Goal: Task Accomplishment & Management: Complete application form

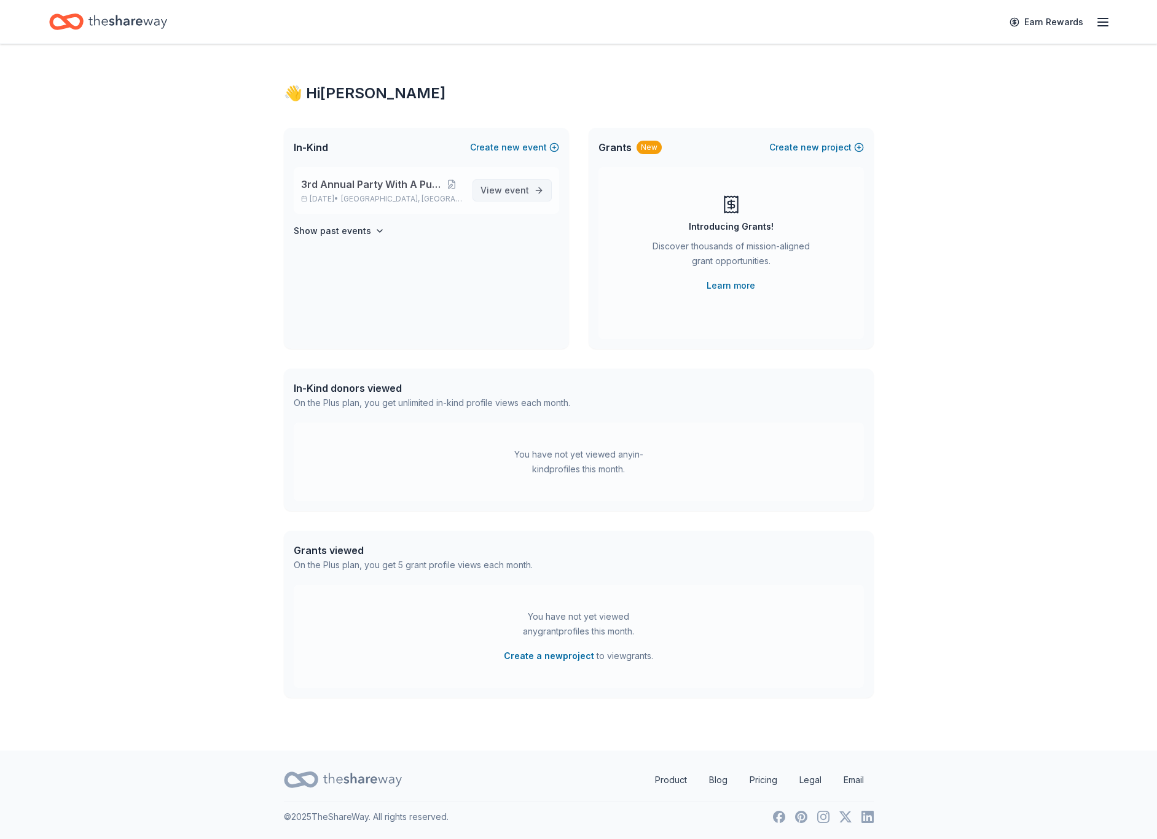
click at [510, 186] on span "event" at bounding box center [516, 190] width 25 height 10
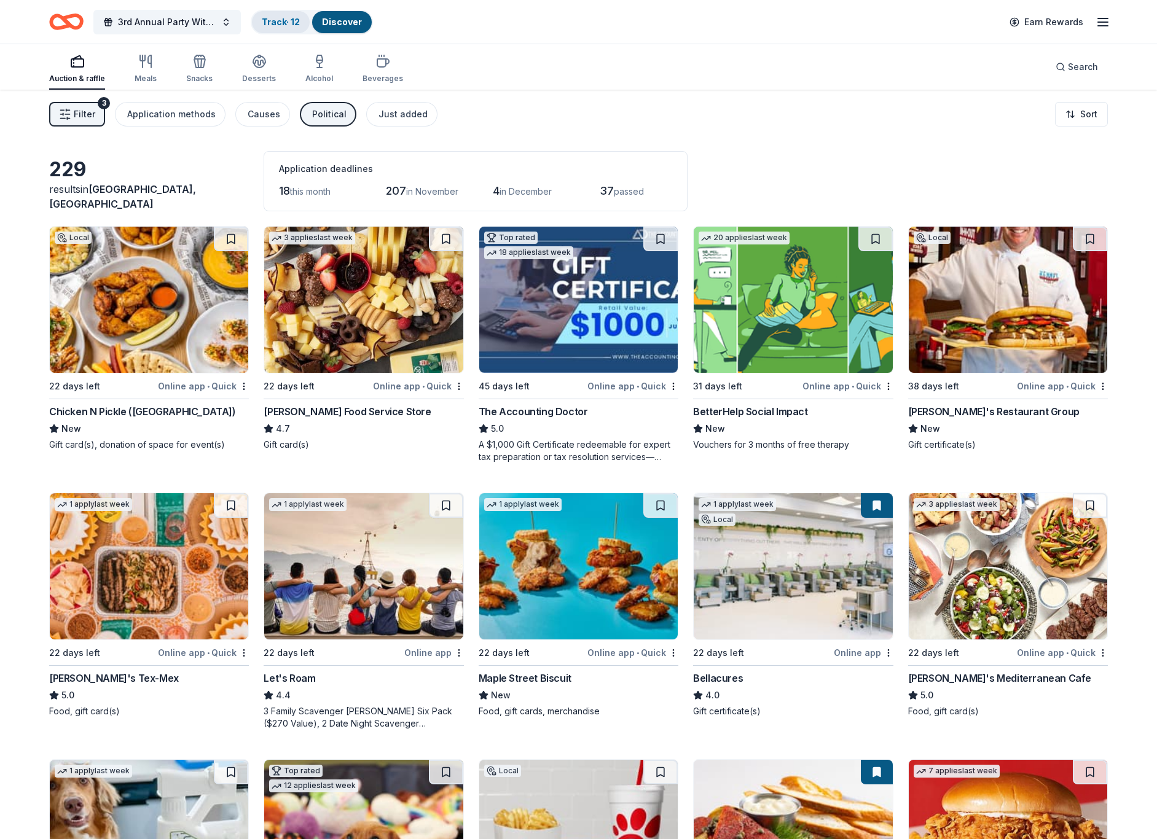
click at [282, 19] on link "Track · 12" at bounding box center [281, 22] width 38 height 10
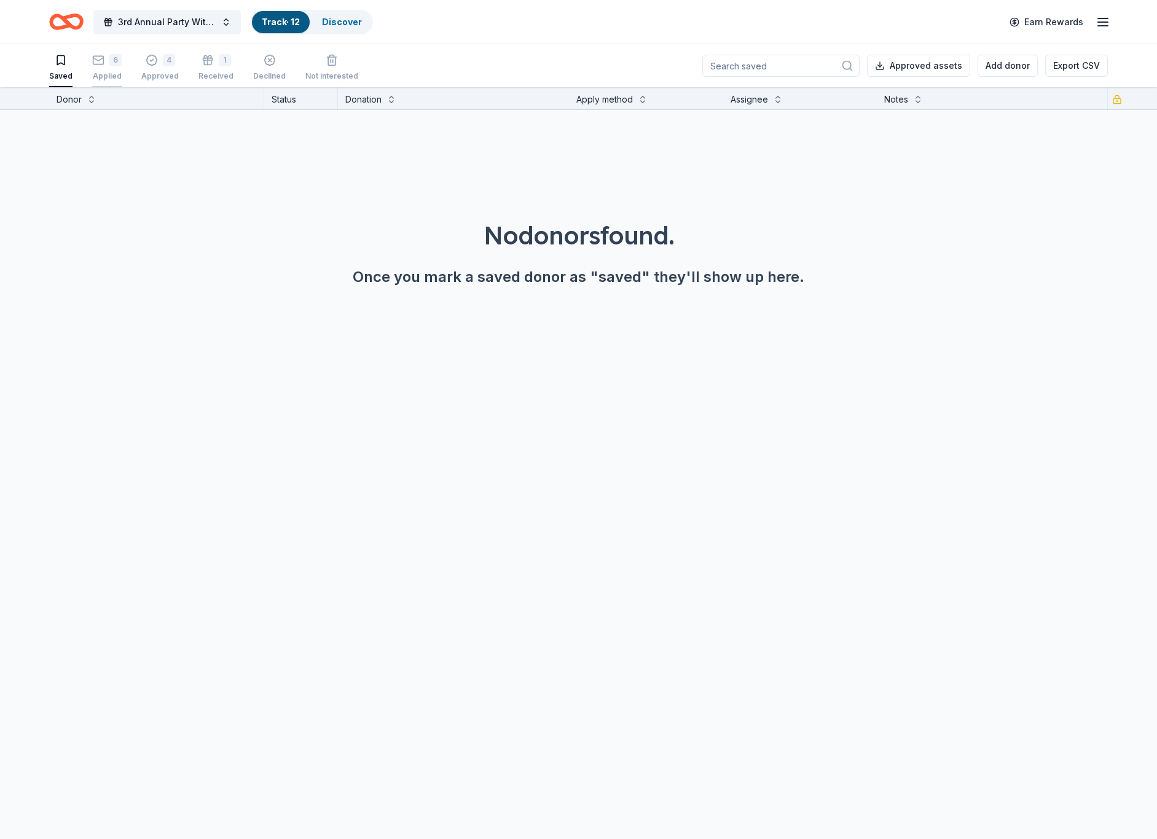
click at [96, 60] on icon "button" at bounding box center [98, 59] width 10 height 3
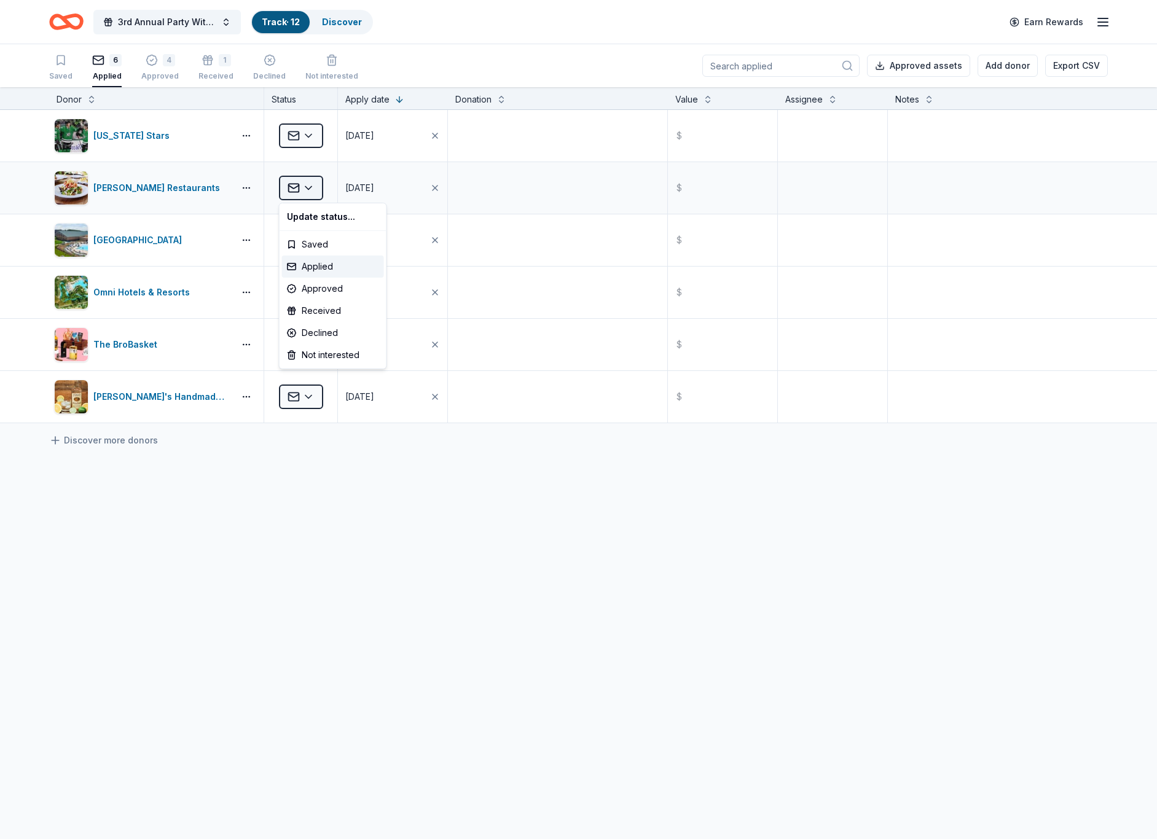
click at [308, 186] on html "3rd Annual Party With A Purpose Track · 12 Discover Earn Rewards Saved 6 Applie…" at bounding box center [578, 419] width 1157 height 839
click at [310, 135] on html "3rd Annual Party With A Purpose Track · 12 Discover Earn Rewards Saved 6 Applie…" at bounding box center [578, 419] width 1157 height 839
click at [323, 236] on div "Approved" at bounding box center [333, 236] width 102 height 22
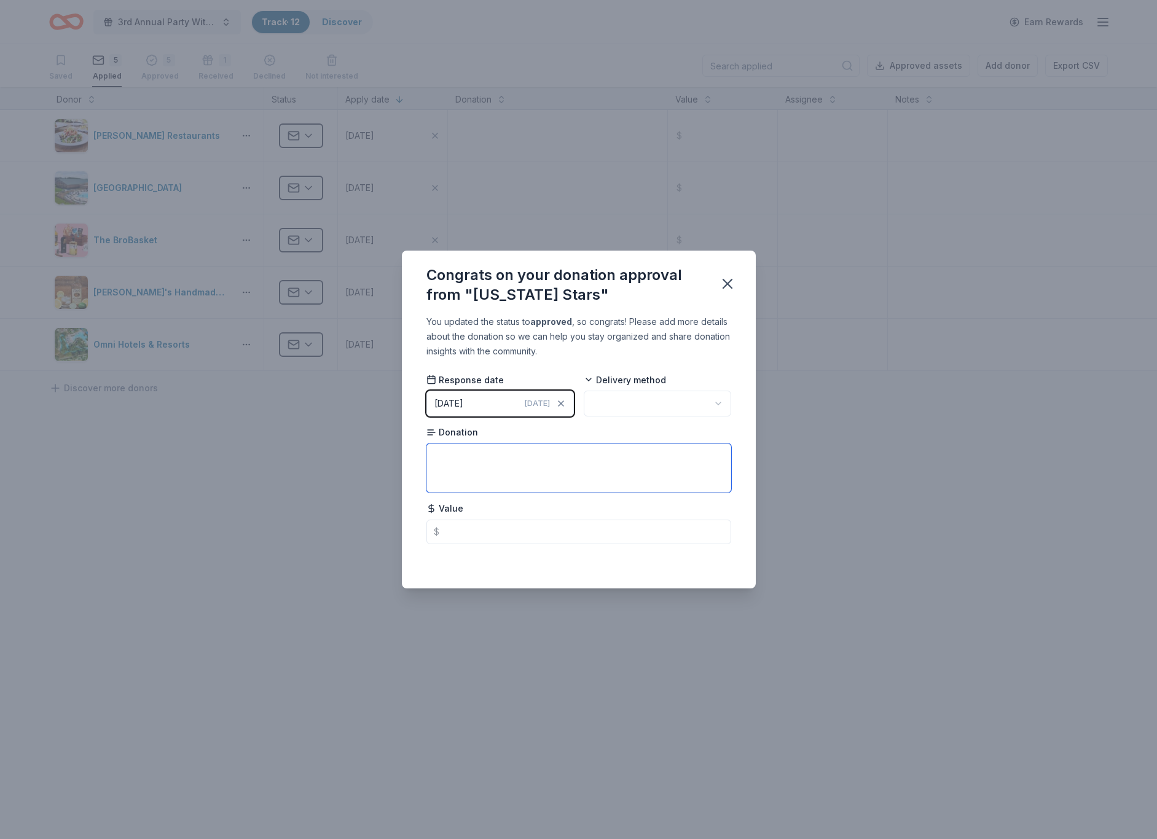
click at [515, 463] on textarea at bounding box center [578, 467] width 305 height 49
type textarea "4 tickets $150 value"
click at [469, 524] on input "text" at bounding box center [578, 532] width 305 height 25
type input "150.00"
click at [714, 400] on html "3rd Annual Party With A Purpose Track · 12 Discover Earn Rewards Saved 5 Applie…" at bounding box center [578, 419] width 1157 height 839
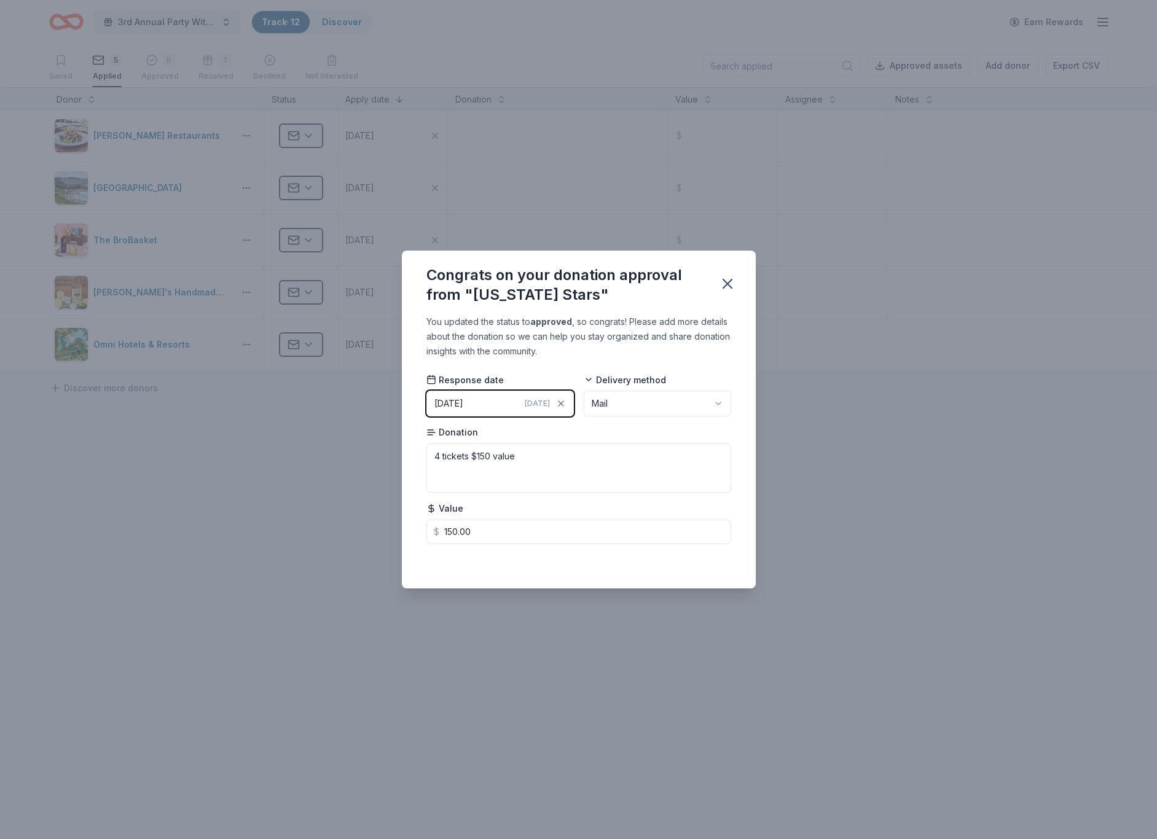
drag, startPoint x: 724, startPoint y: 283, endPoint x: 713, endPoint y: 301, distance: 20.6
click at [724, 283] on icon "button" at bounding box center [727, 283] width 17 height 17
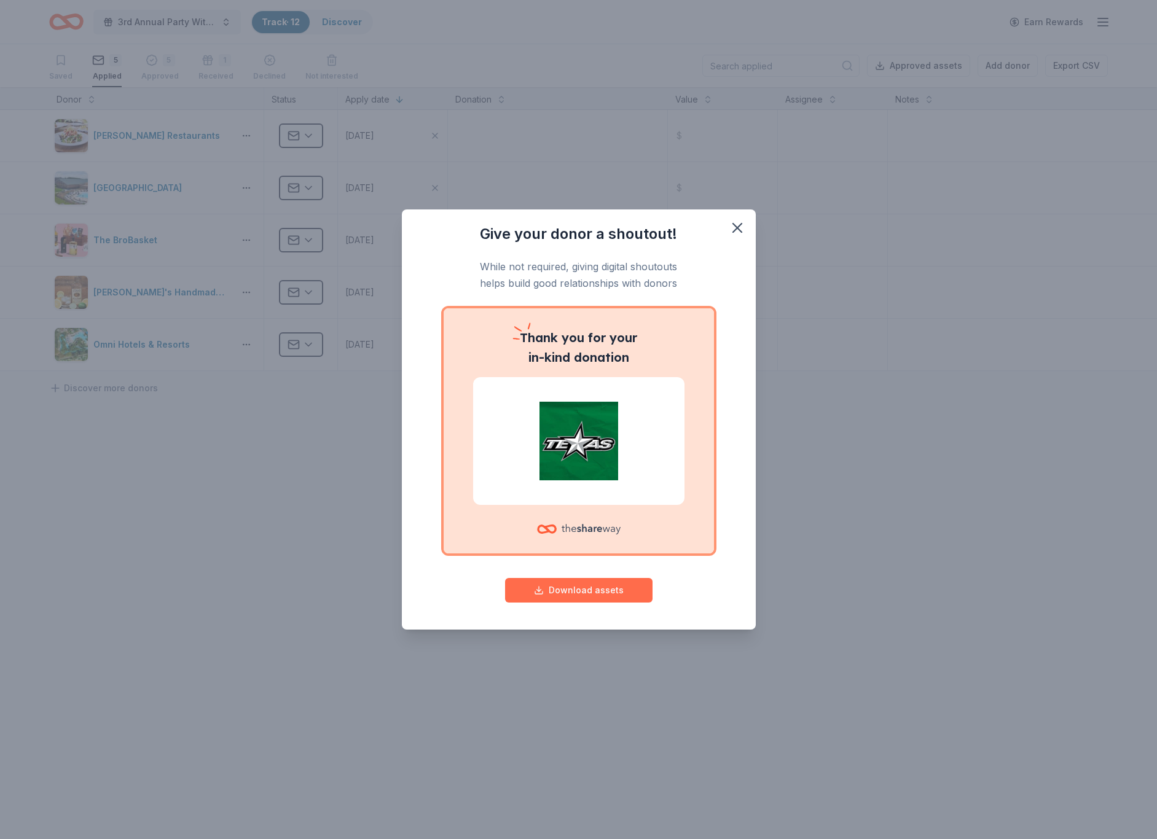
click at [612, 591] on button "Download assets" at bounding box center [578, 590] width 147 height 25
click at [733, 229] on icon "button" at bounding box center [736, 227] width 17 height 17
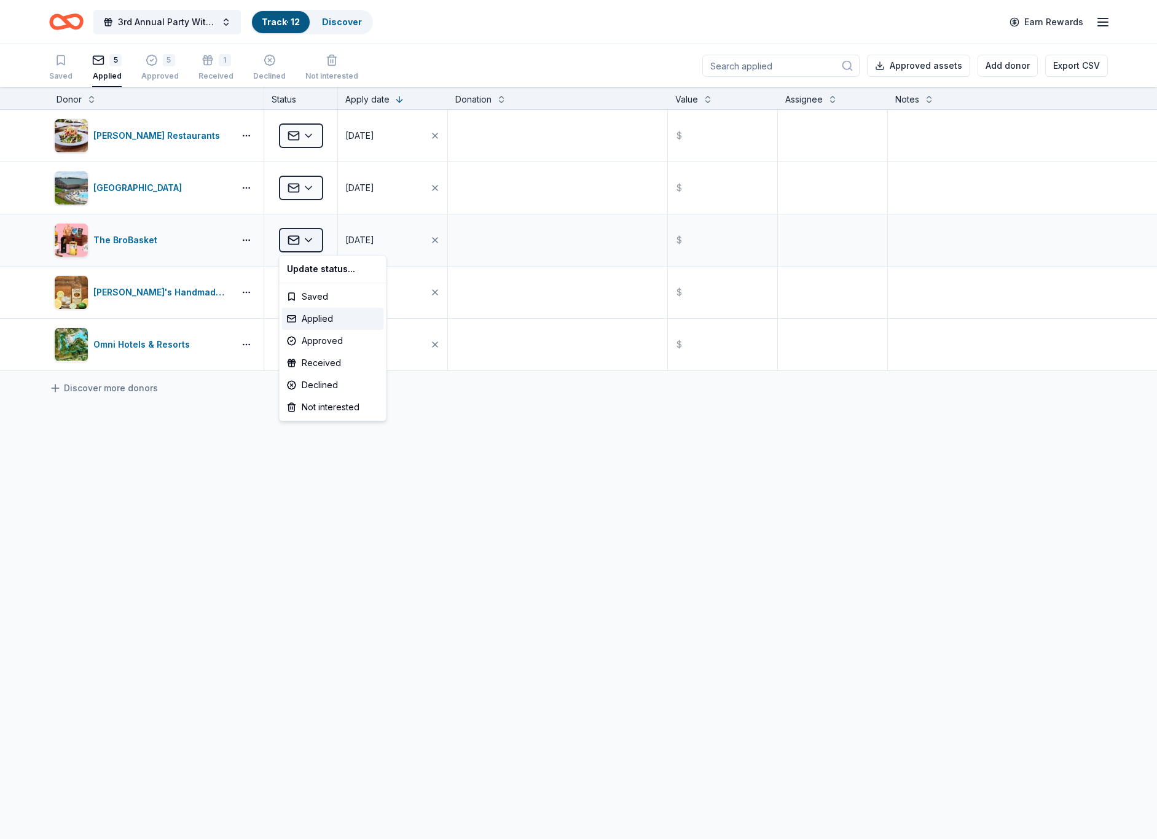
click at [311, 237] on html "3rd Annual Party With A Purpose Track · 12 Discover Earn Rewards Saved 5 Applie…" at bounding box center [578, 419] width 1157 height 839
click at [220, 275] on html "3rd Annual Party With A Purpose Track · 12 Discover Earn Rewards Saved 5 Applie…" at bounding box center [578, 419] width 1157 height 839
click at [311, 292] on html "3rd Annual Party With A Purpose Track · 12 Discover Earn Rewards Saved 5 Applie…" at bounding box center [578, 419] width 1157 height 839
click at [318, 433] on div "Declined" at bounding box center [333, 437] width 102 height 22
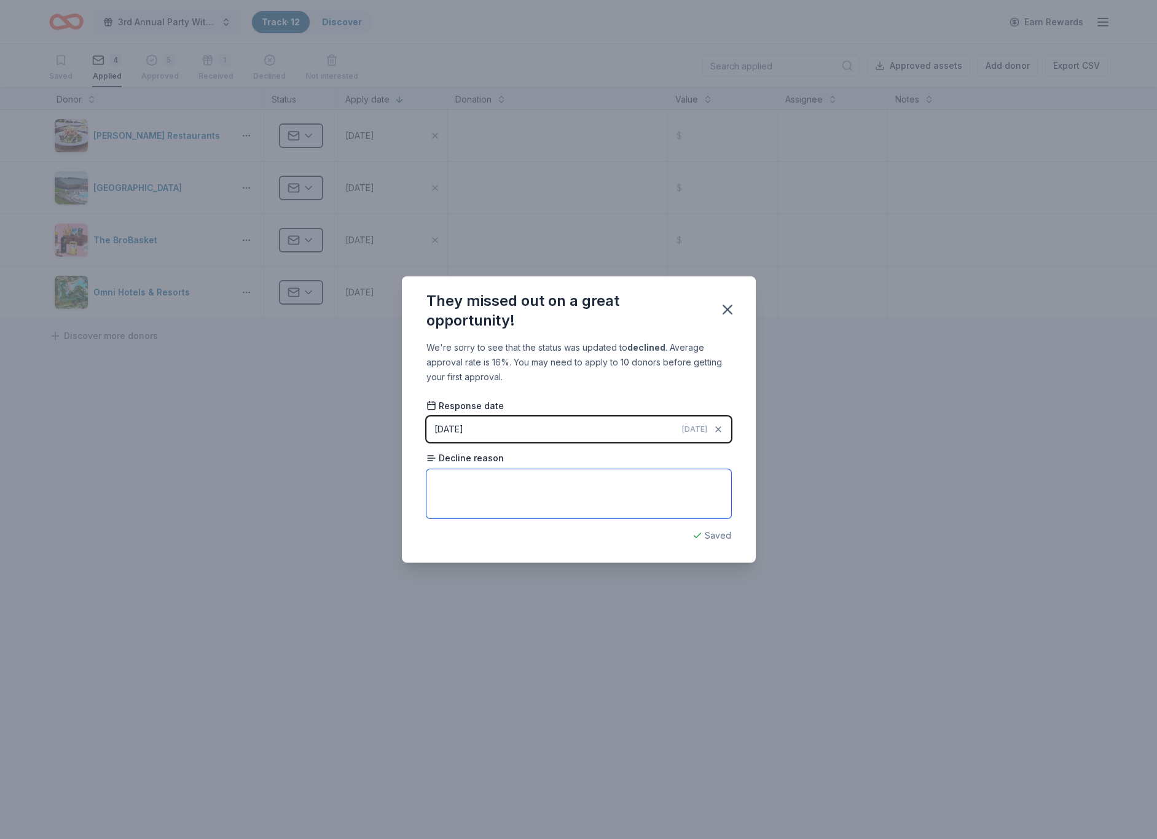
click at [509, 481] on textarea at bounding box center [578, 493] width 305 height 49
type textarea "Too many requests"
click at [726, 308] on icon "button" at bounding box center [727, 309] width 9 height 9
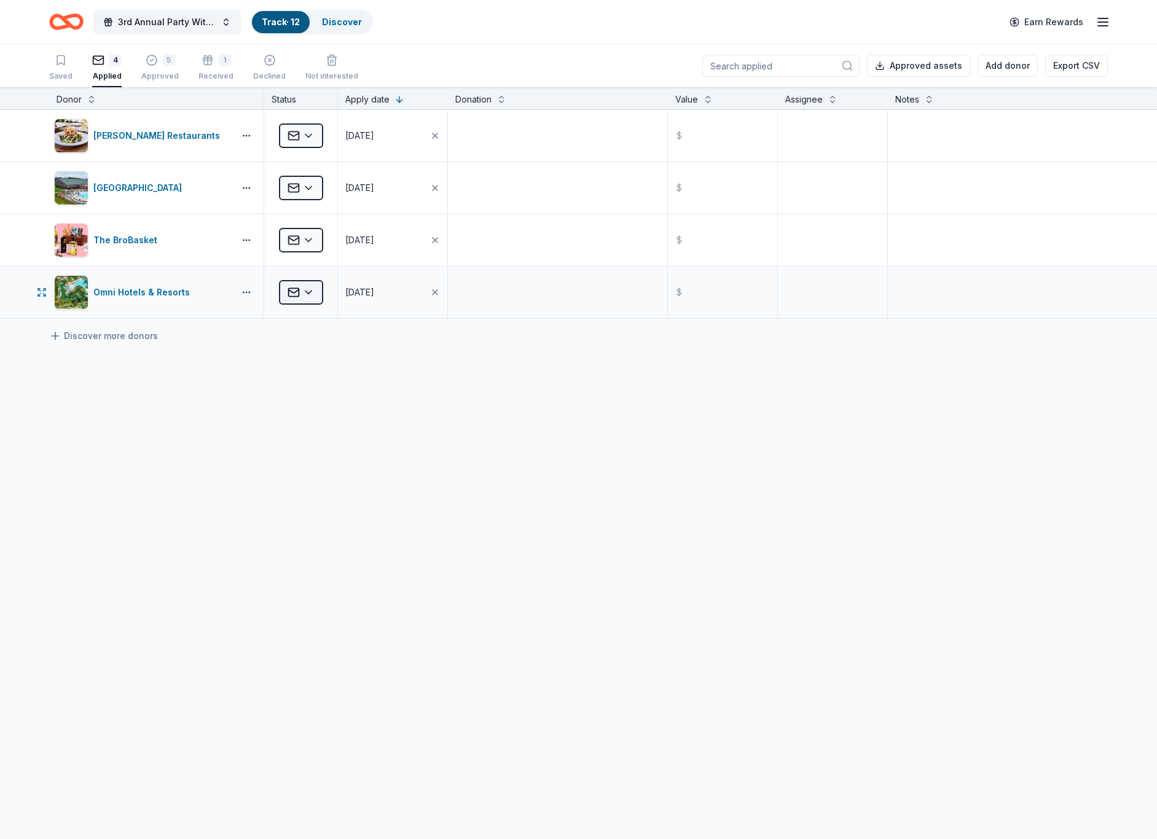
click at [310, 293] on html "3rd Annual Party With A Purpose Track · 12 Discover Earn Rewards Saved 4 Applie…" at bounding box center [578, 419] width 1157 height 839
click at [323, 437] on div "Declined" at bounding box center [333, 437] width 102 height 22
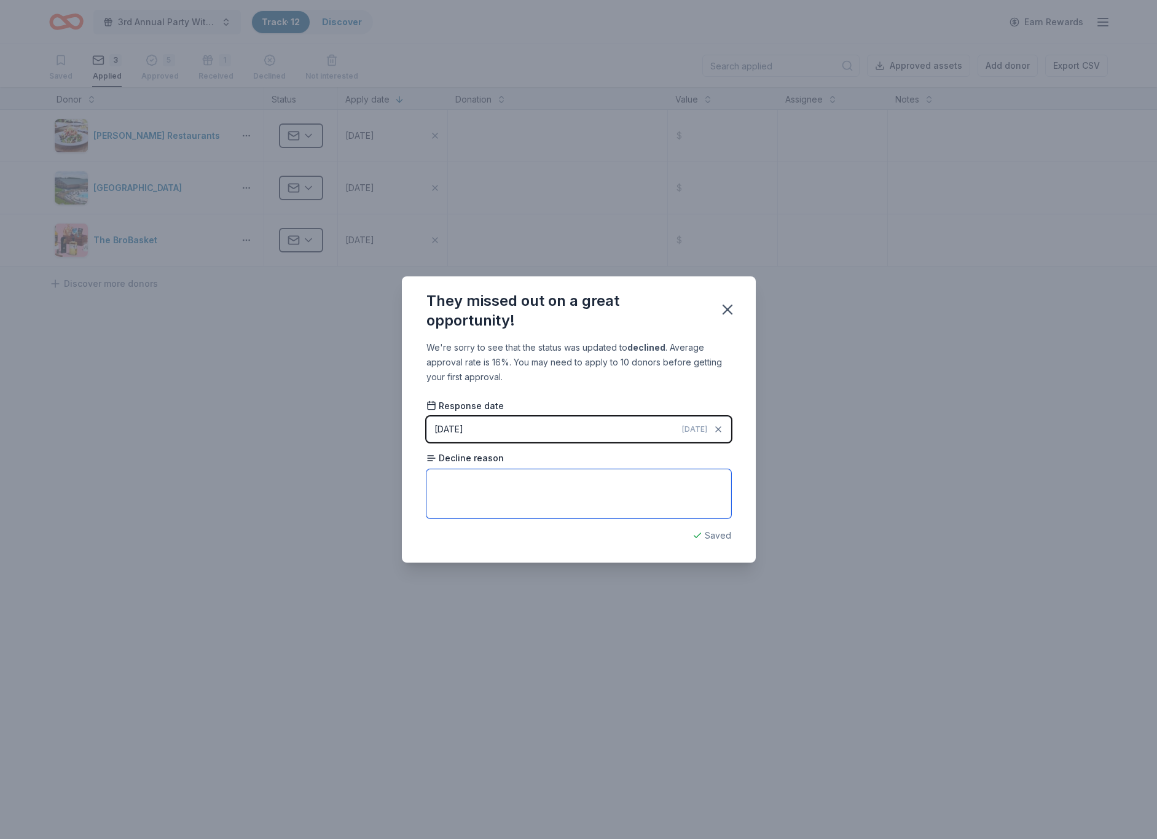
click at [481, 484] on textarea at bounding box center [578, 493] width 305 height 49
type textarea "Too many requests"
click at [730, 310] on icon "button" at bounding box center [727, 309] width 17 height 17
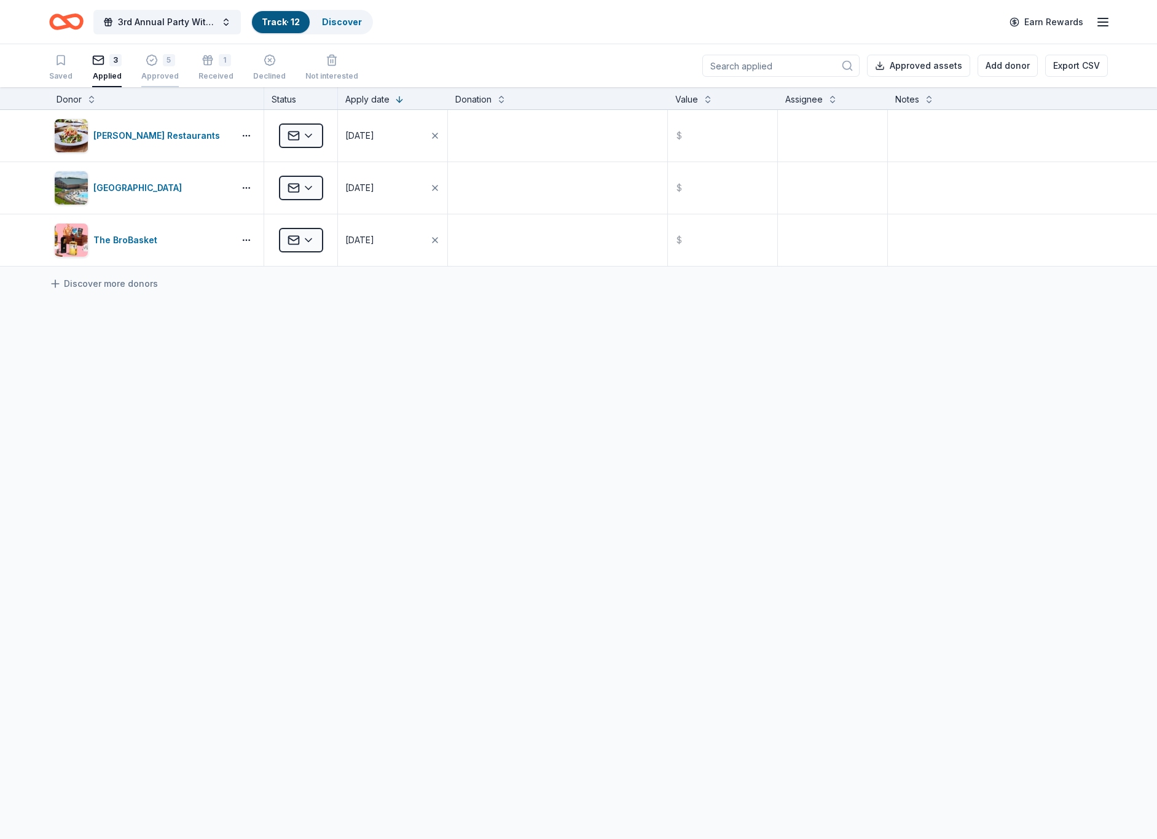
click at [155, 60] on div "5" at bounding box center [159, 53] width 37 height 12
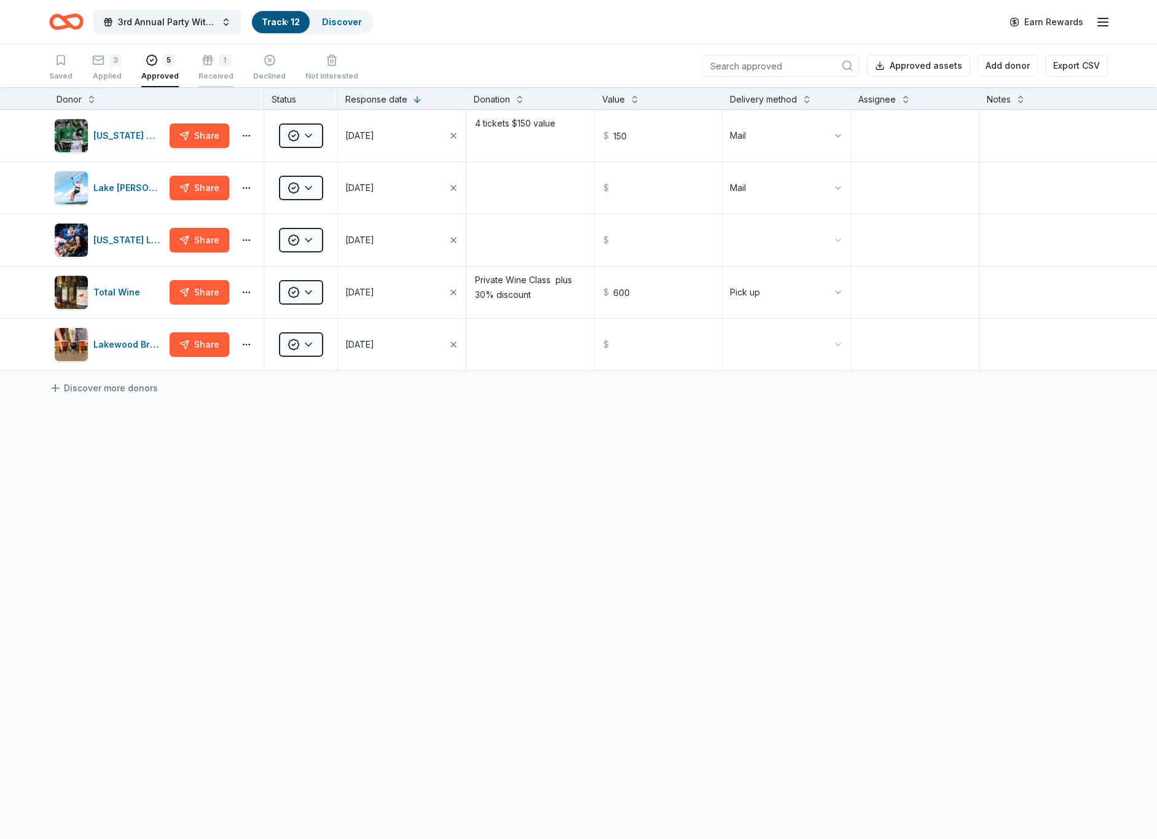
click at [210, 64] on div "1" at bounding box center [215, 60] width 35 height 12
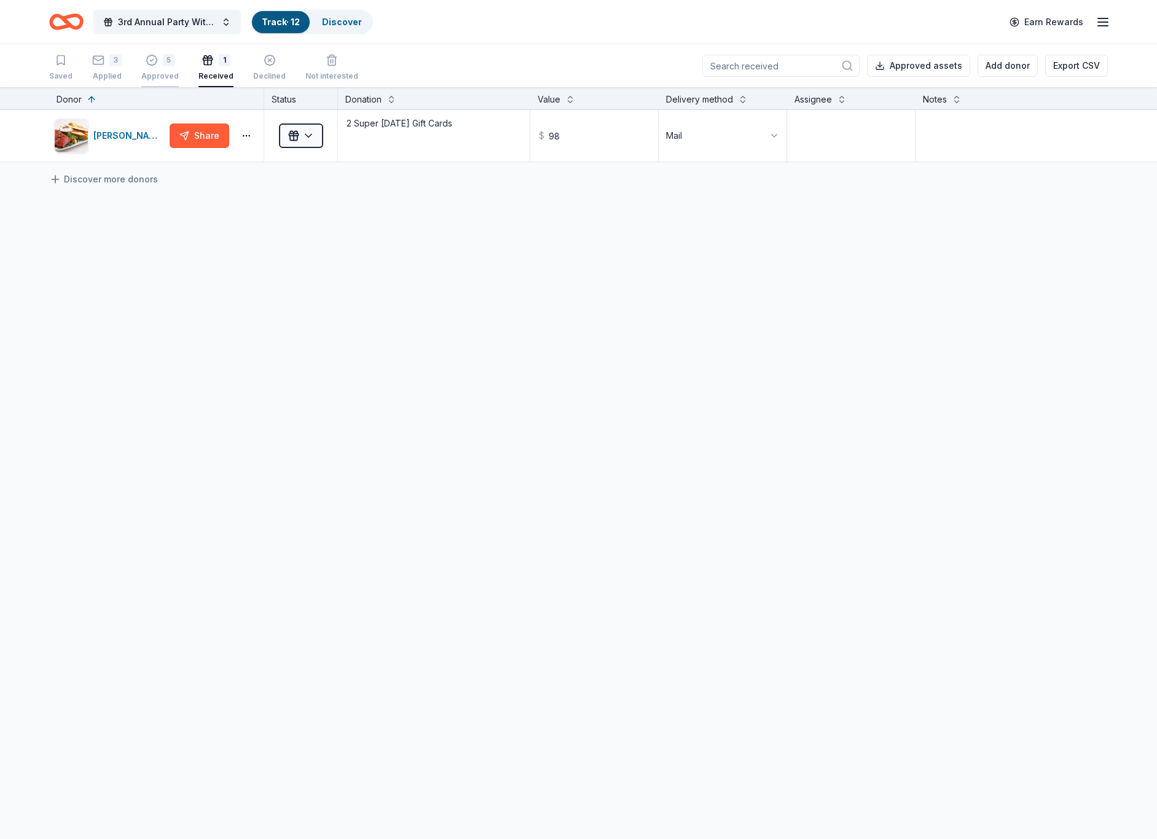
click at [163, 60] on div "5" at bounding box center [169, 54] width 12 height 12
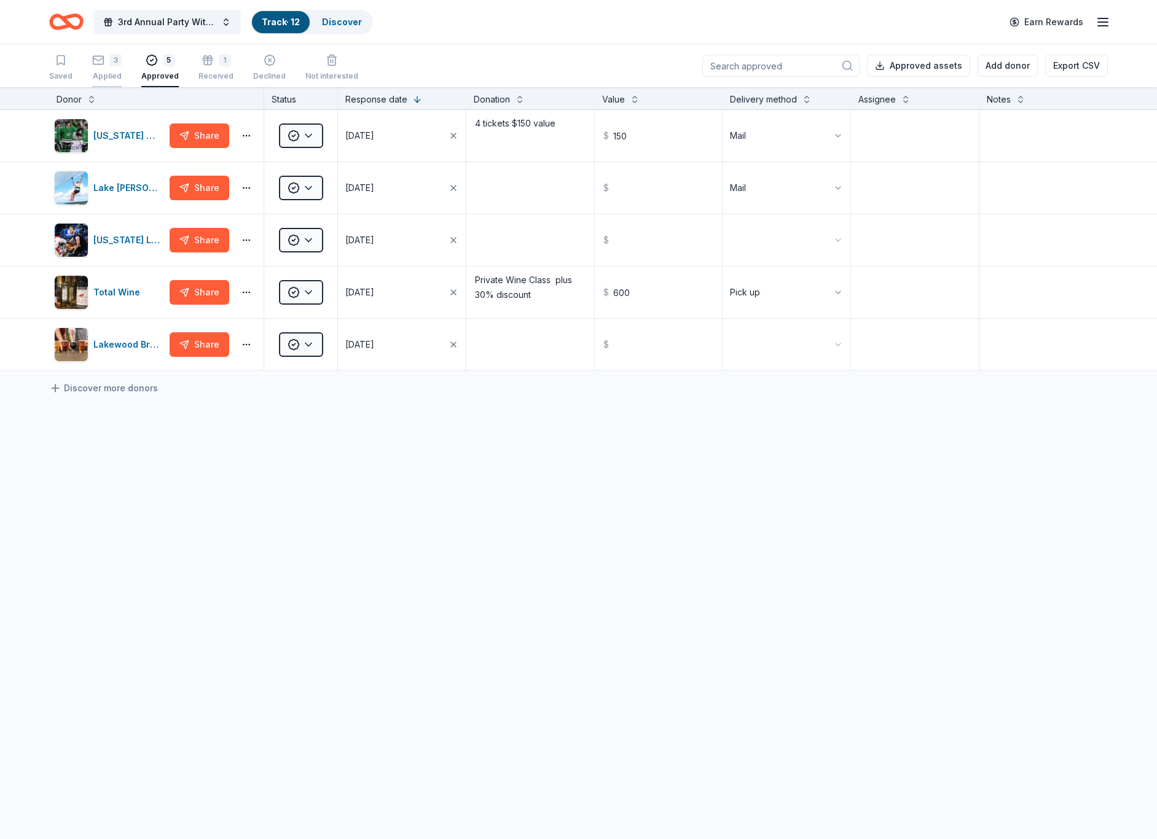
click at [117, 68] on div "3 Applied" at bounding box center [106, 67] width 29 height 27
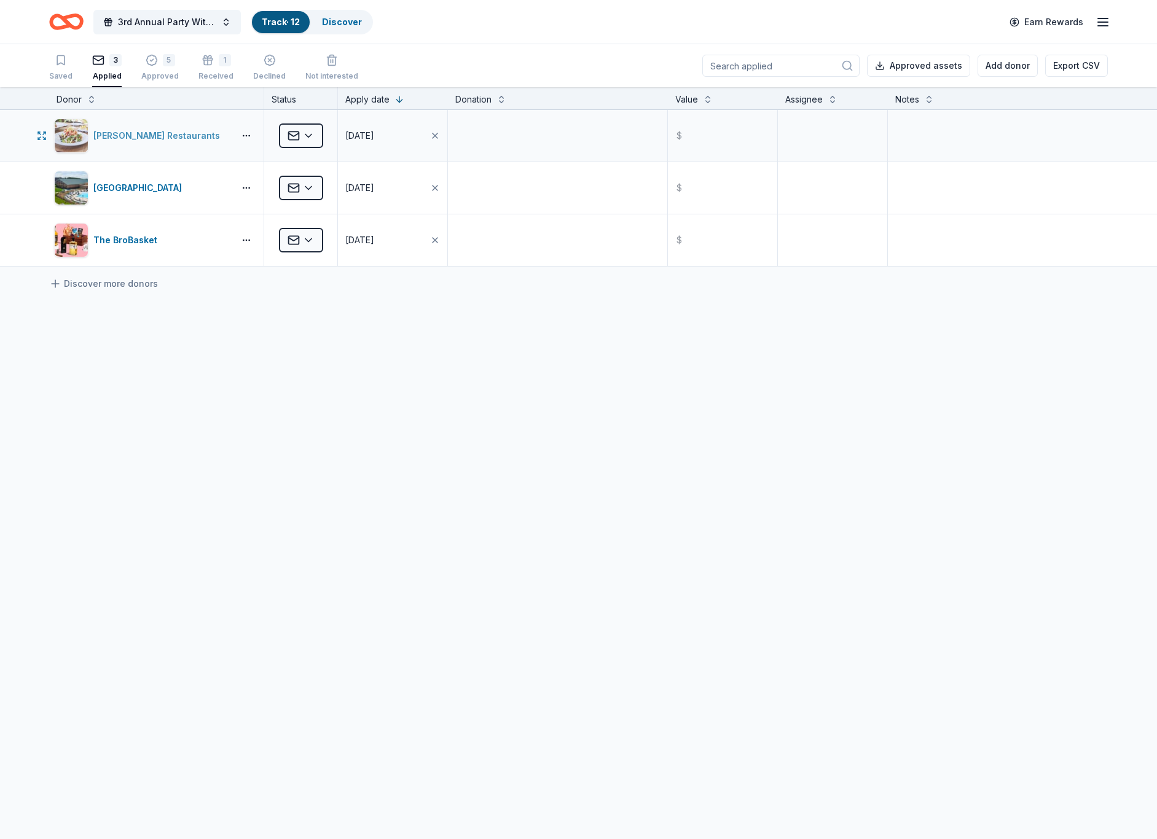
click at [178, 132] on div "Cameron Mitchell Restaurants" at bounding box center [158, 135] width 131 height 15
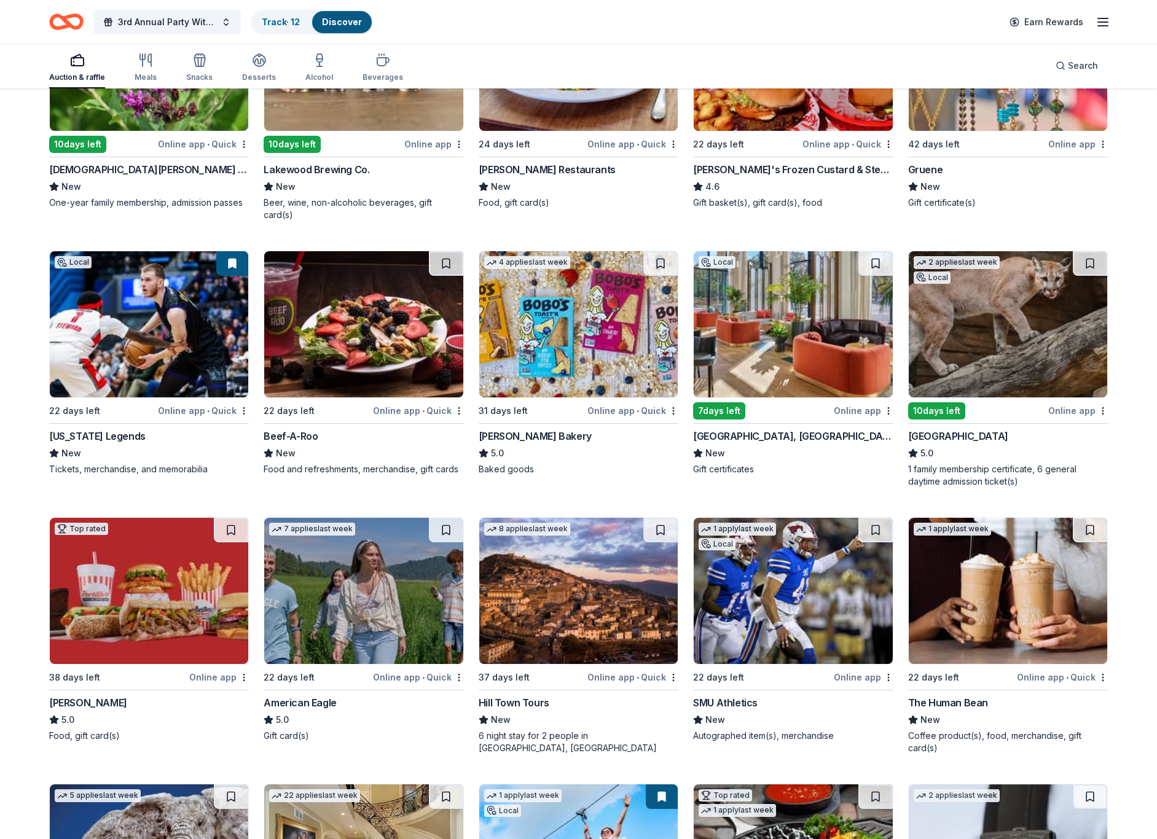
scroll to position [1044, 0]
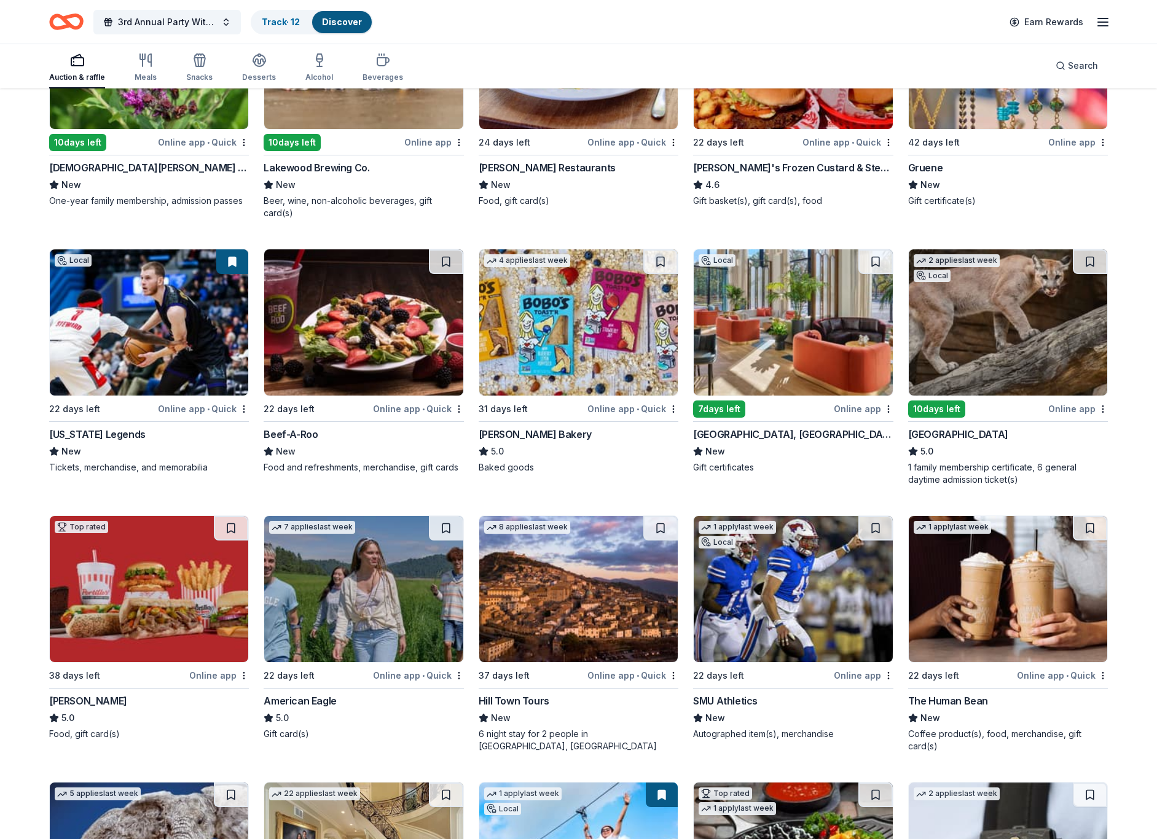
click at [770, 315] on img at bounding box center [792, 322] width 198 height 146
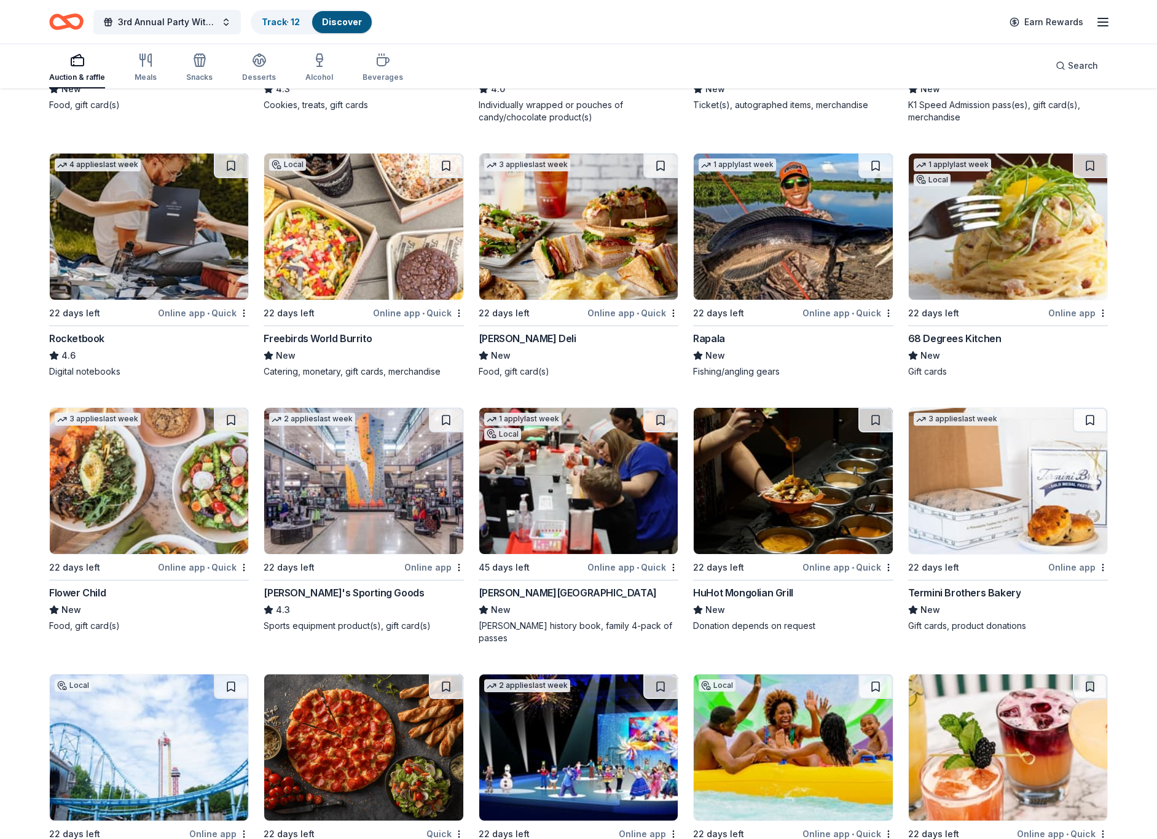
scroll to position [4559, 0]
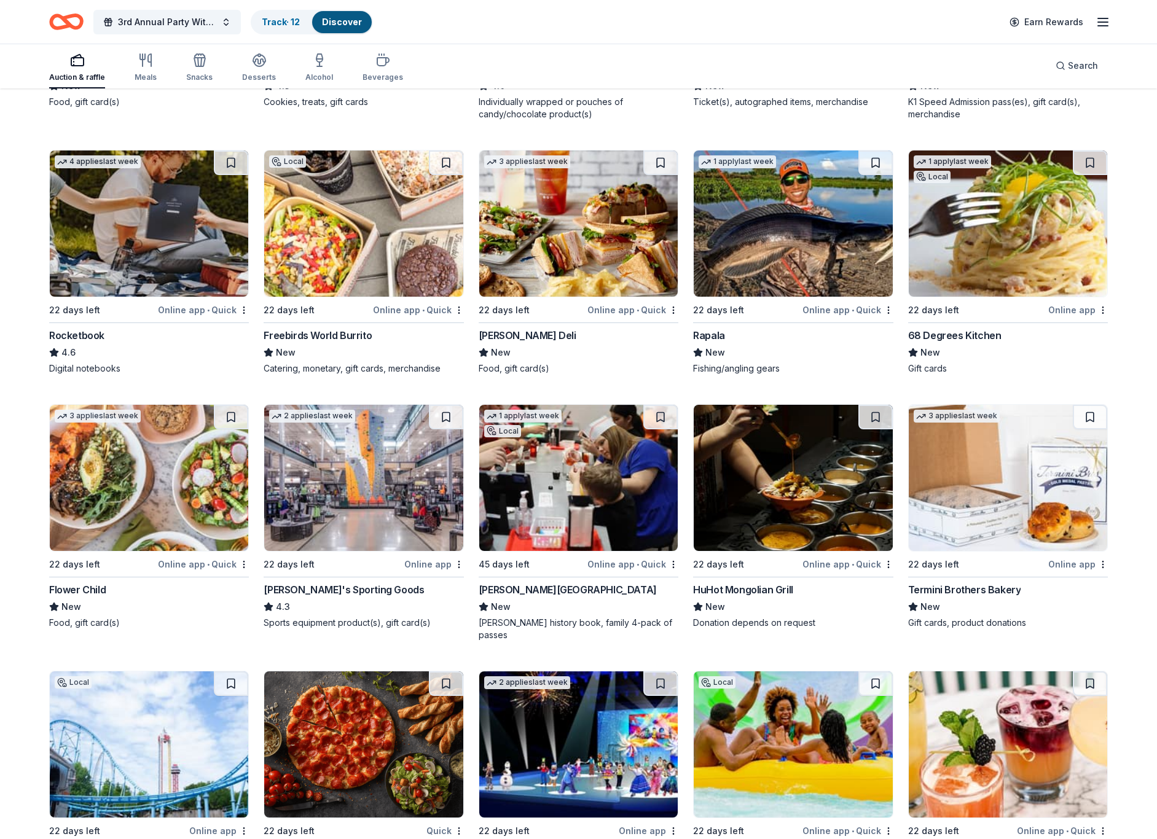
click at [379, 460] on img at bounding box center [363, 478] width 198 height 146
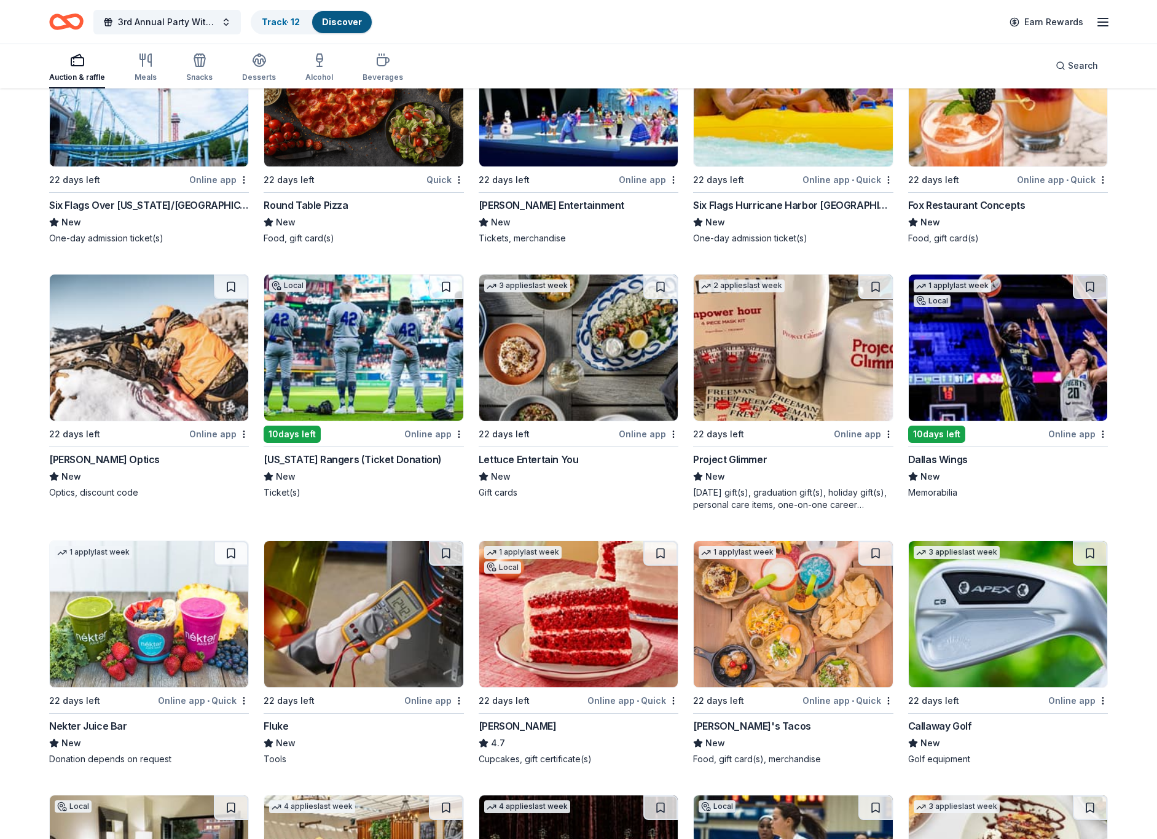
scroll to position [5213, 0]
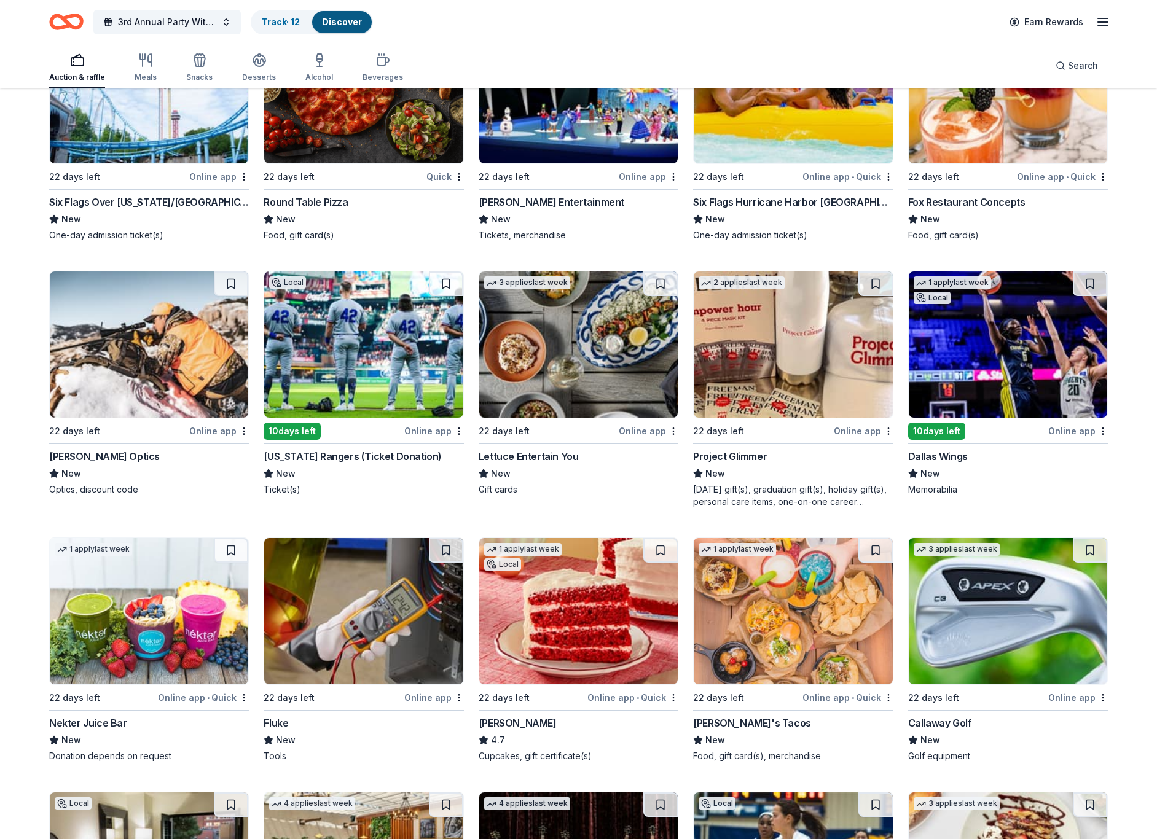
click at [409, 280] on img at bounding box center [363, 344] width 198 height 146
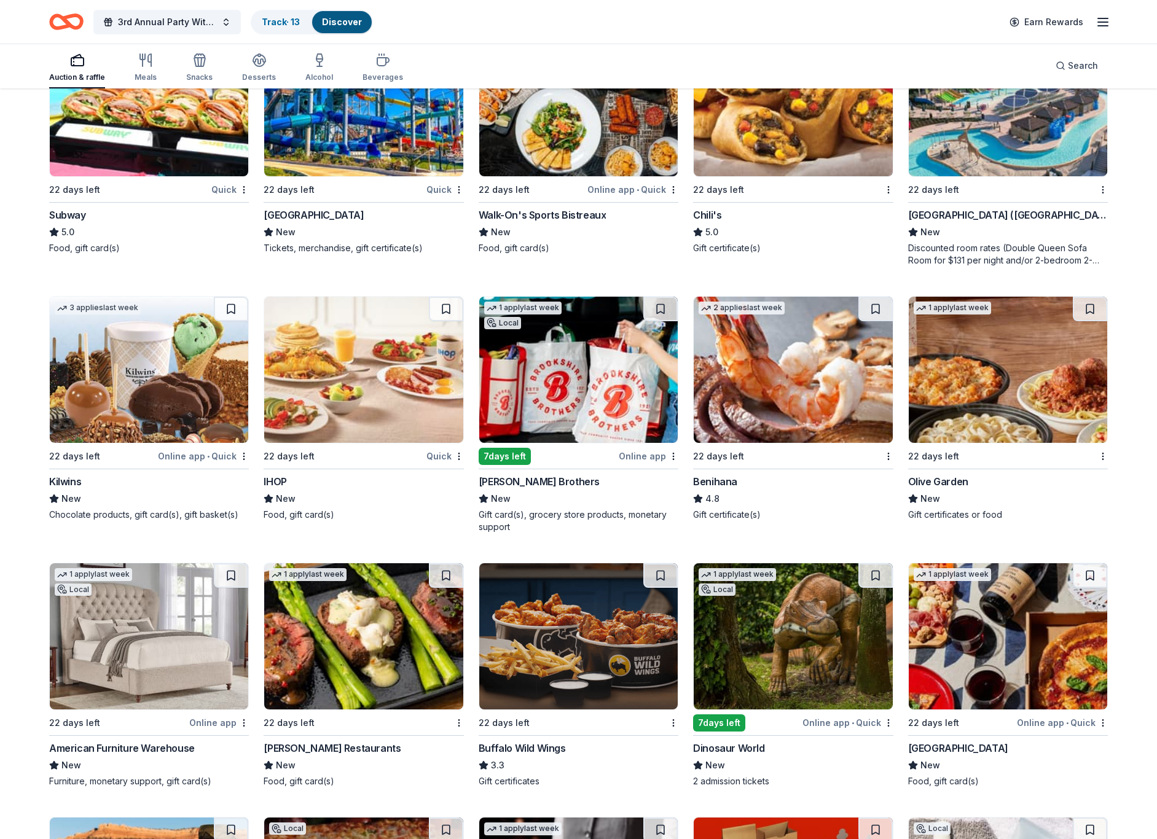
scroll to position [6925, 0]
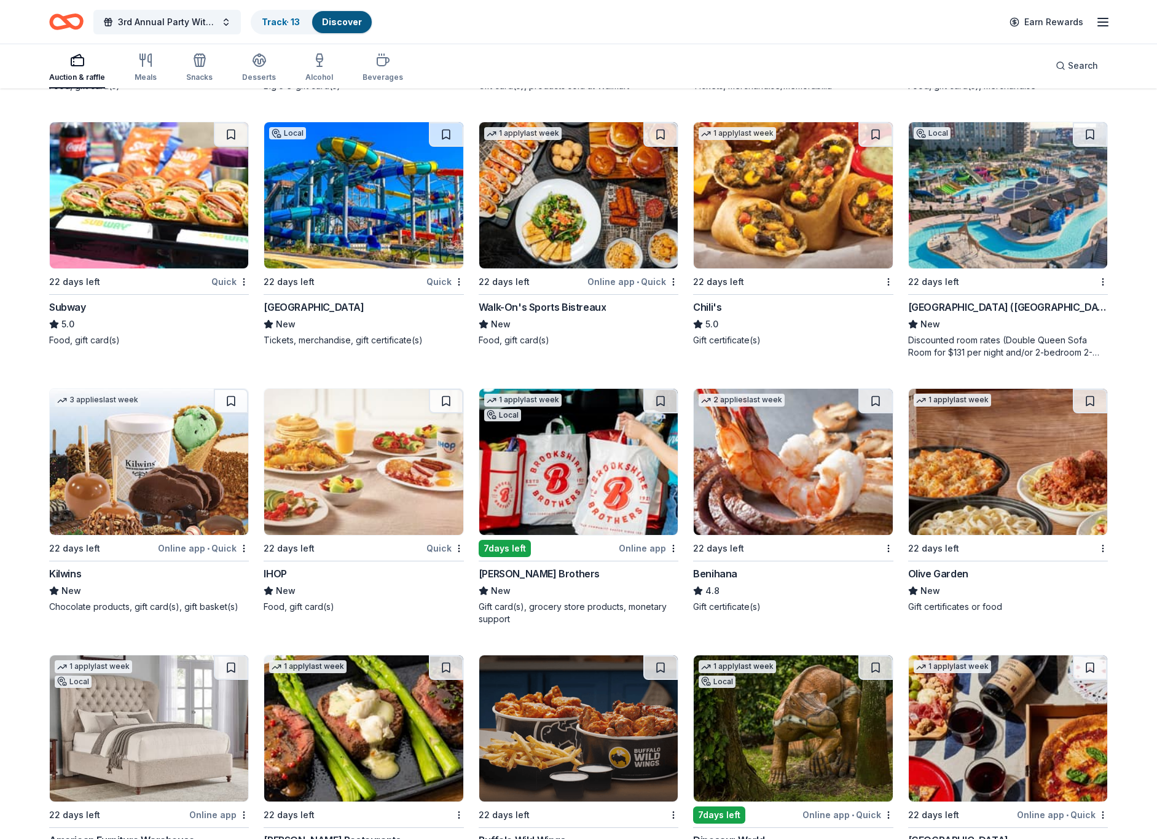
click at [978, 459] on img at bounding box center [1007, 462] width 198 height 146
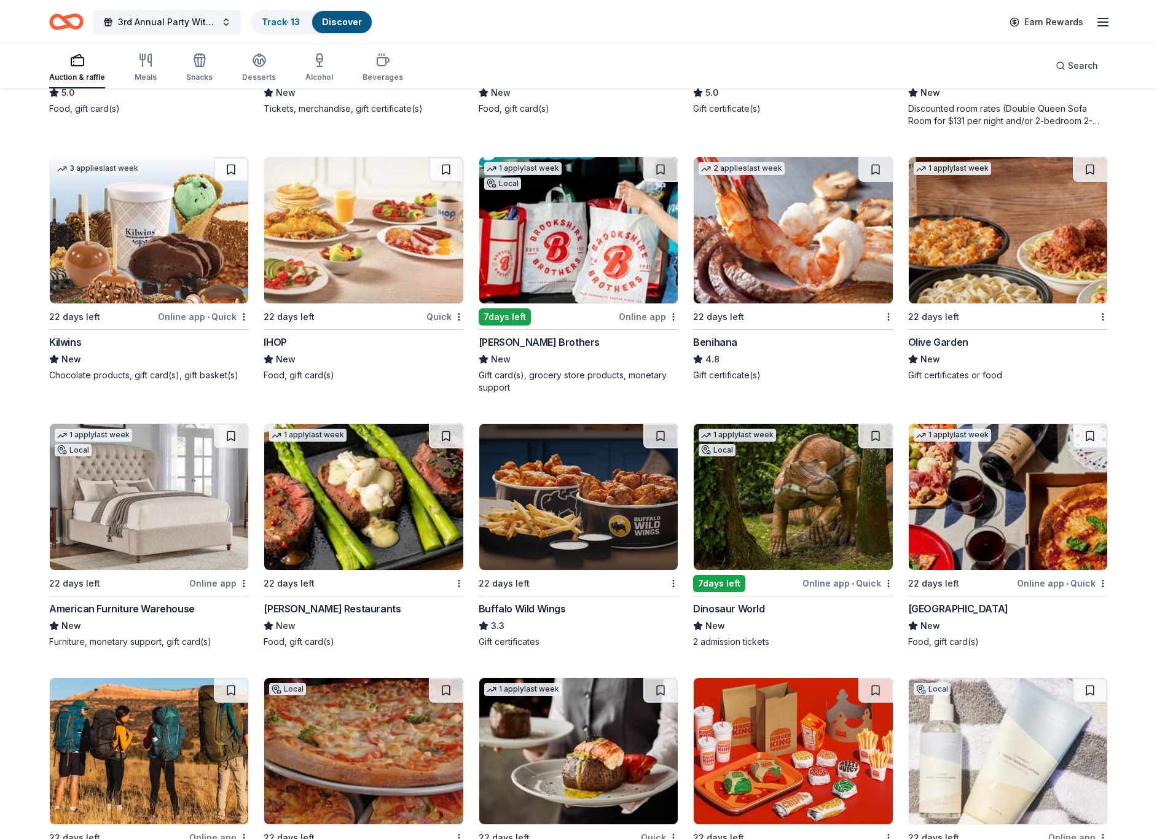
scroll to position [7172, 0]
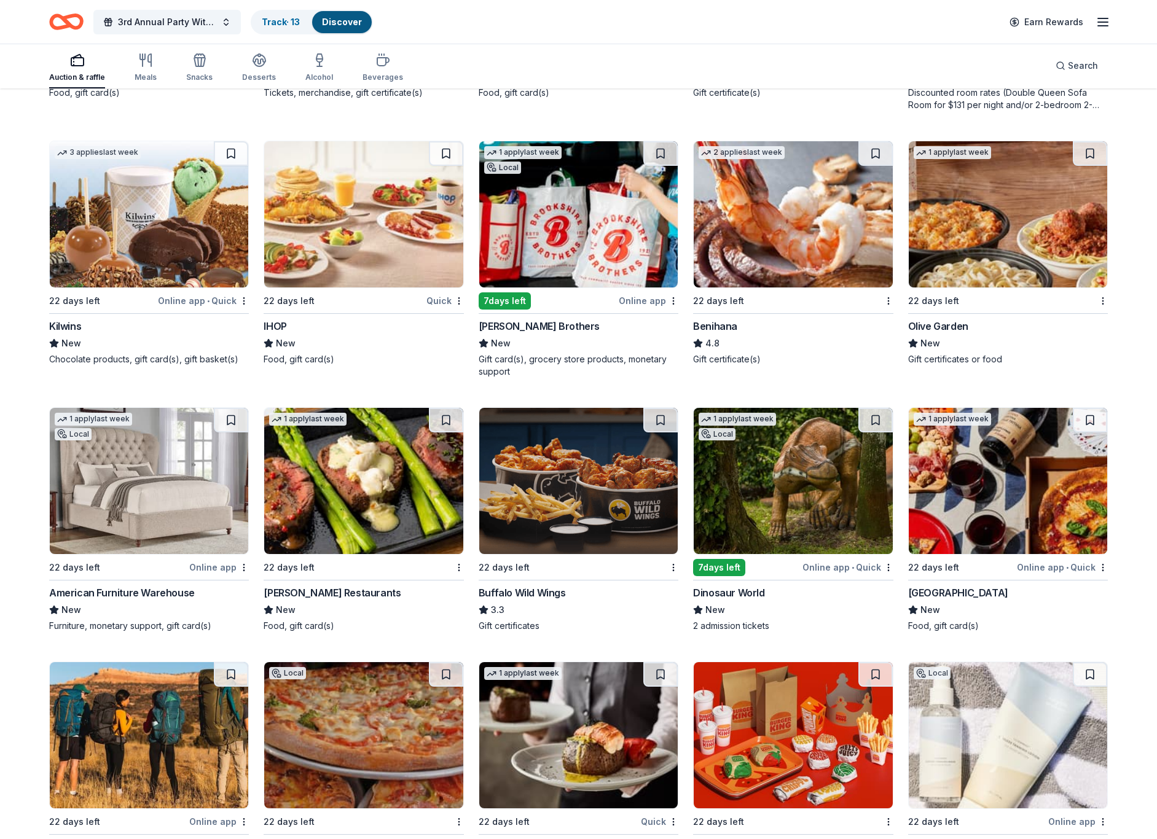
click at [587, 474] on img at bounding box center [578, 481] width 198 height 146
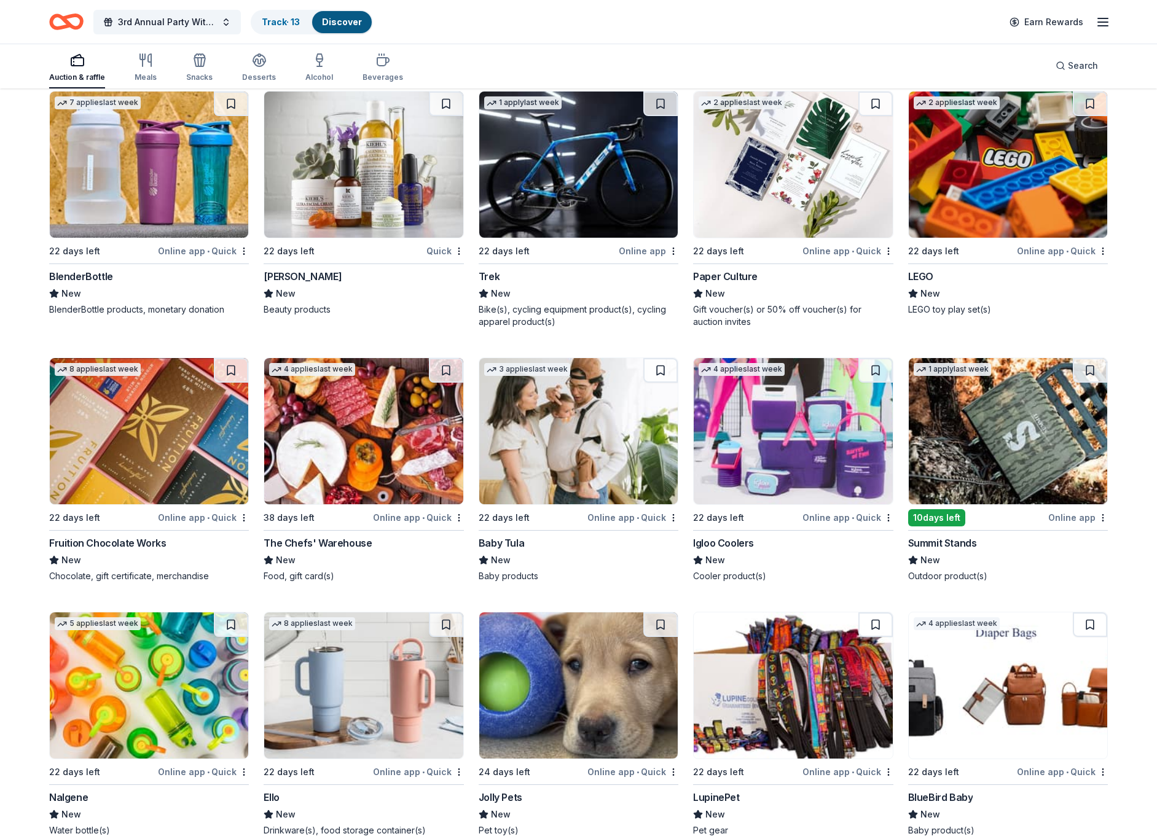
scroll to position [10341, 0]
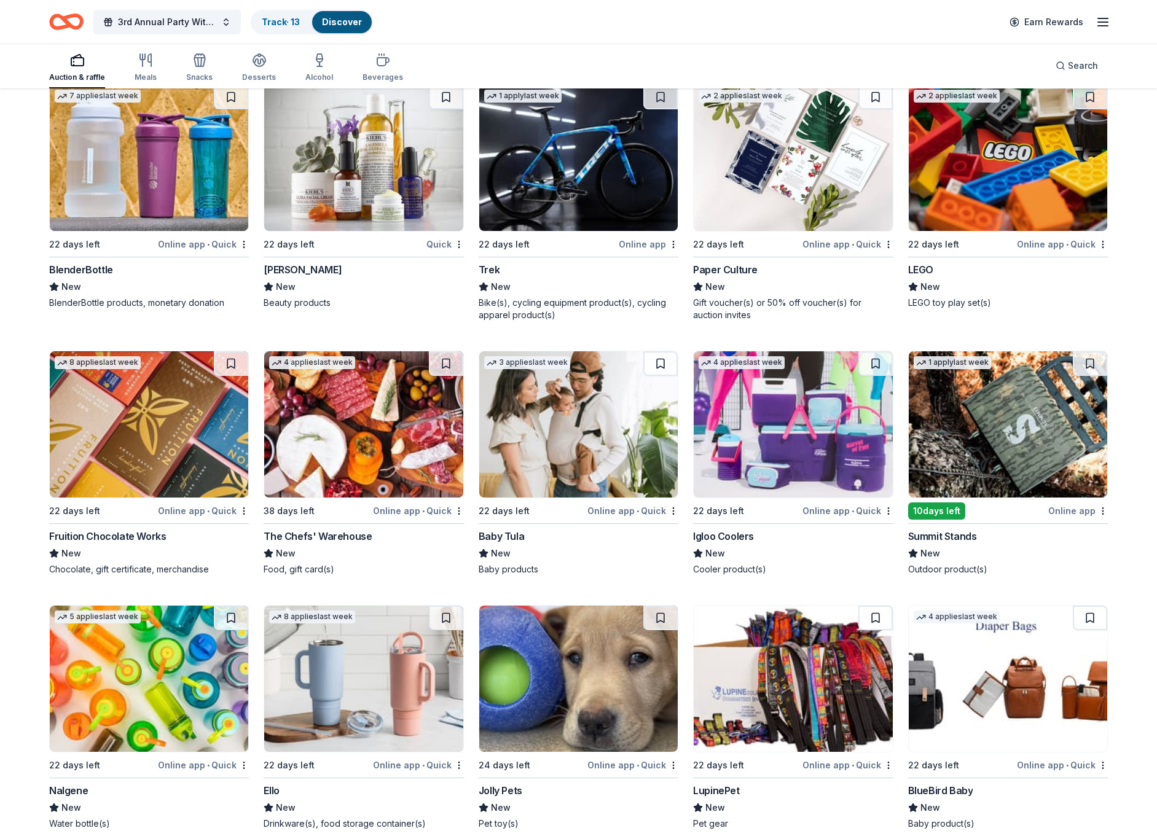
click at [996, 174] on img at bounding box center [1007, 158] width 198 height 146
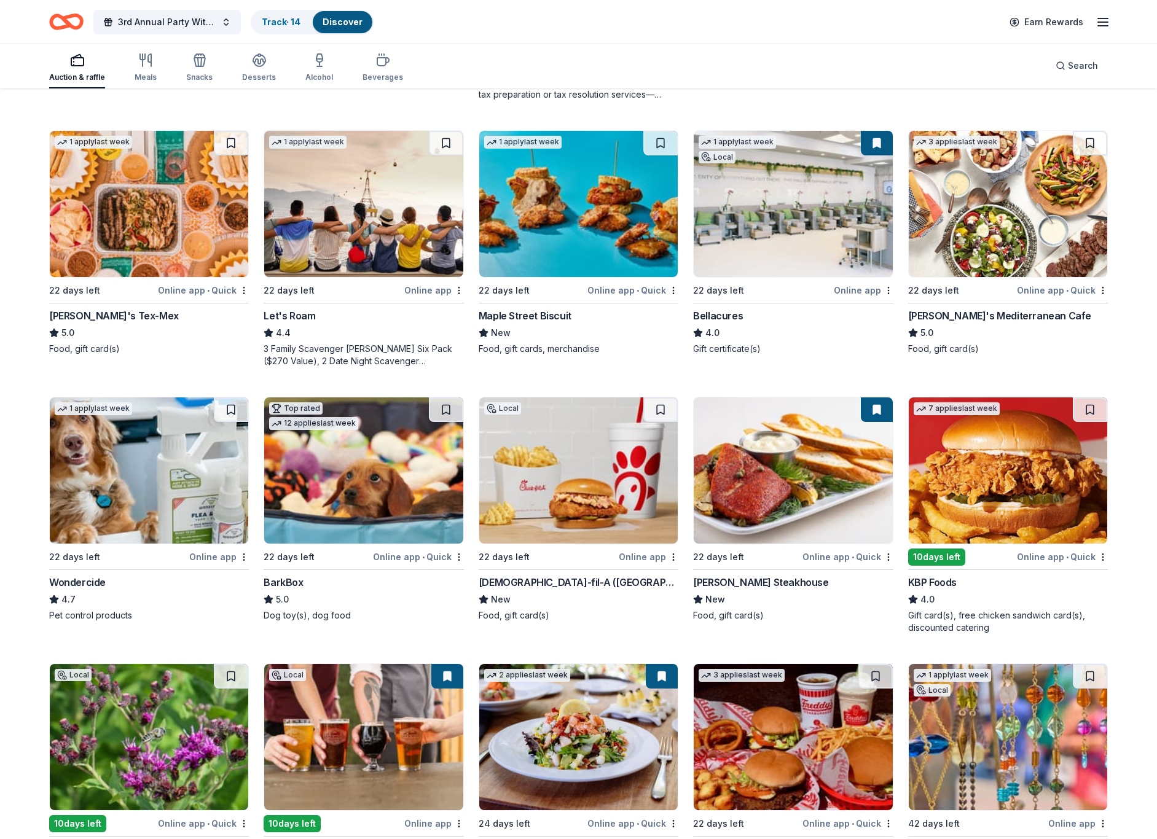
scroll to position [0, 0]
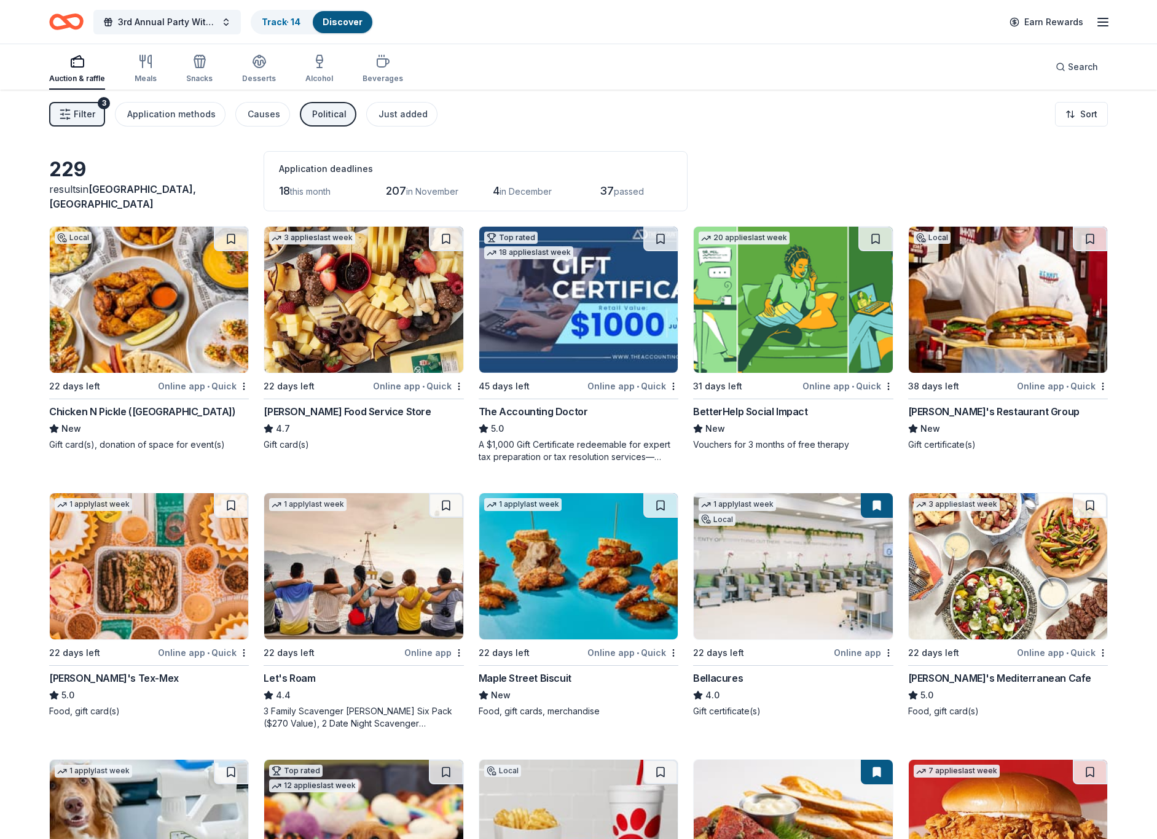
click at [572, 314] on img at bounding box center [578, 300] width 198 height 146
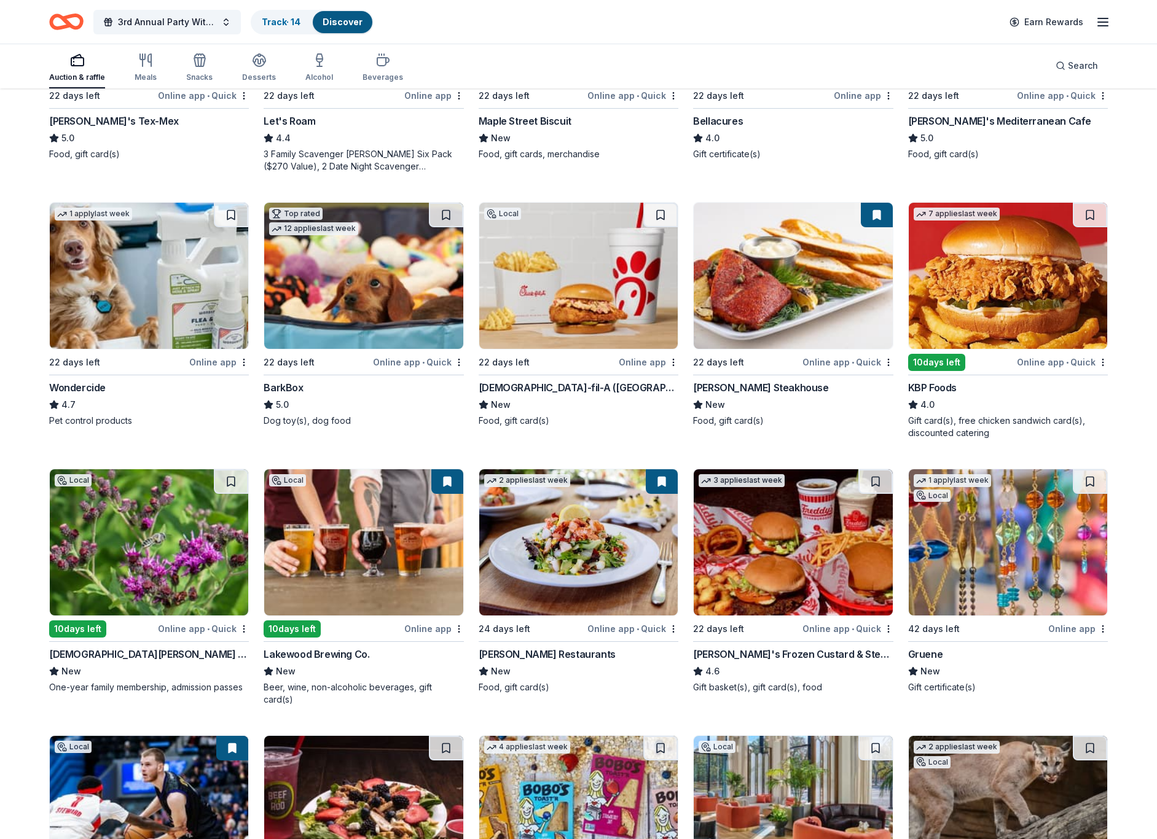
scroll to position [559, 0]
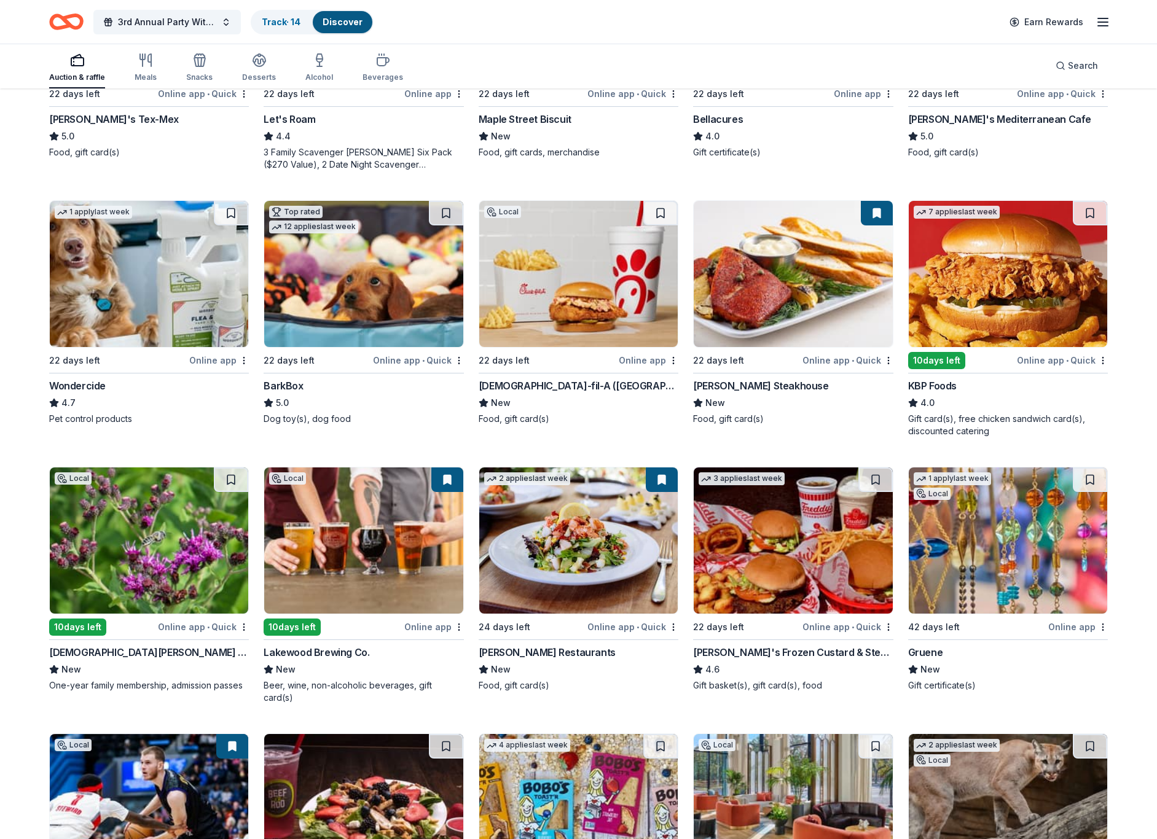
click at [592, 289] on img at bounding box center [578, 274] width 198 height 146
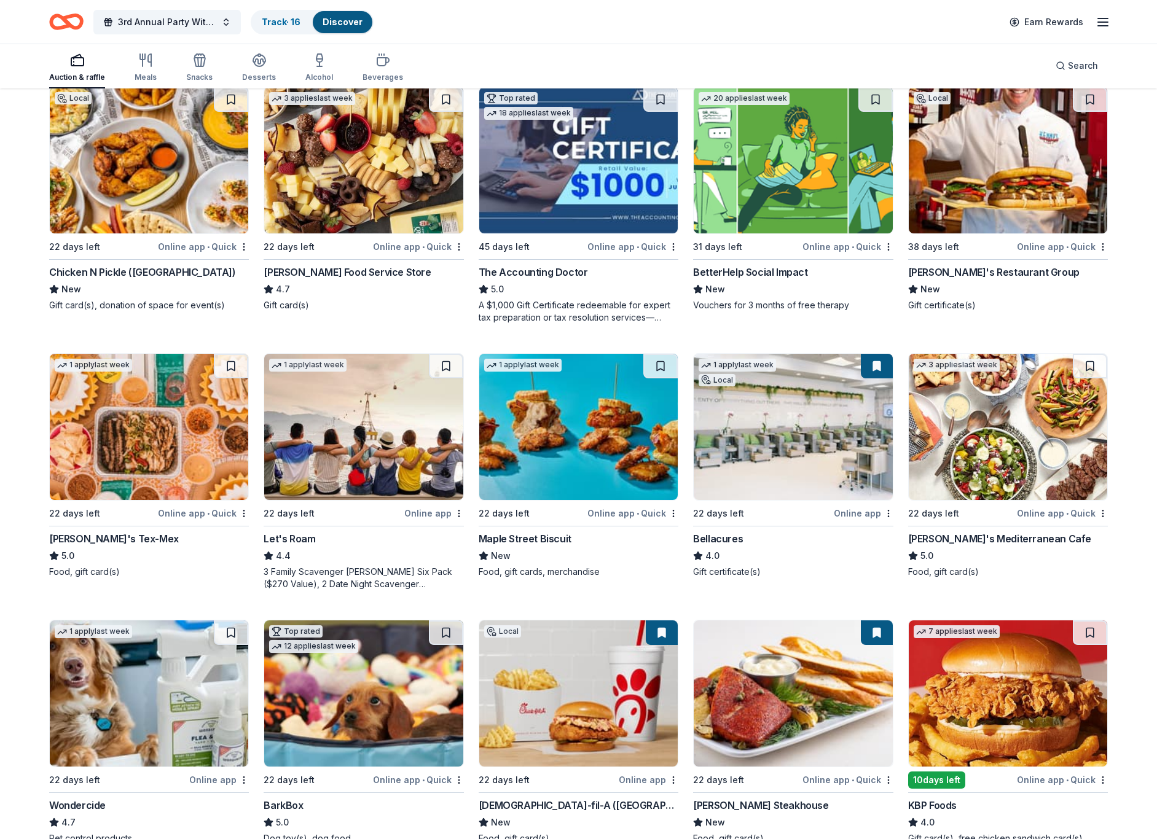
scroll to position [54, 0]
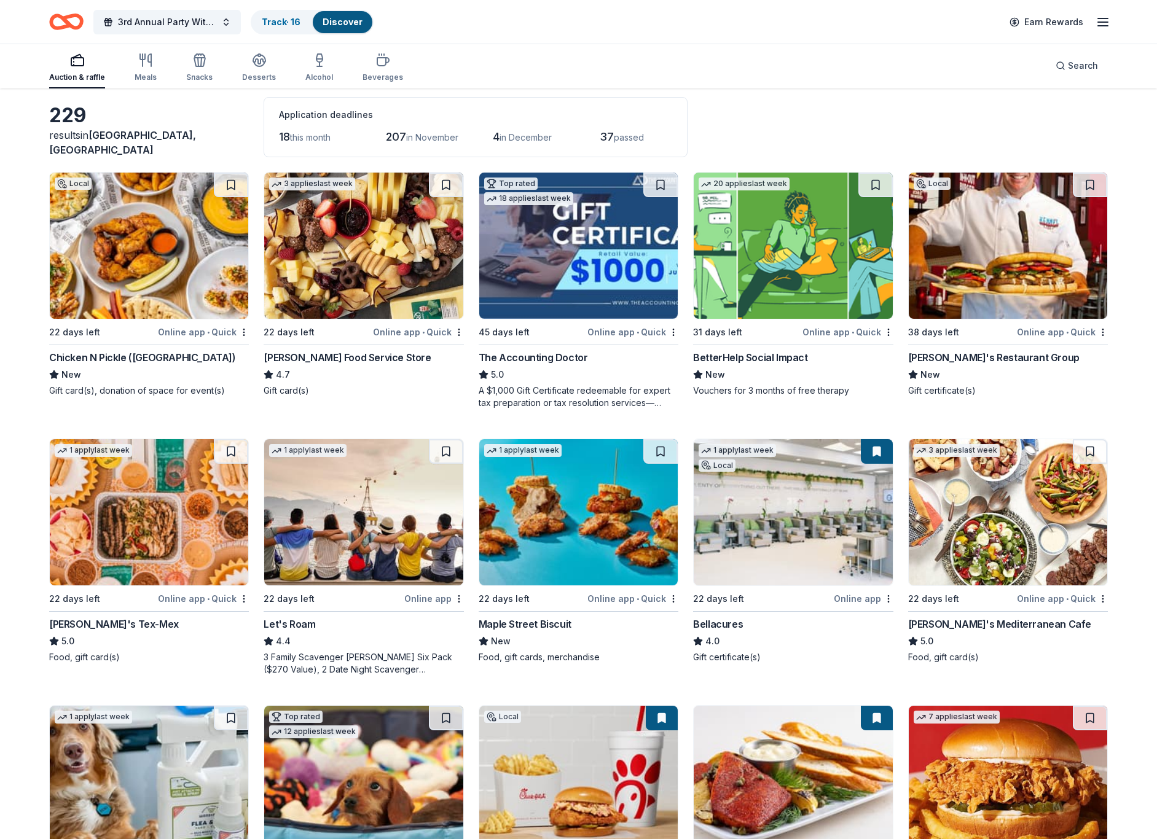
click at [778, 260] on img at bounding box center [792, 246] width 198 height 146
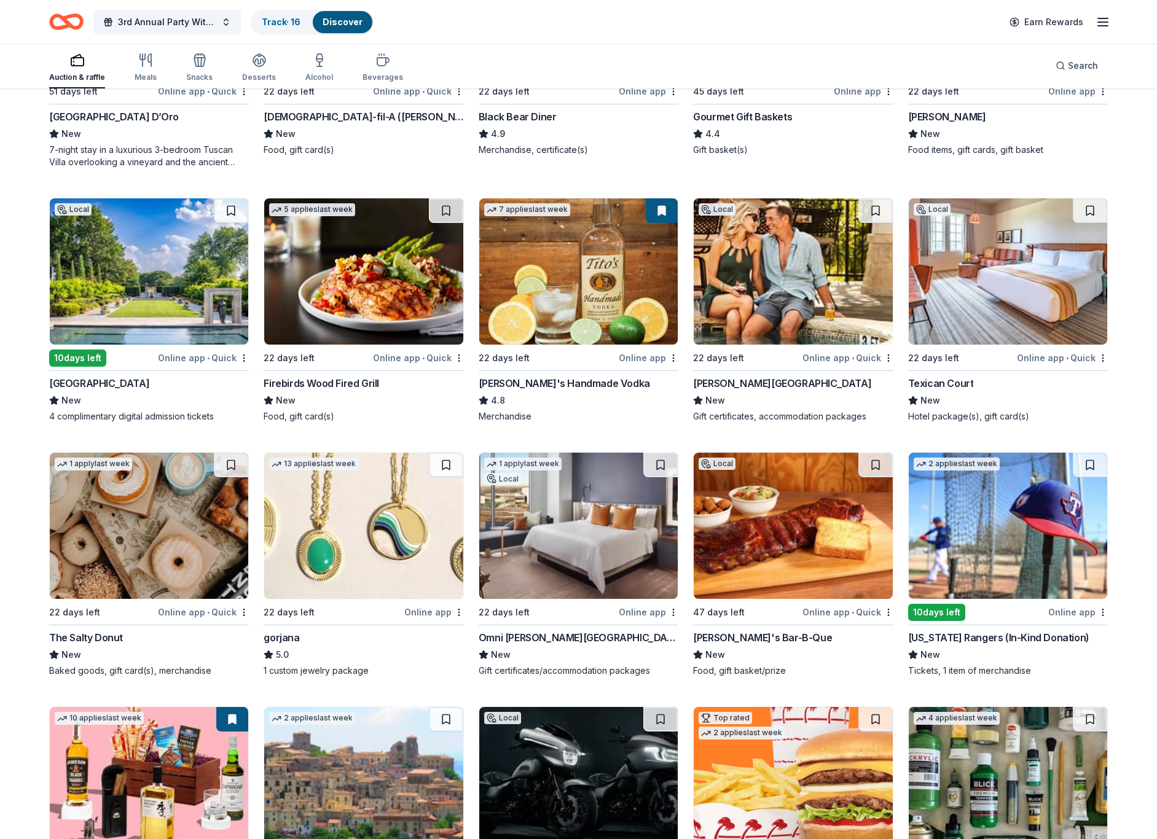
scroll to position [2177, 0]
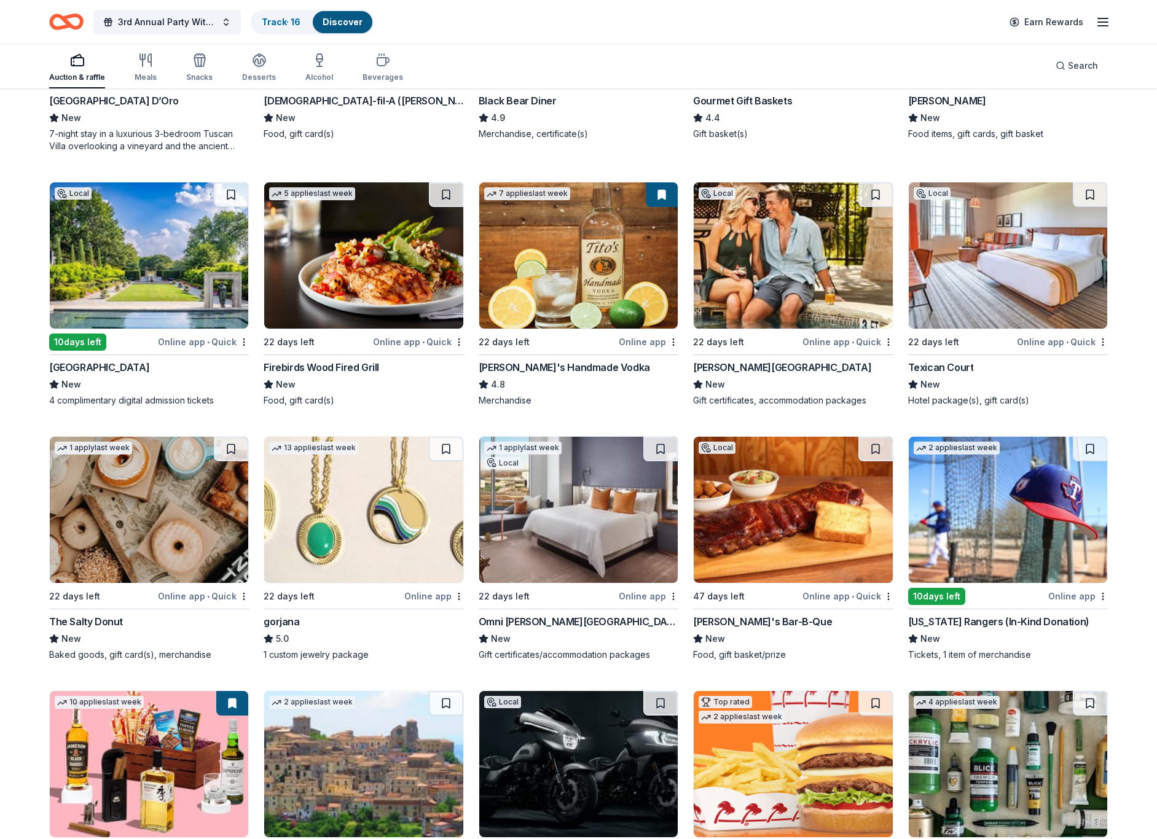
click at [795, 235] on img at bounding box center [792, 255] width 198 height 146
click at [157, 221] on img at bounding box center [149, 255] width 198 height 146
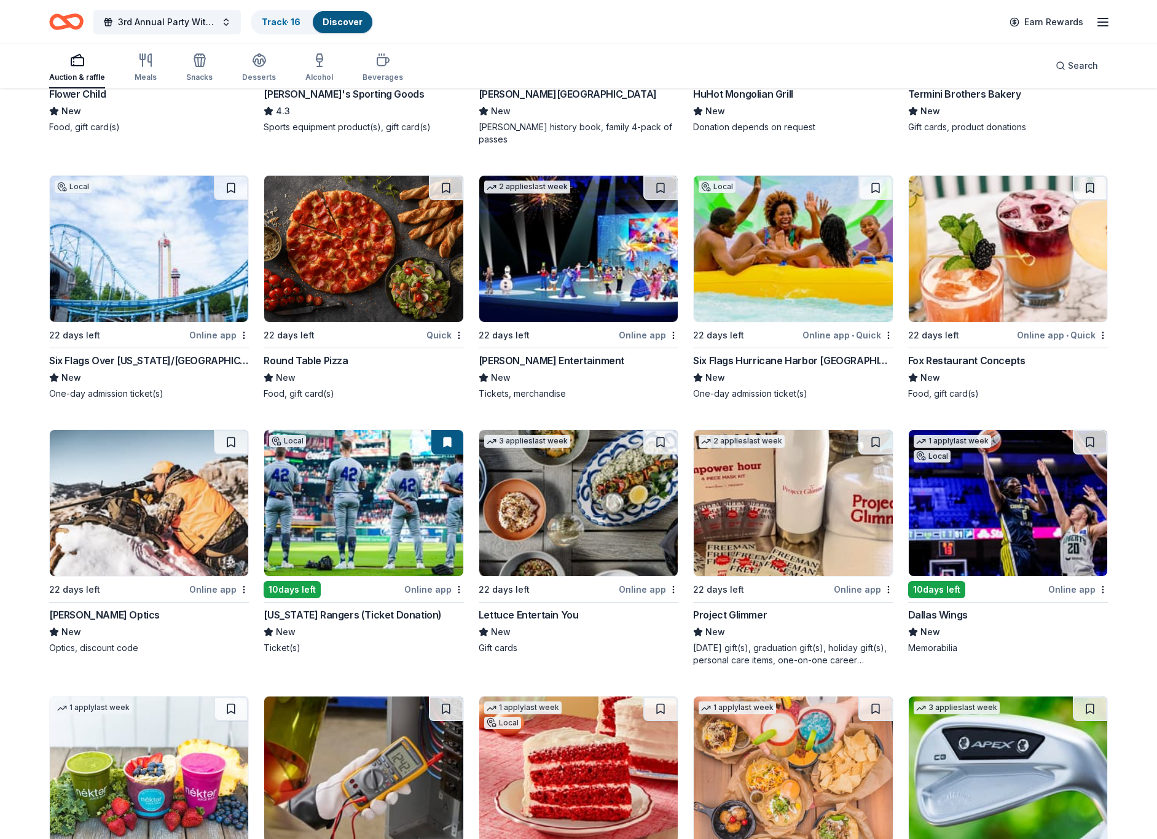
scroll to position [5062, 0]
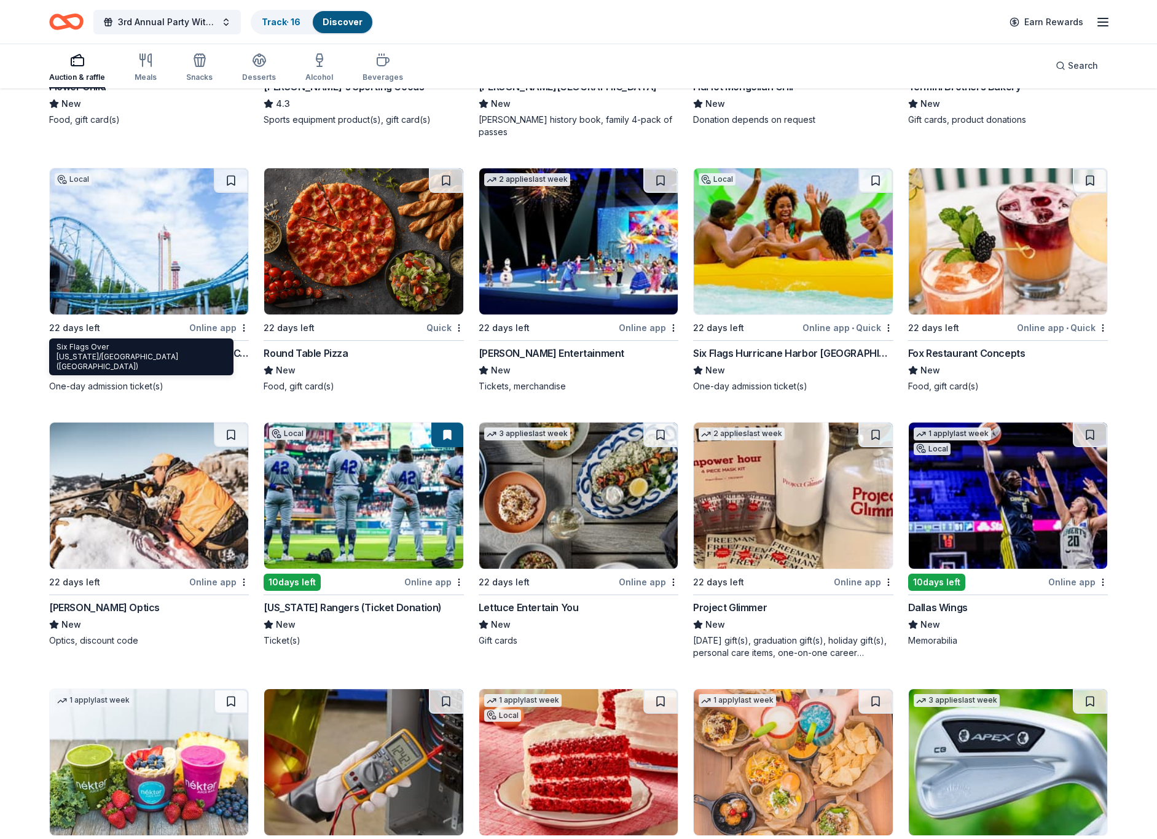
click at [147, 346] on div "Six Flags Over Texas/Hurricane Harbor (Arlington)" at bounding box center [149, 353] width 200 height 15
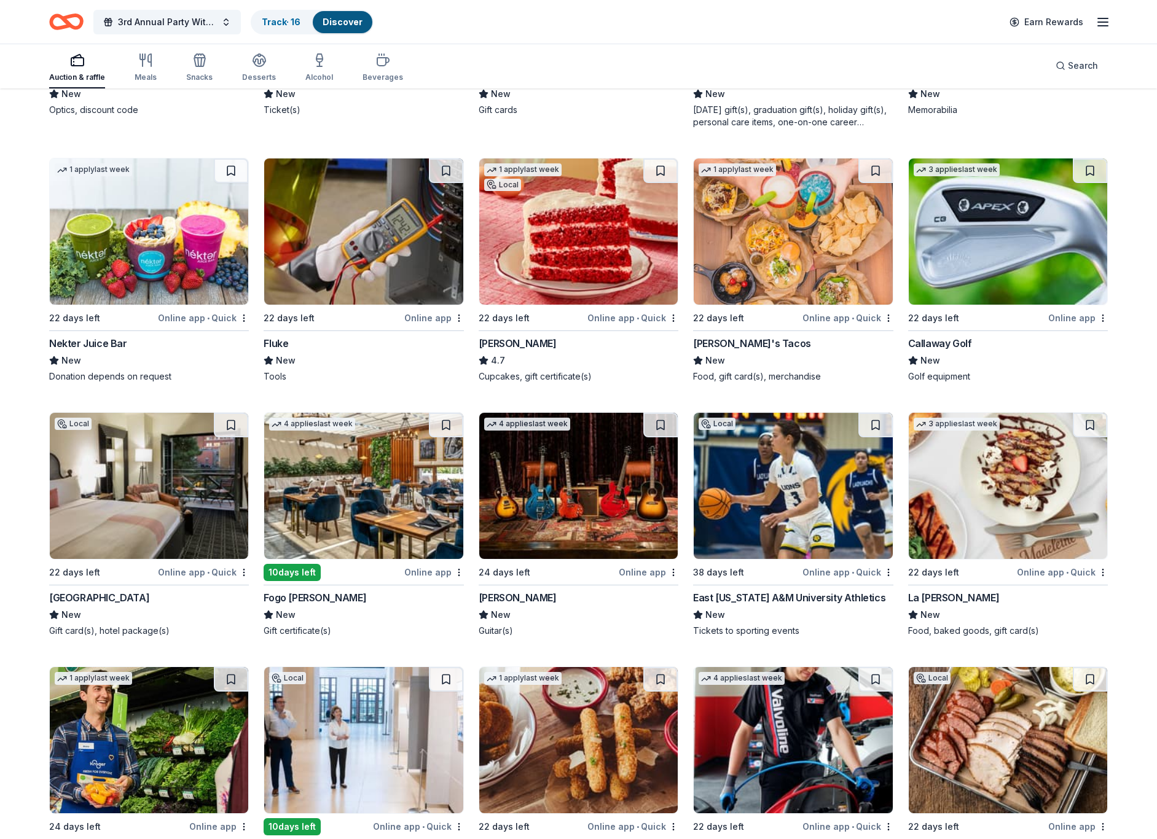
scroll to position [5687, 0]
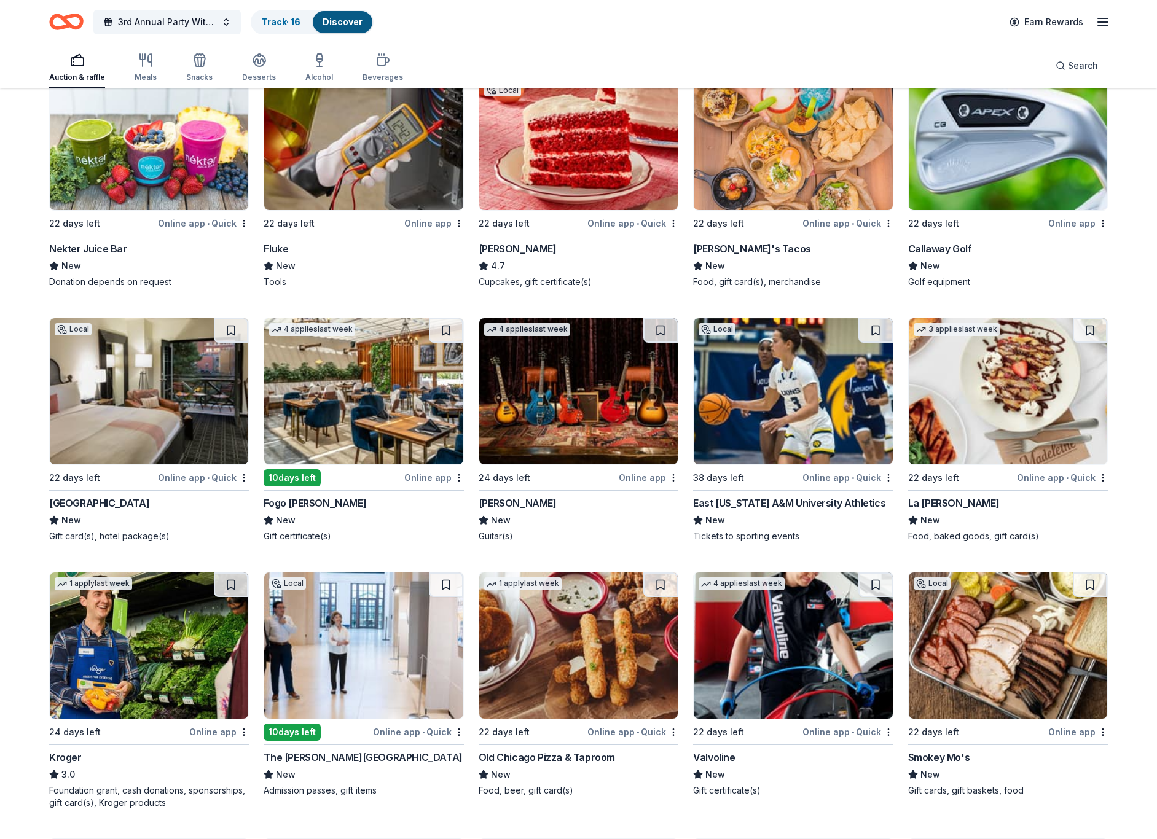
click at [166, 373] on img at bounding box center [149, 391] width 198 height 146
click at [235, 318] on button at bounding box center [231, 330] width 34 height 25
click at [227, 318] on button at bounding box center [232, 330] width 32 height 25
click at [232, 318] on button at bounding box center [232, 330] width 32 height 25
click at [233, 318] on button at bounding box center [232, 330] width 32 height 25
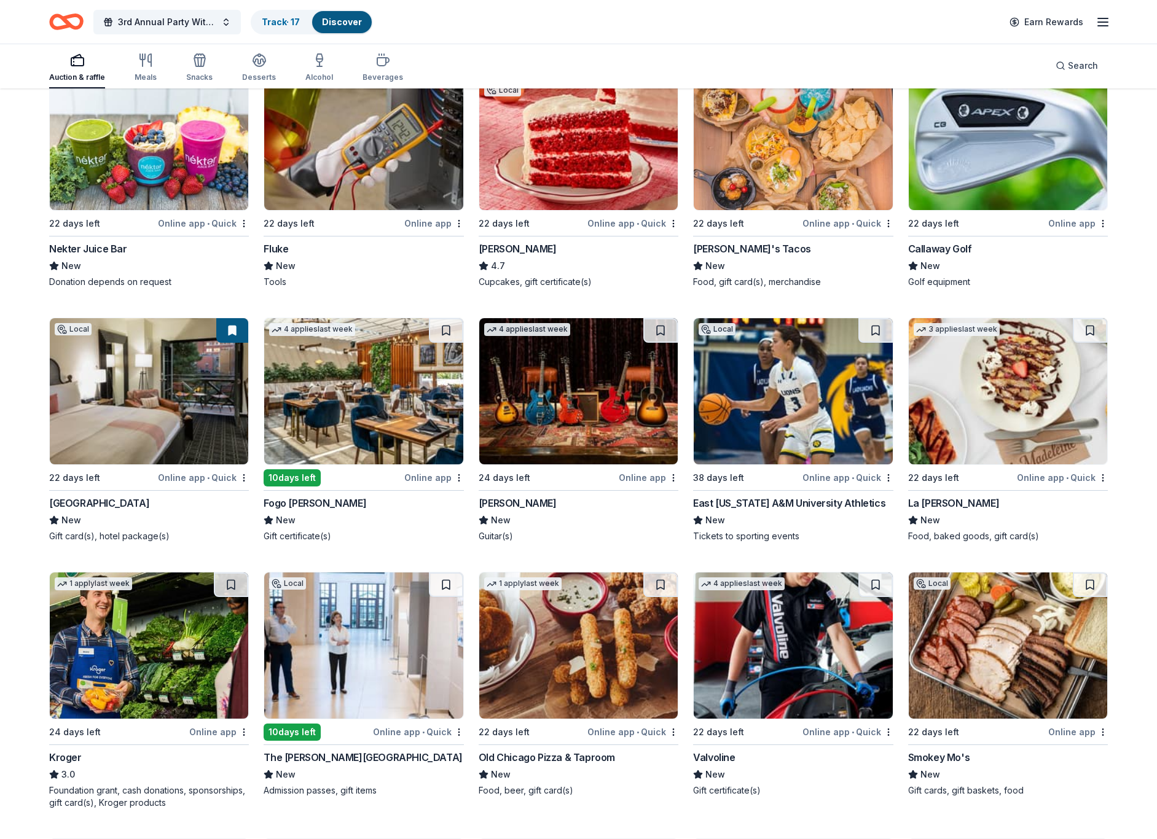
click at [233, 318] on button at bounding box center [232, 330] width 32 height 25
click at [178, 327] on img at bounding box center [149, 391] width 198 height 146
click at [232, 318] on button at bounding box center [232, 330] width 32 height 25
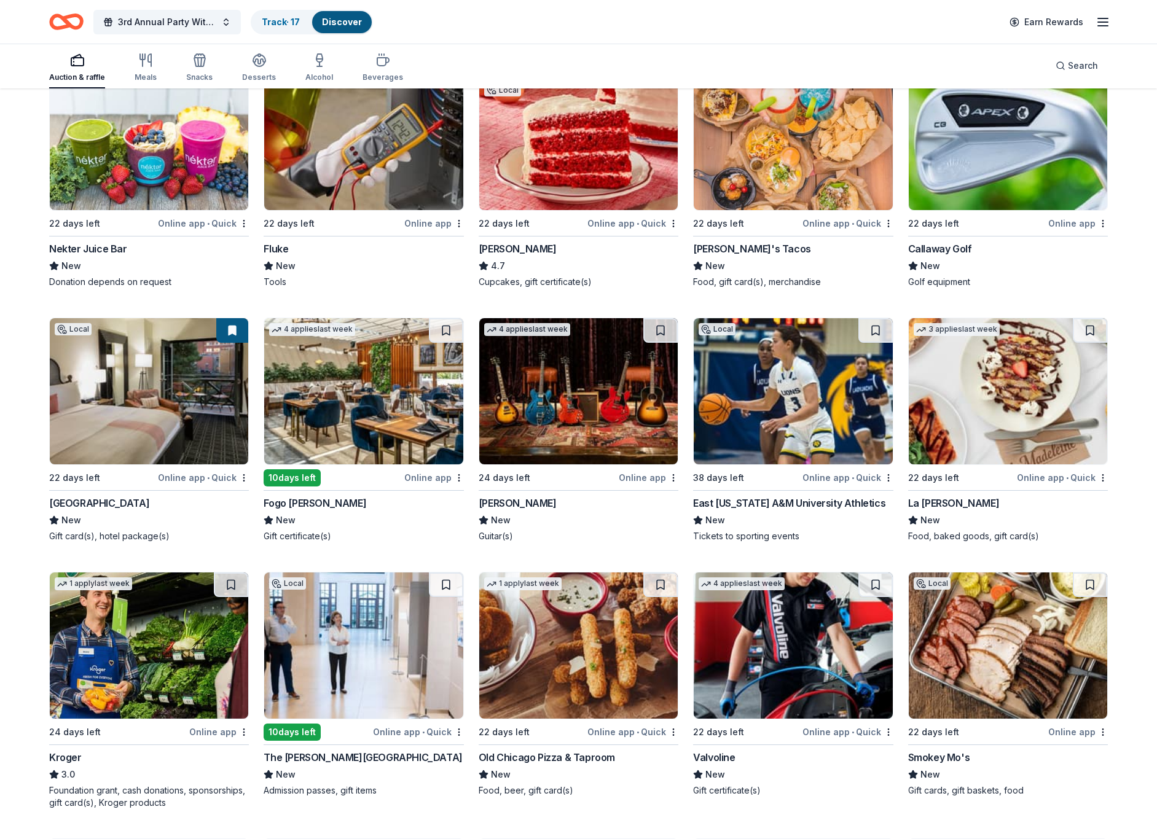
click at [232, 318] on button at bounding box center [232, 330] width 32 height 25
click at [142, 332] on img at bounding box center [149, 391] width 198 height 146
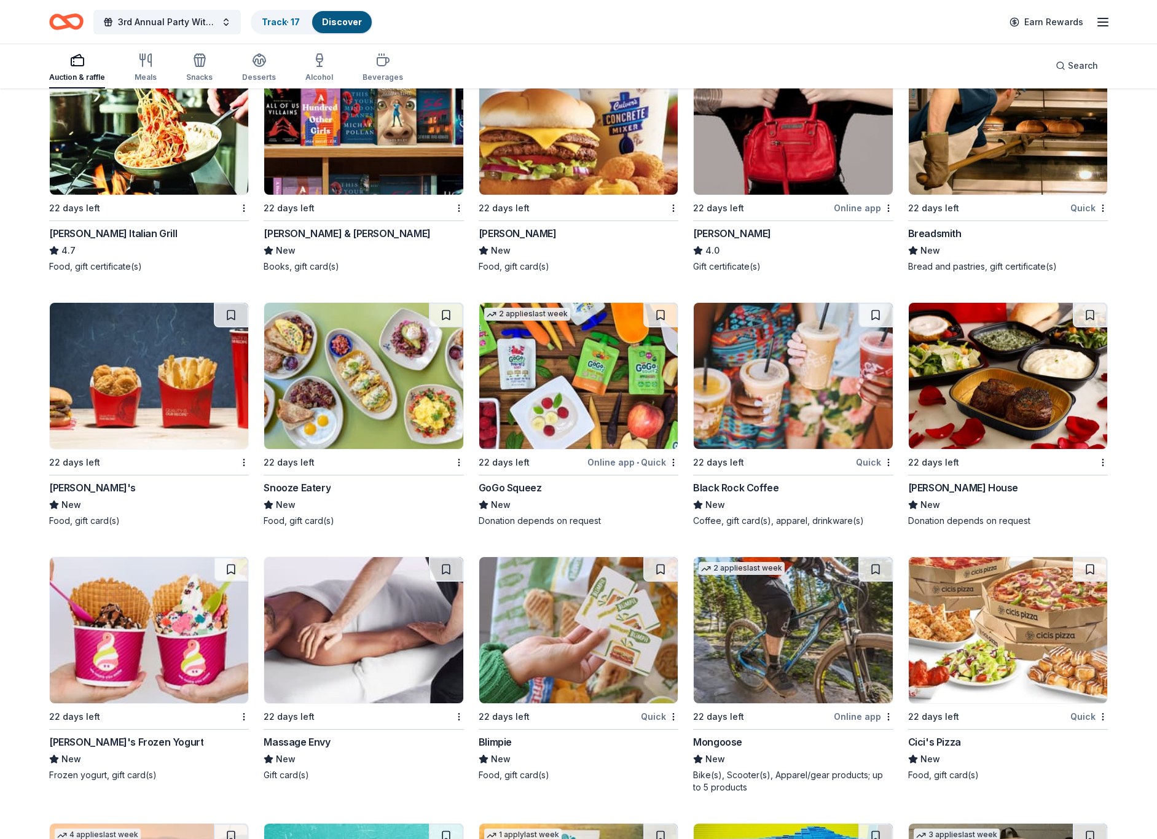
scroll to position [8057, 0]
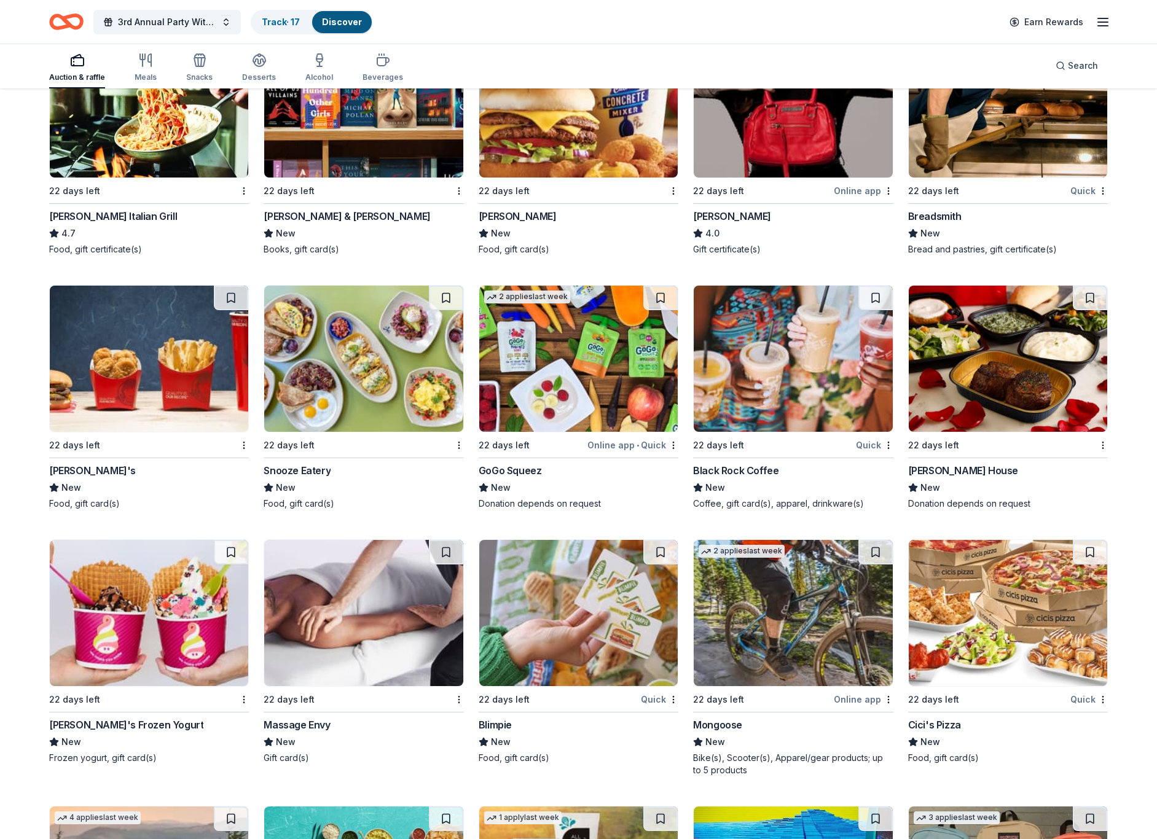
click at [1004, 354] on img at bounding box center [1007, 359] width 198 height 146
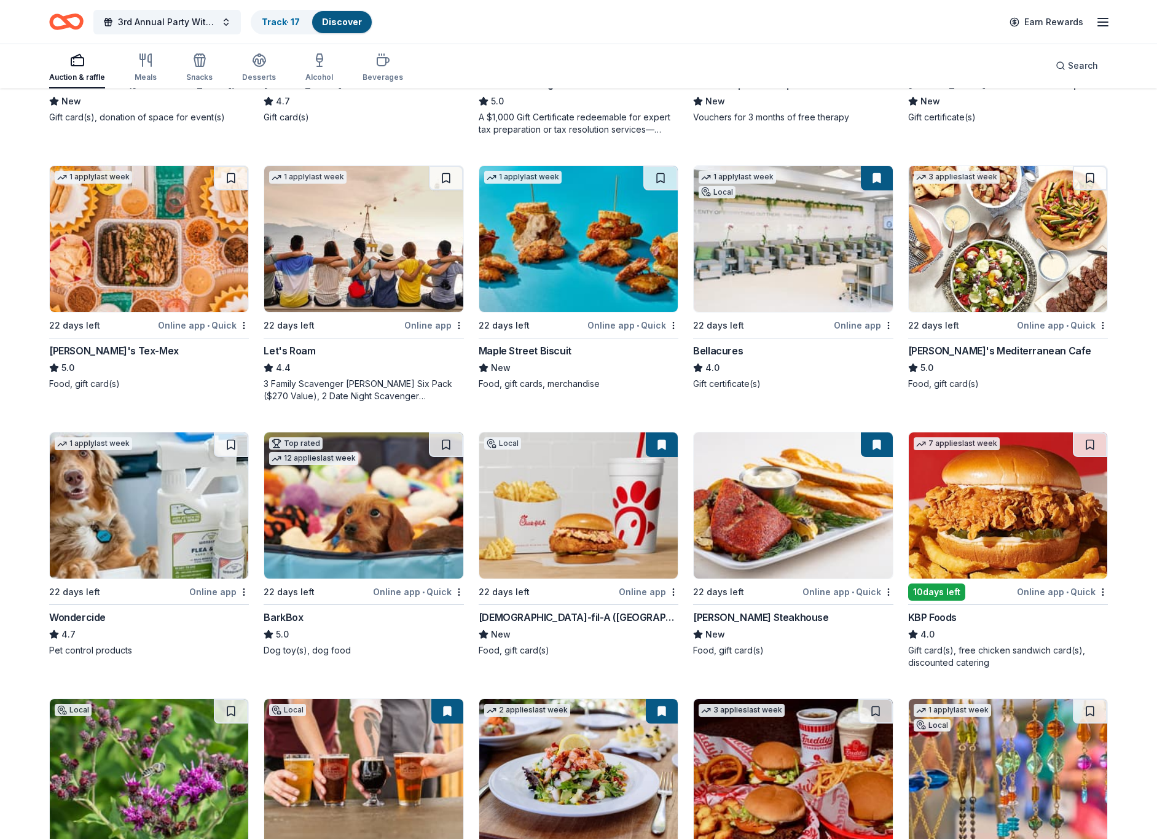
scroll to position [268, 0]
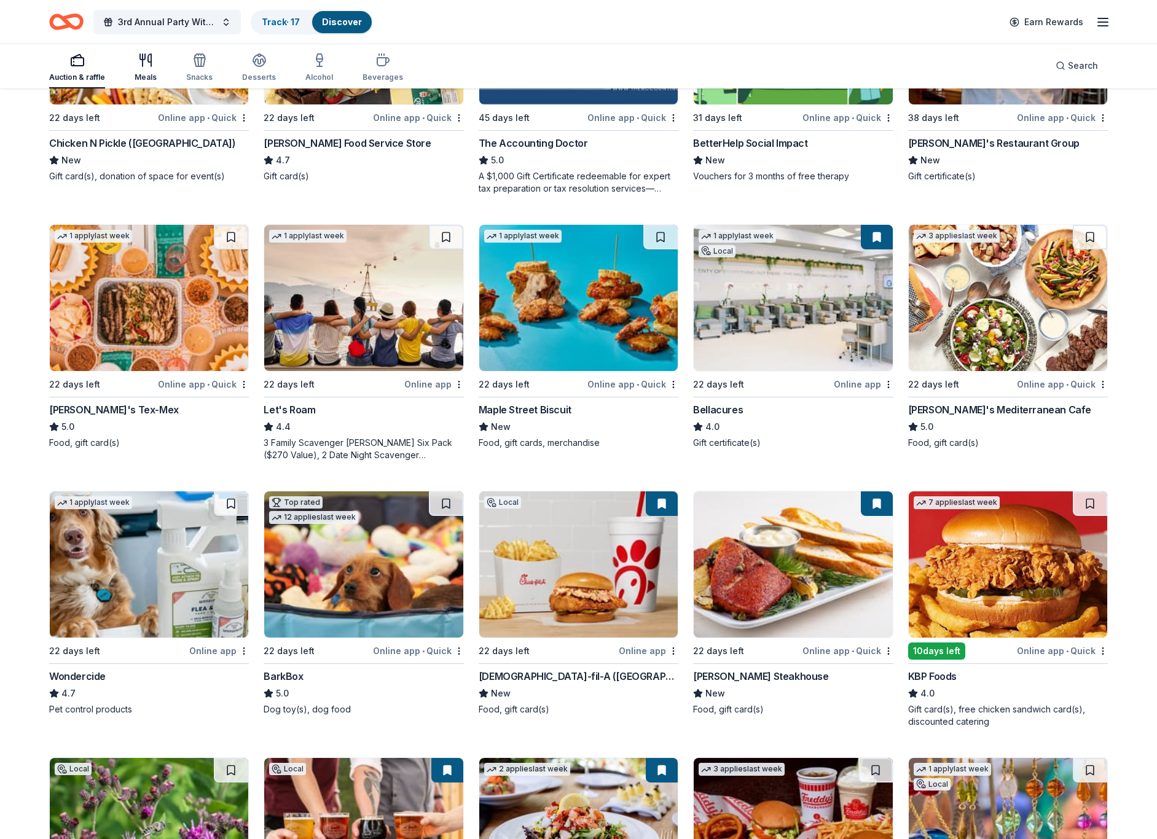
click at [144, 61] on icon "button" at bounding box center [145, 60] width 15 height 15
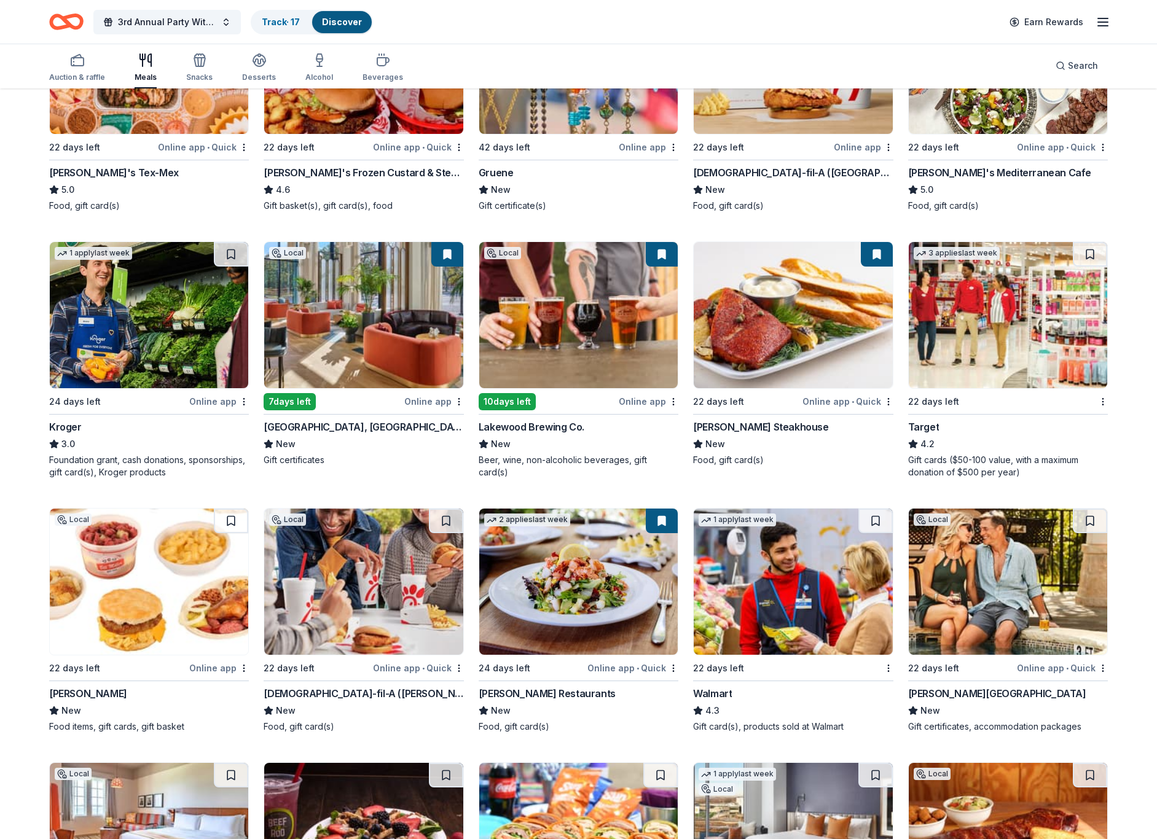
scroll to position [509, 0]
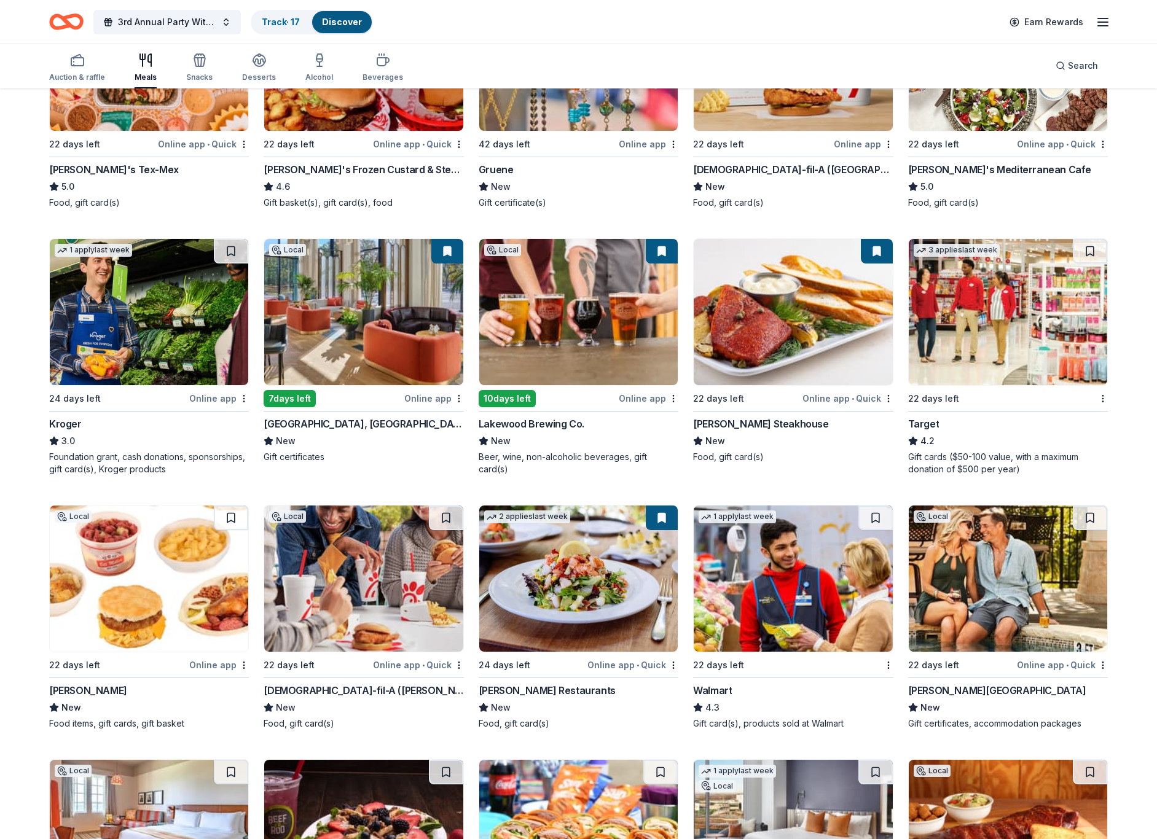
click at [446, 251] on button at bounding box center [447, 251] width 32 height 25
click at [662, 251] on button at bounding box center [662, 251] width 32 height 25
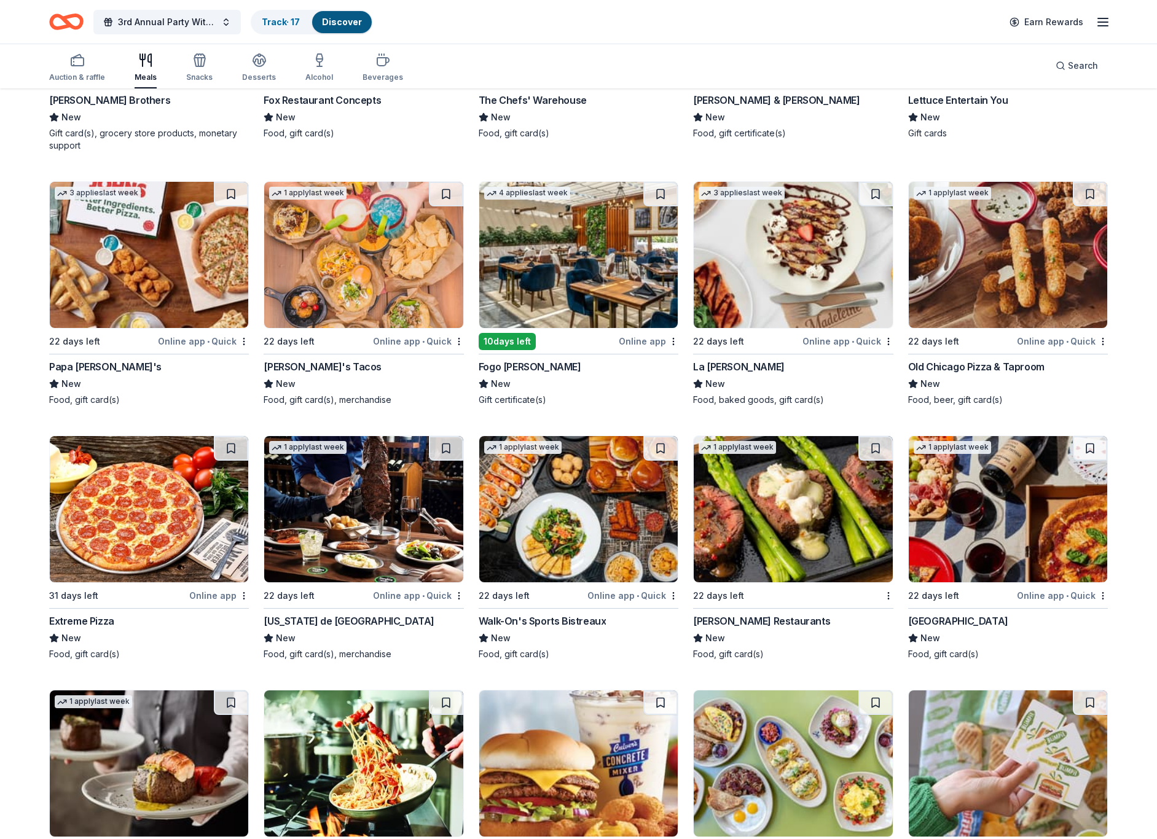
scroll to position [3147, 0]
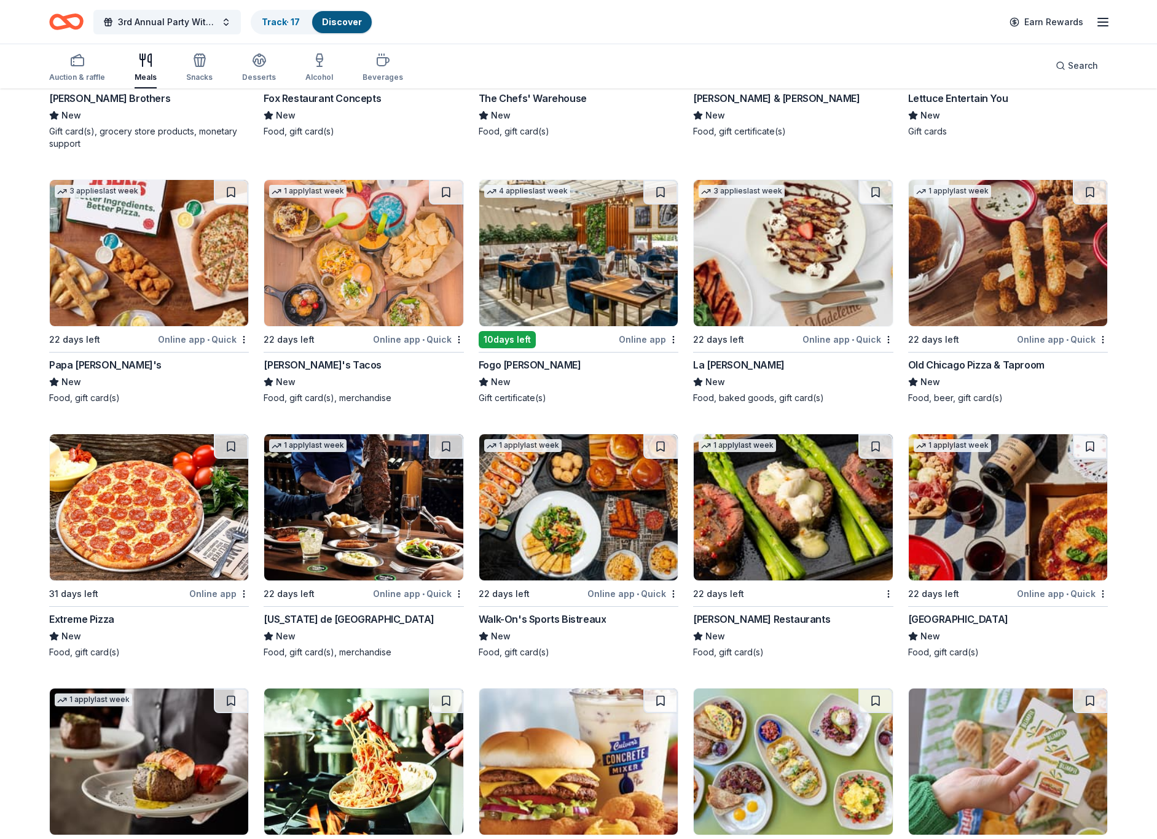
click at [375, 263] on img at bounding box center [363, 253] width 198 height 146
click at [202, 63] on icon "button" at bounding box center [199, 62] width 11 height 9
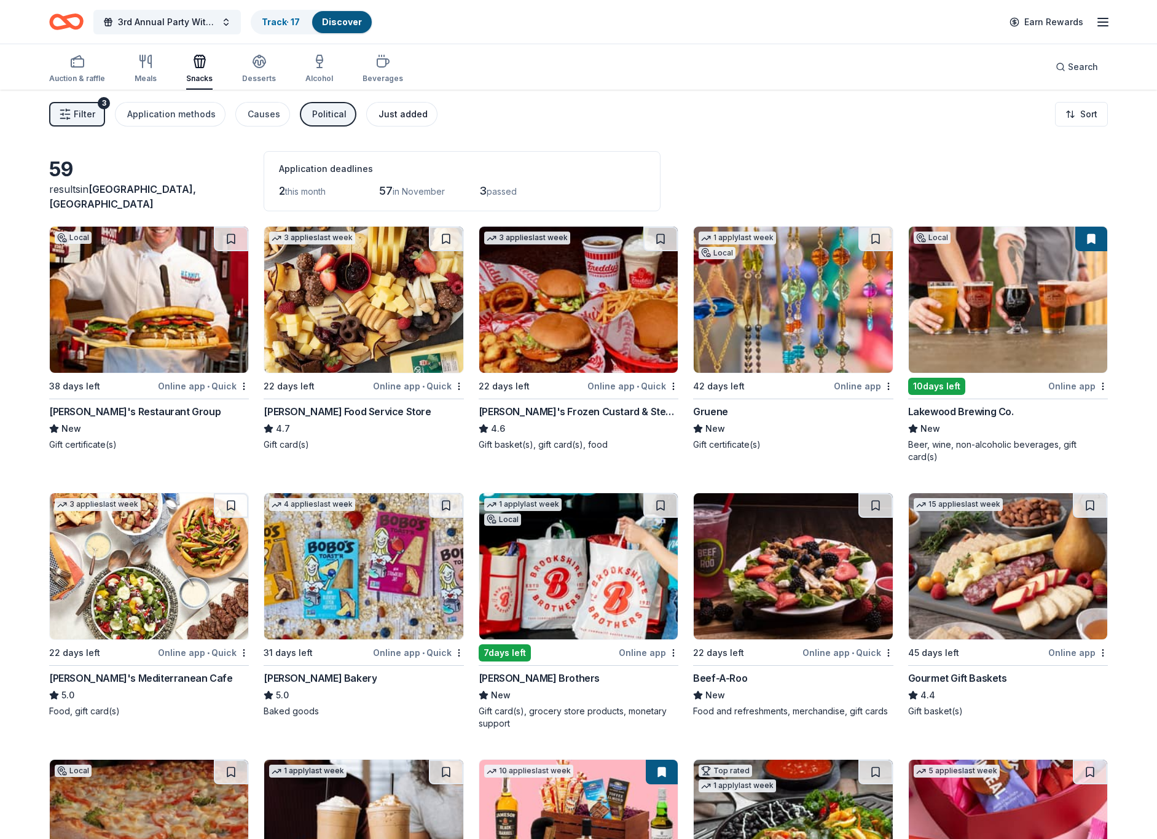
click at [381, 109] on div "Just added" at bounding box center [402, 114] width 49 height 15
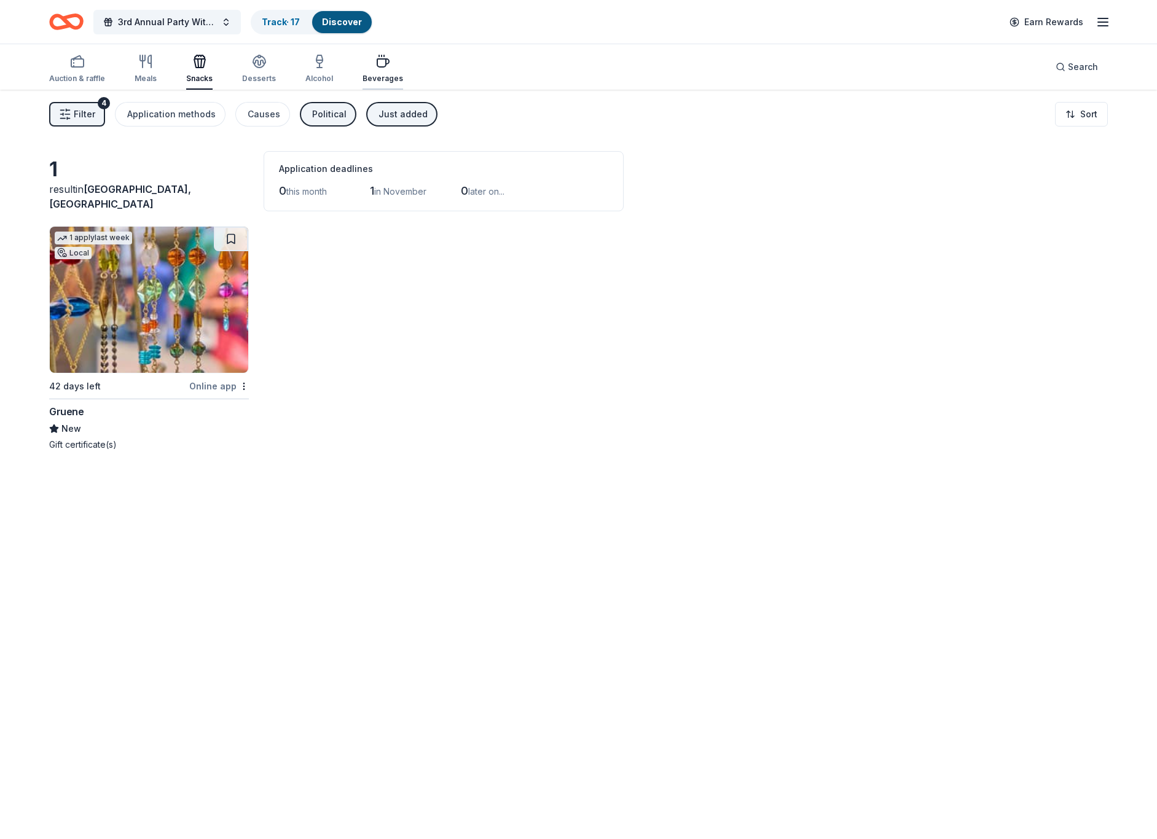
click at [372, 72] on div "Beverages" at bounding box center [382, 68] width 41 height 29
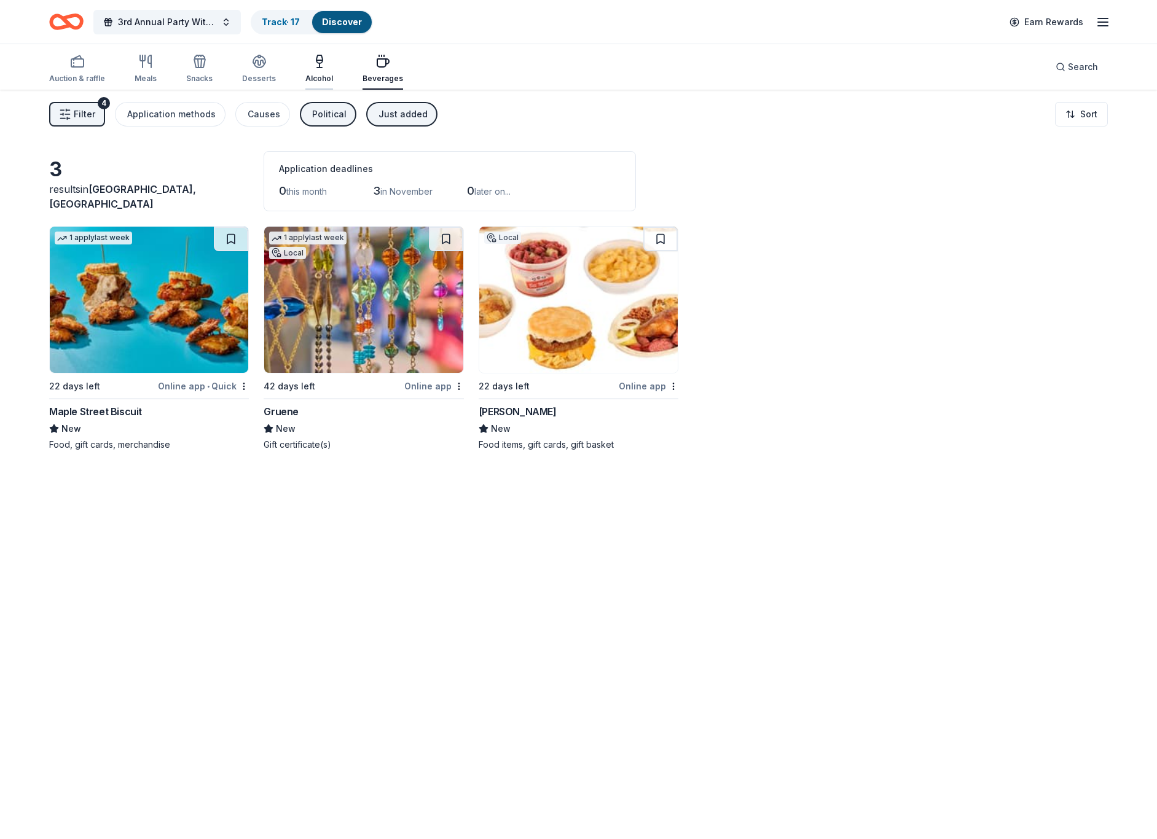
click at [325, 74] on div "Alcohol" at bounding box center [319, 79] width 28 height 10
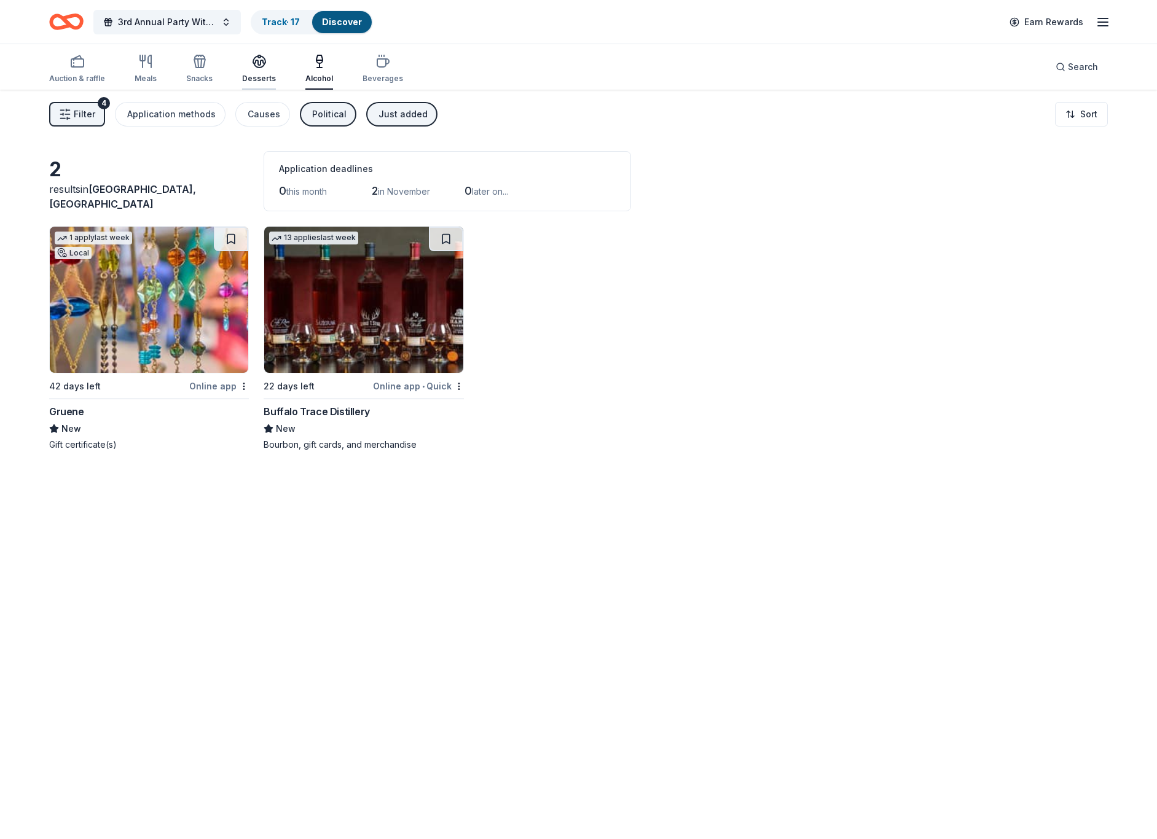
click at [262, 74] on div "Desserts" at bounding box center [259, 79] width 34 height 10
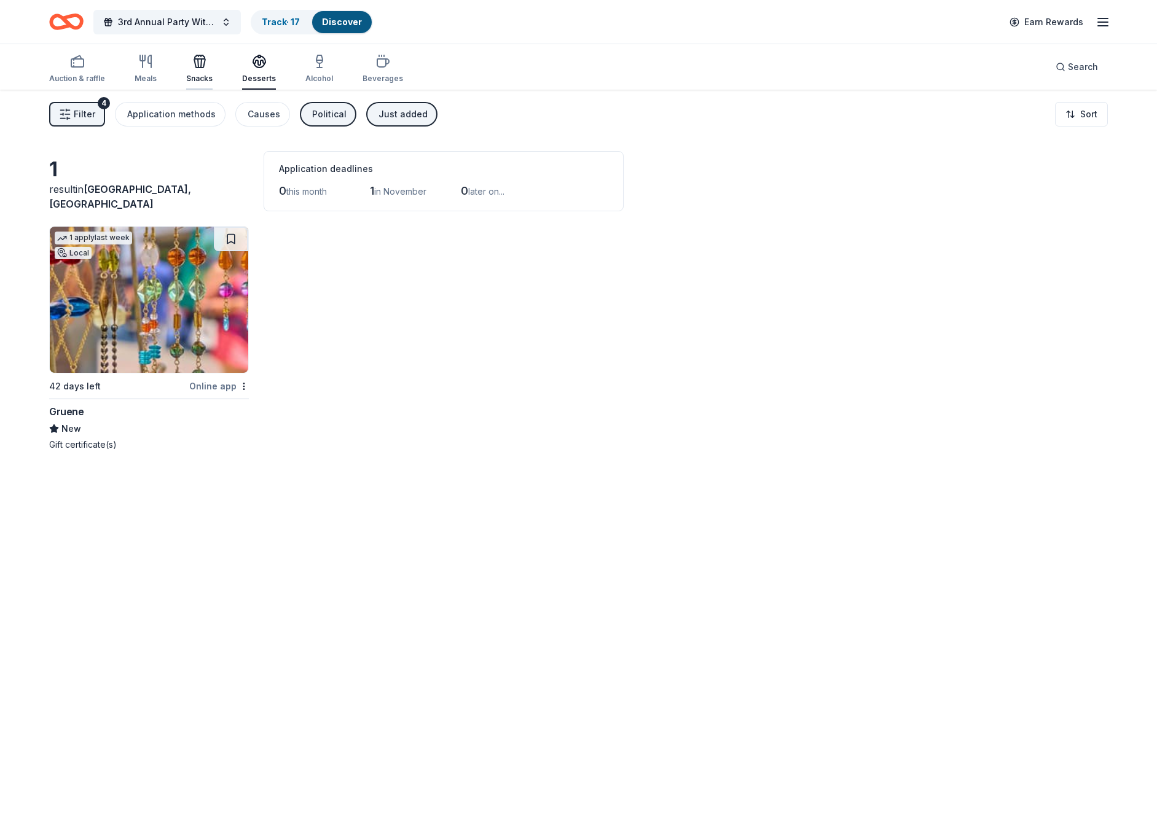
click at [193, 72] on div "Snacks" at bounding box center [199, 68] width 26 height 29
click at [144, 70] on div "Meals" at bounding box center [146, 68] width 22 height 29
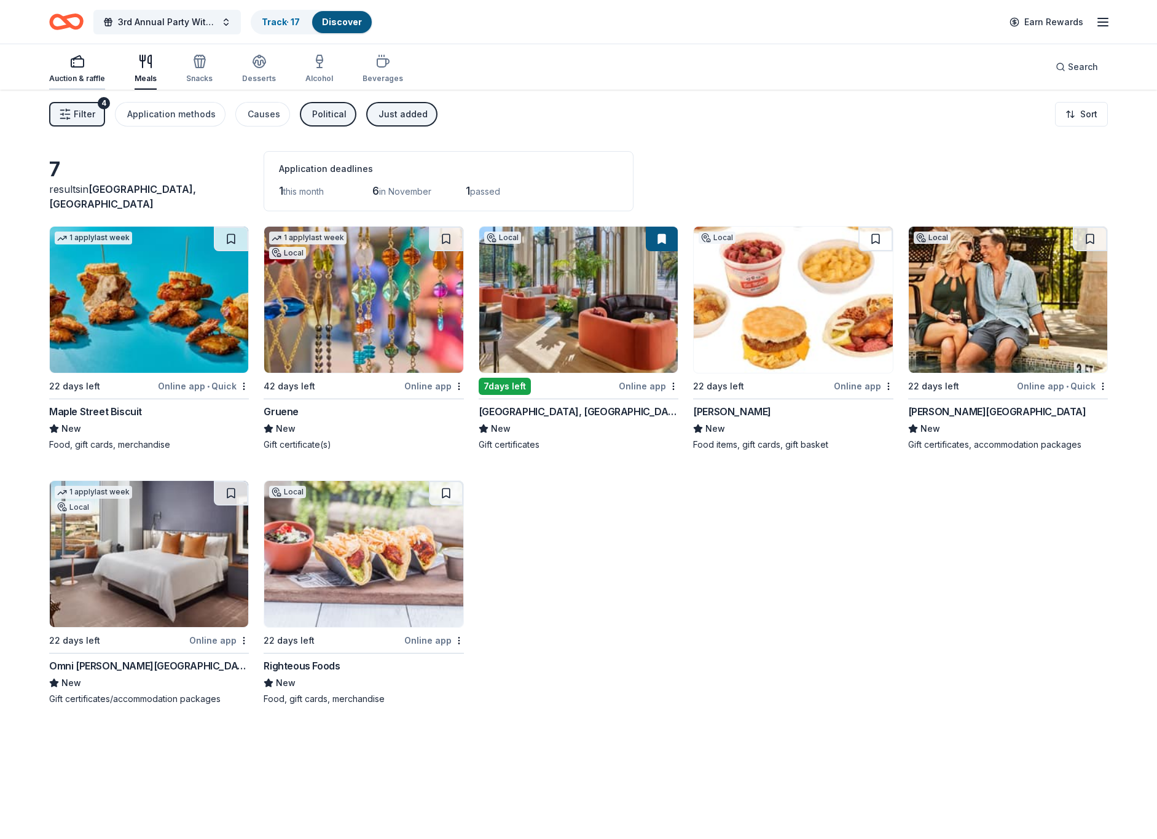
click at [74, 71] on div "Auction & raffle" at bounding box center [77, 68] width 56 height 29
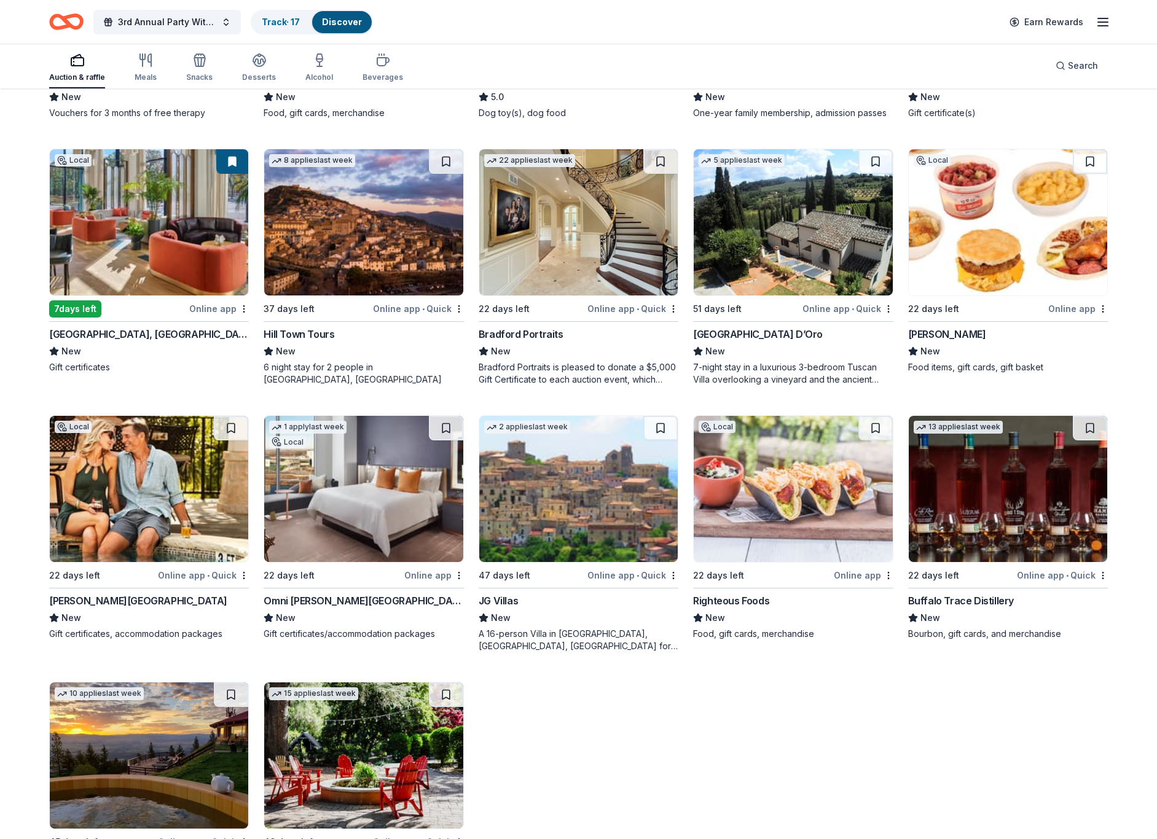
scroll to position [436, 0]
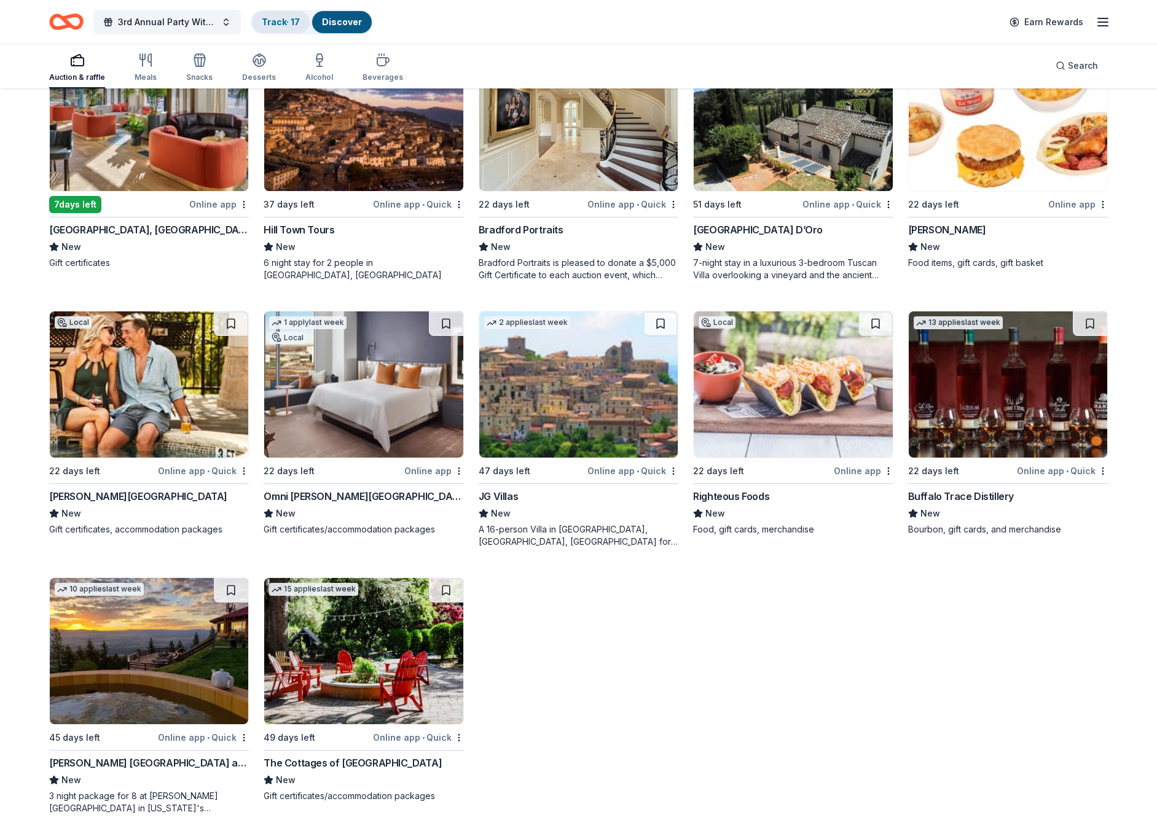
click at [282, 21] on link "Track · 17" at bounding box center [281, 22] width 38 height 10
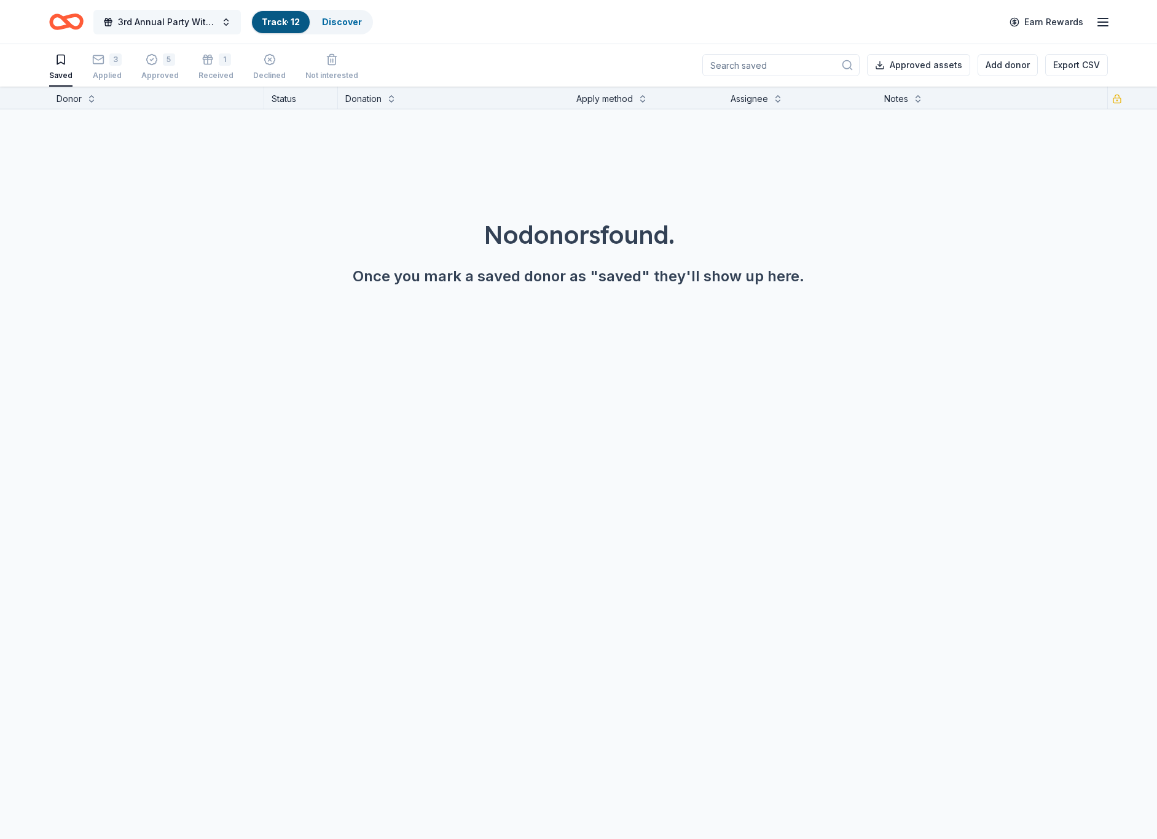
click at [226, 23] on button "3rd Annual Party With A Purpose" at bounding box center [166, 22] width 147 height 25
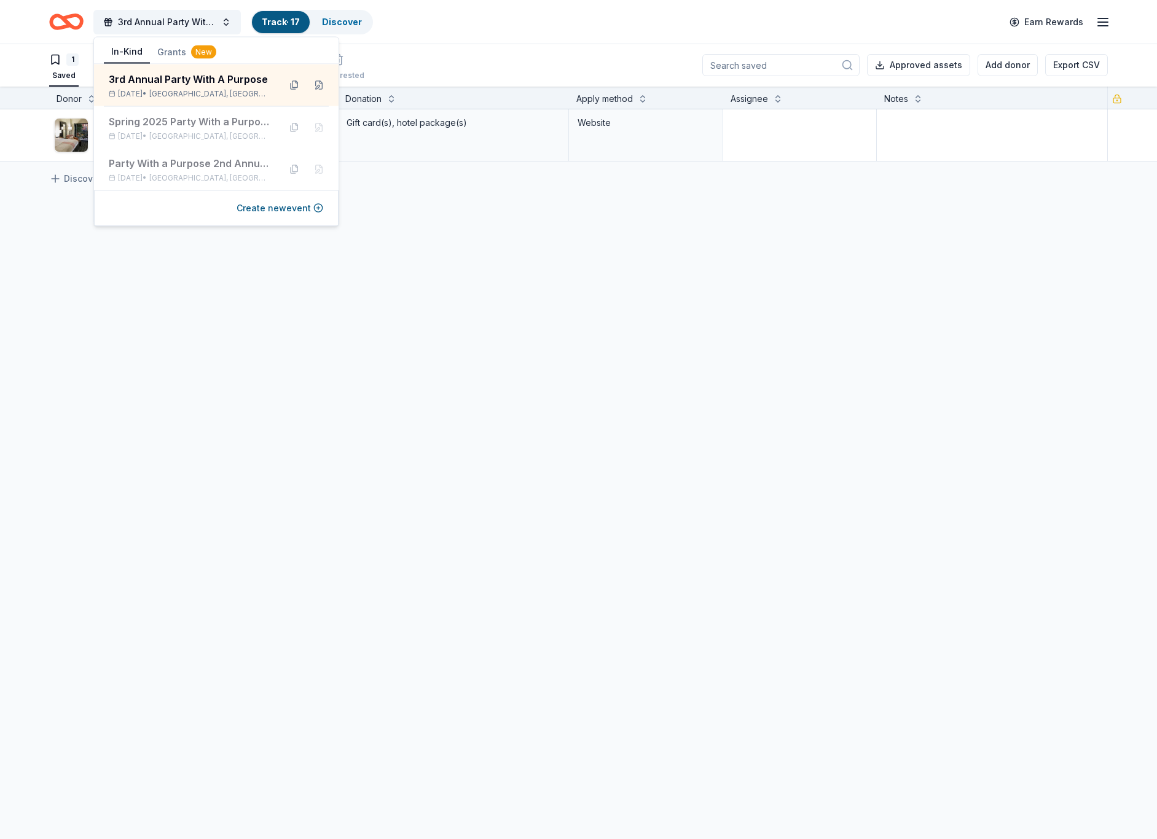
click at [486, 230] on div "Hotel Valencia Riverwalk Due in 22 days Apply Saved Gift card(s), hotel package…" at bounding box center [578, 250] width 1157 height 283
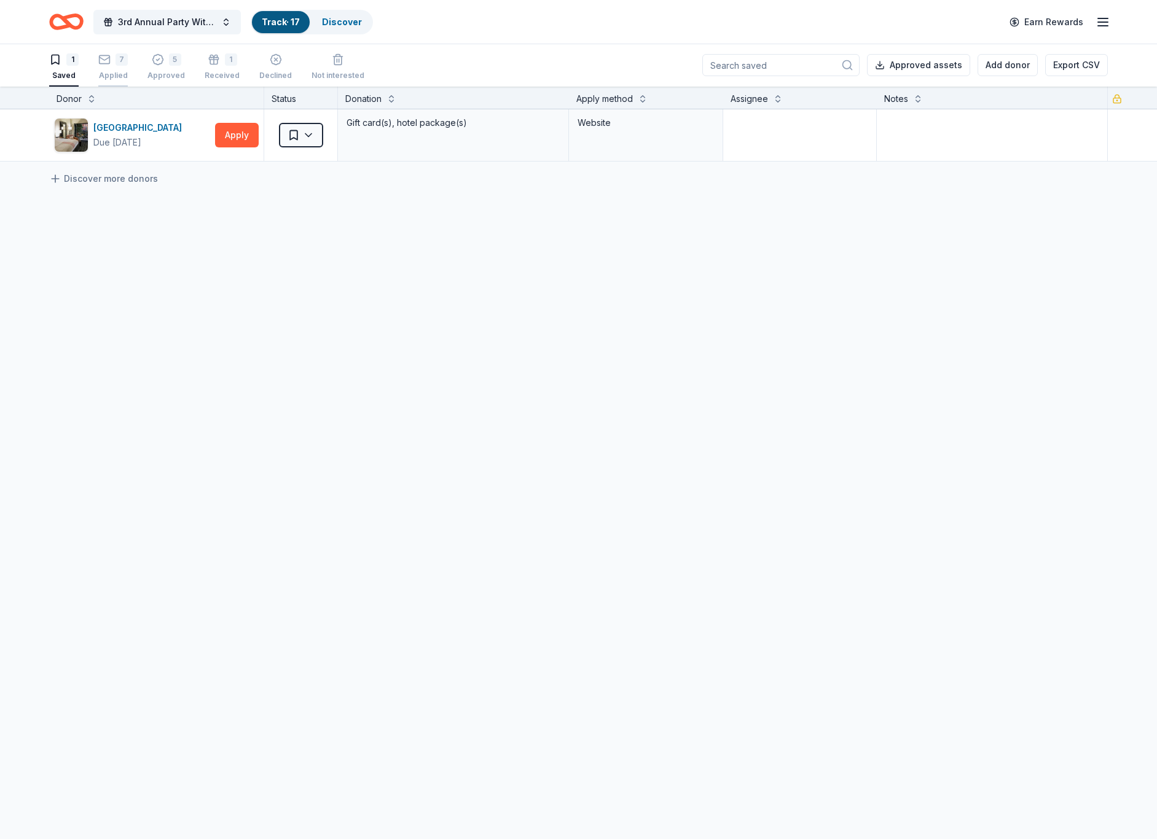
click at [114, 63] on div "7" at bounding box center [112, 59] width 29 height 12
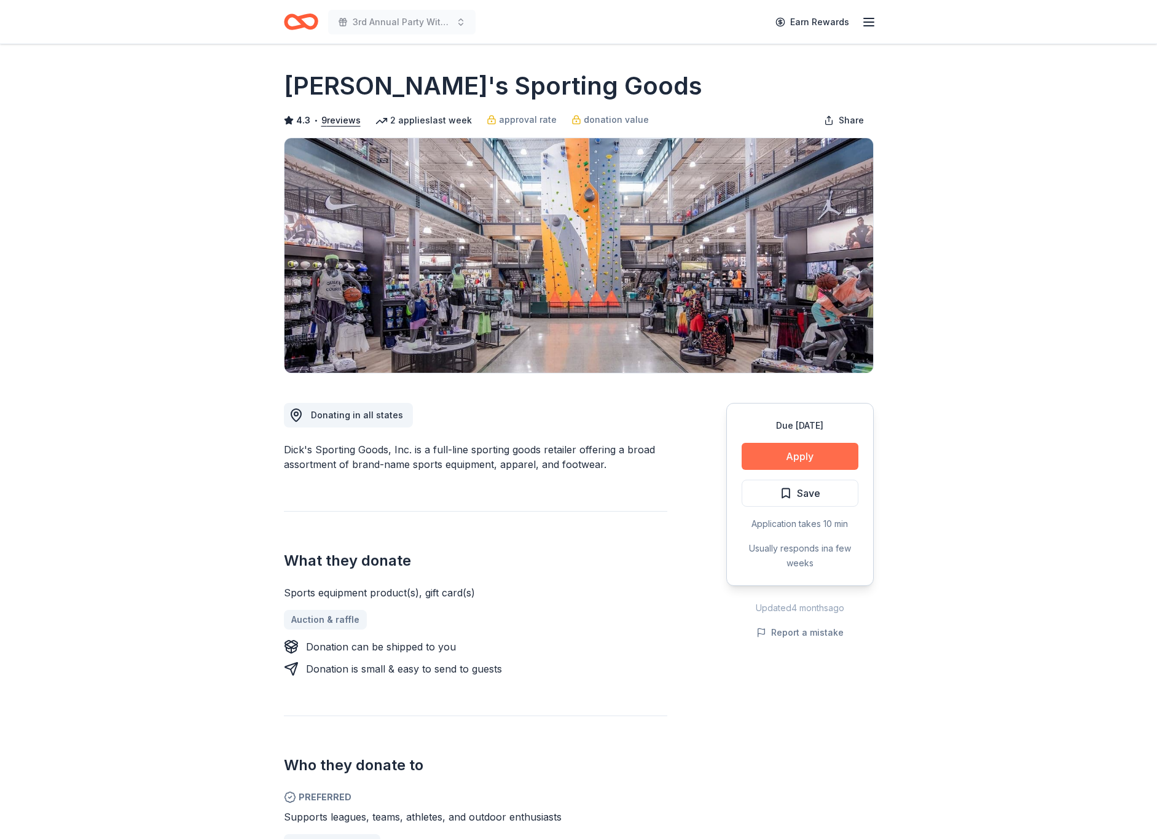
click at [820, 452] on button "Apply" at bounding box center [799, 456] width 117 height 27
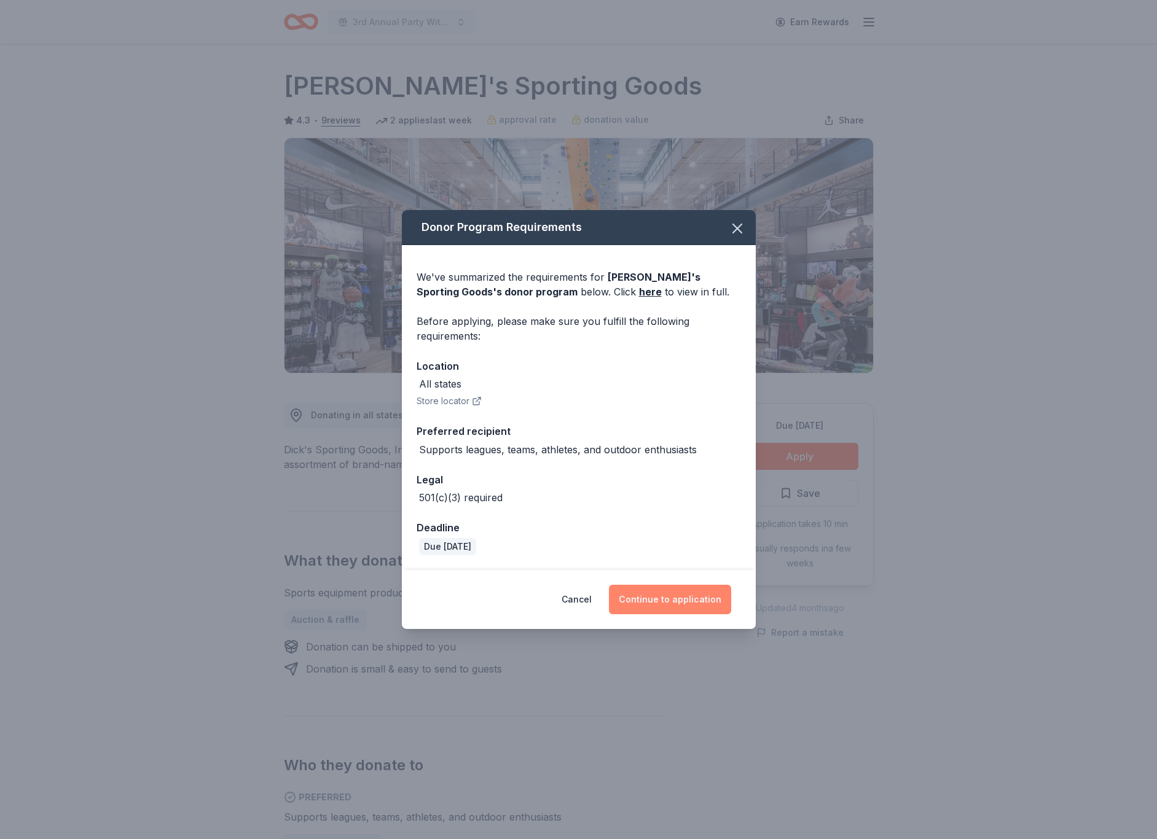
click at [685, 601] on button "Continue to application" at bounding box center [670, 599] width 122 height 29
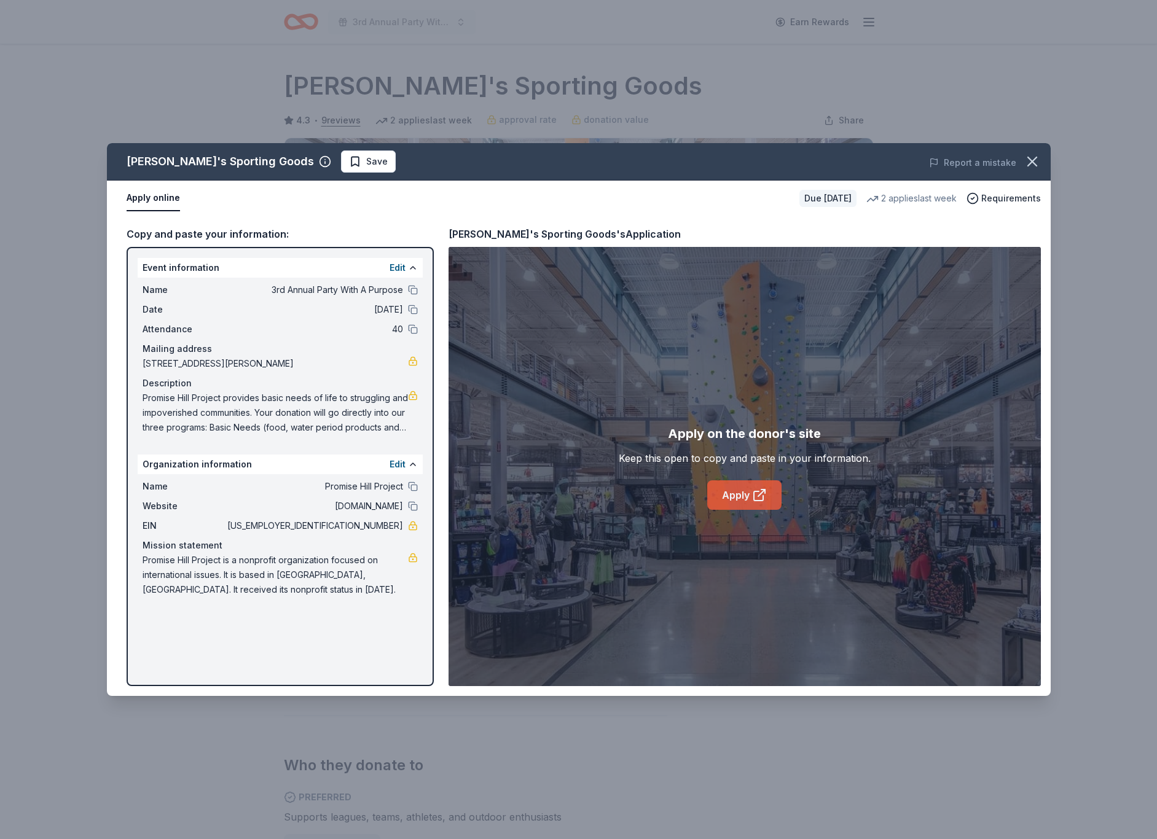
click at [736, 493] on link "Apply" at bounding box center [744, 494] width 74 height 29
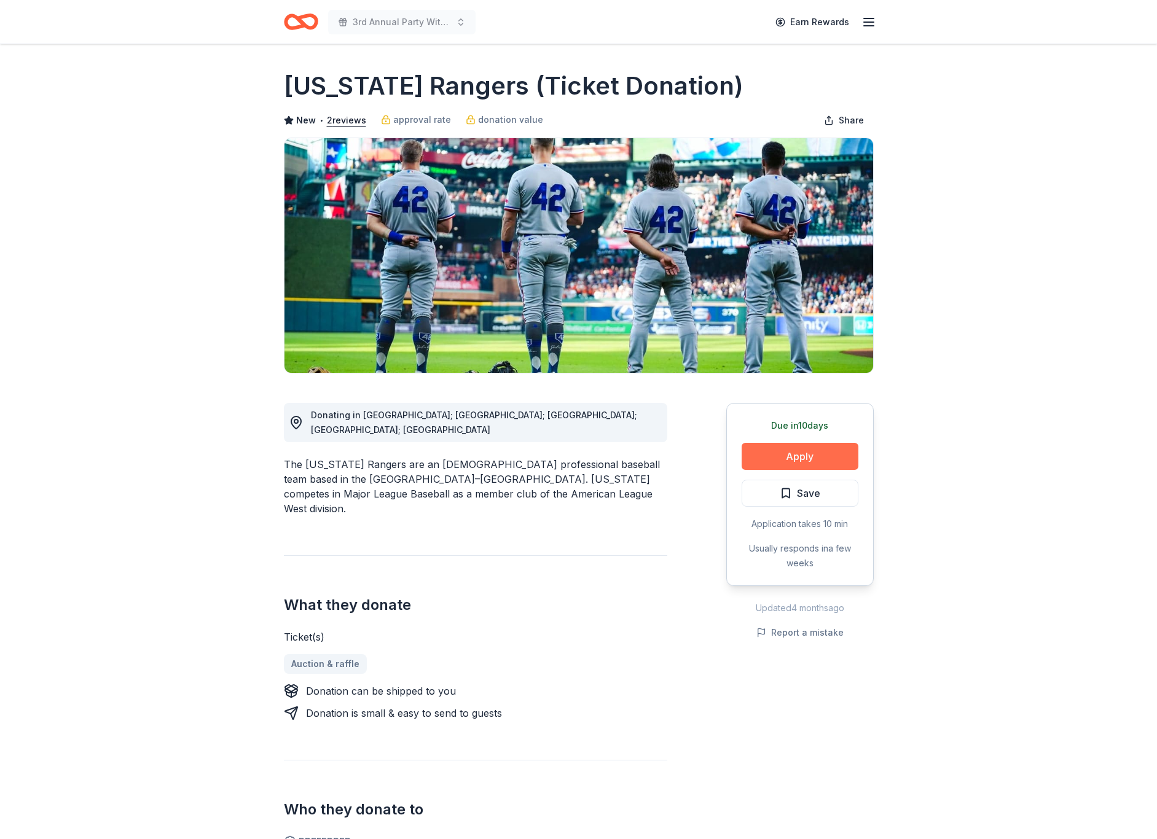
click at [815, 458] on button "Apply" at bounding box center [799, 456] width 117 height 27
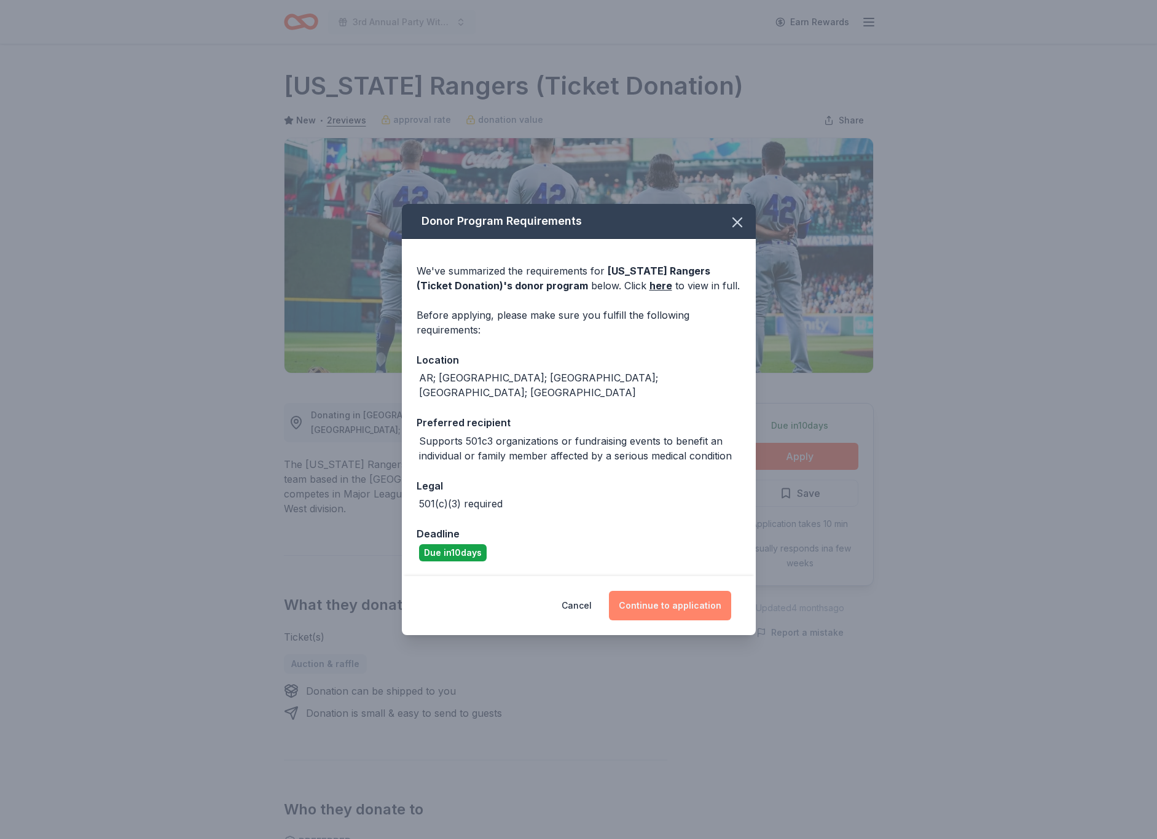
click at [677, 601] on button "Continue to application" at bounding box center [670, 605] width 122 height 29
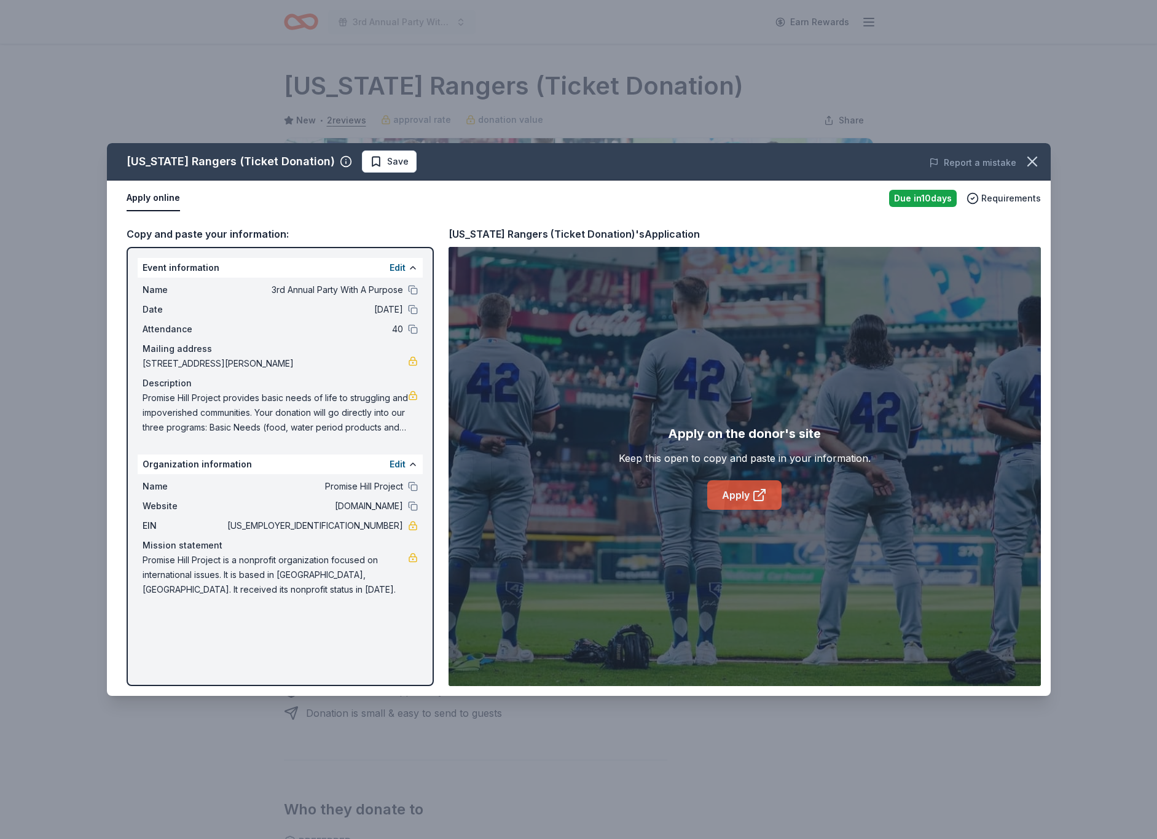
click at [736, 499] on link "Apply" at bounding box center [744, 494] width 74 height 29
click at [387, 166] on span "Save" at bounding box center [397, 161] width 21 height 15
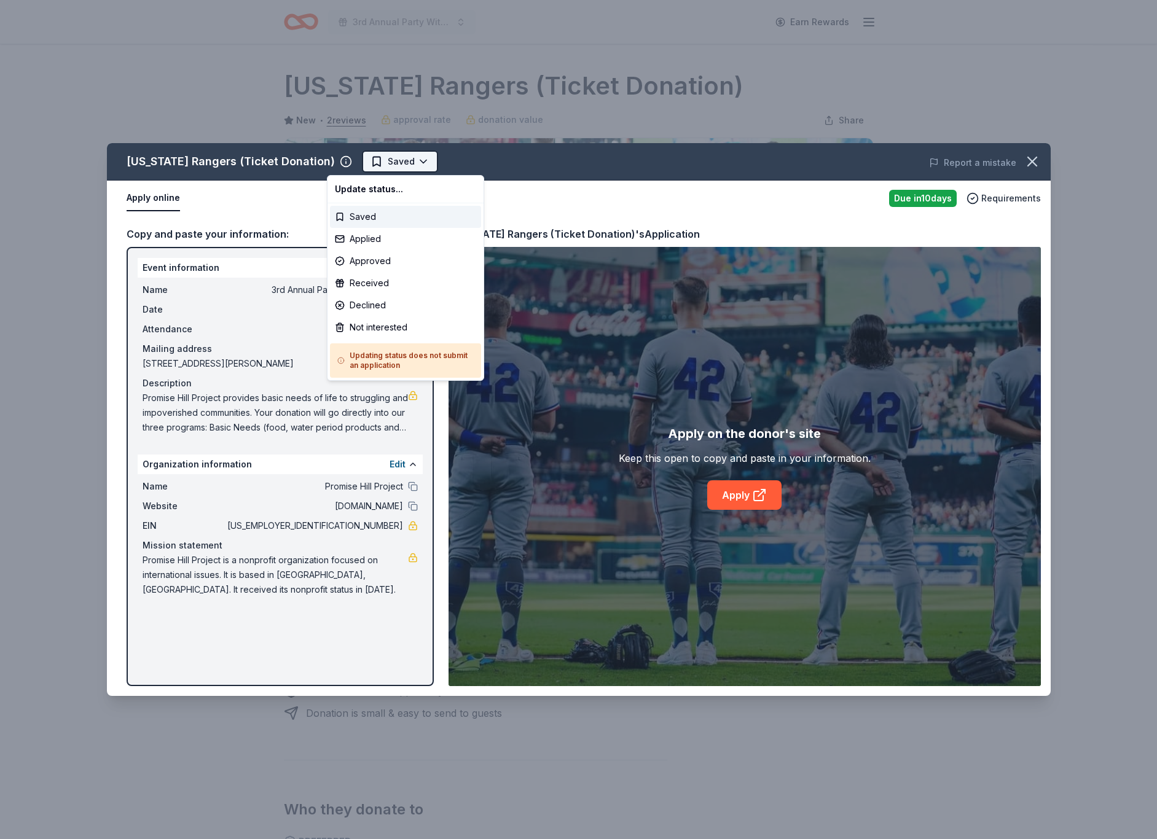
click at [387, 158] on html "3rd Annual Party With A Purpose Earn Rewards Due in 10 days Share Texas Rangers…" at bounding box center [578, 419] width 1157 height 839
click at [376, 240] on div "Applied" at bounding box center [405, 239] width 151 height 22
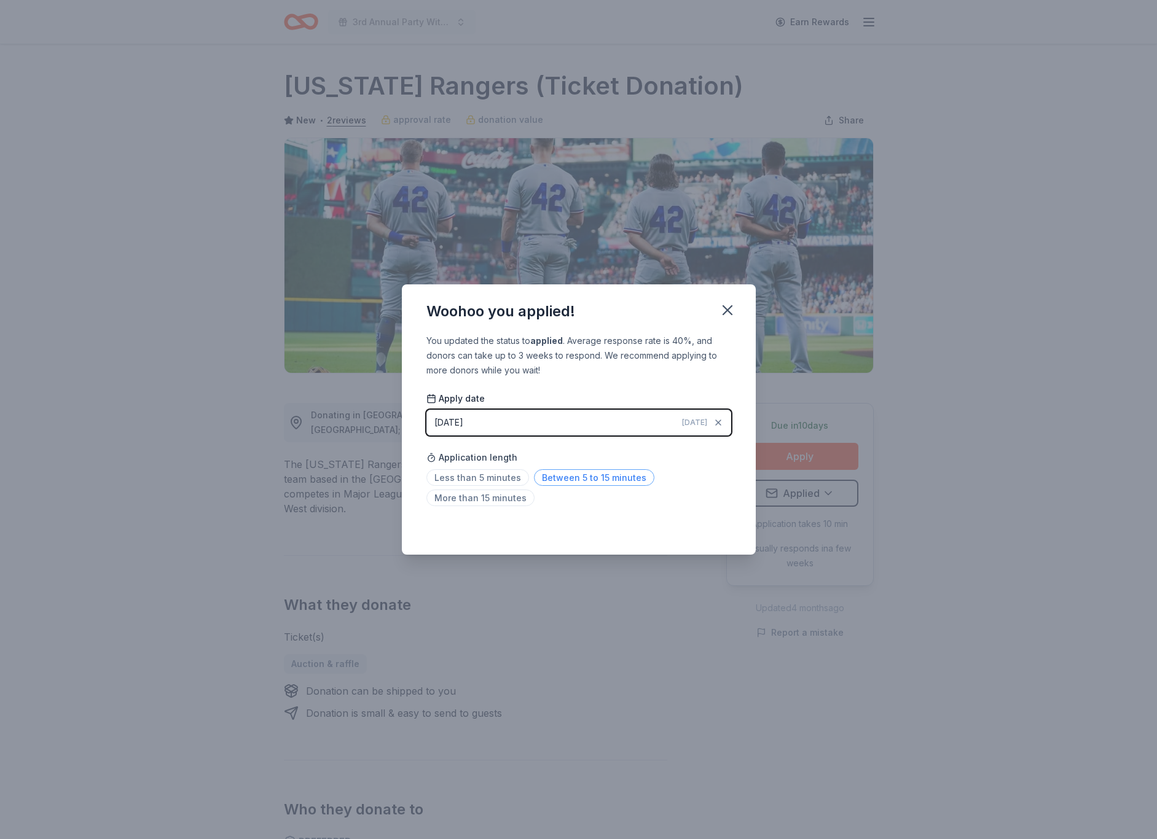
click at [563, 480] on span "Between 5 to 15 minutes" at bounding box center [594, 477] width 120 height 17
click at [729, 311] on icon "button" at bounding box center [727, 310] width 17 height 17
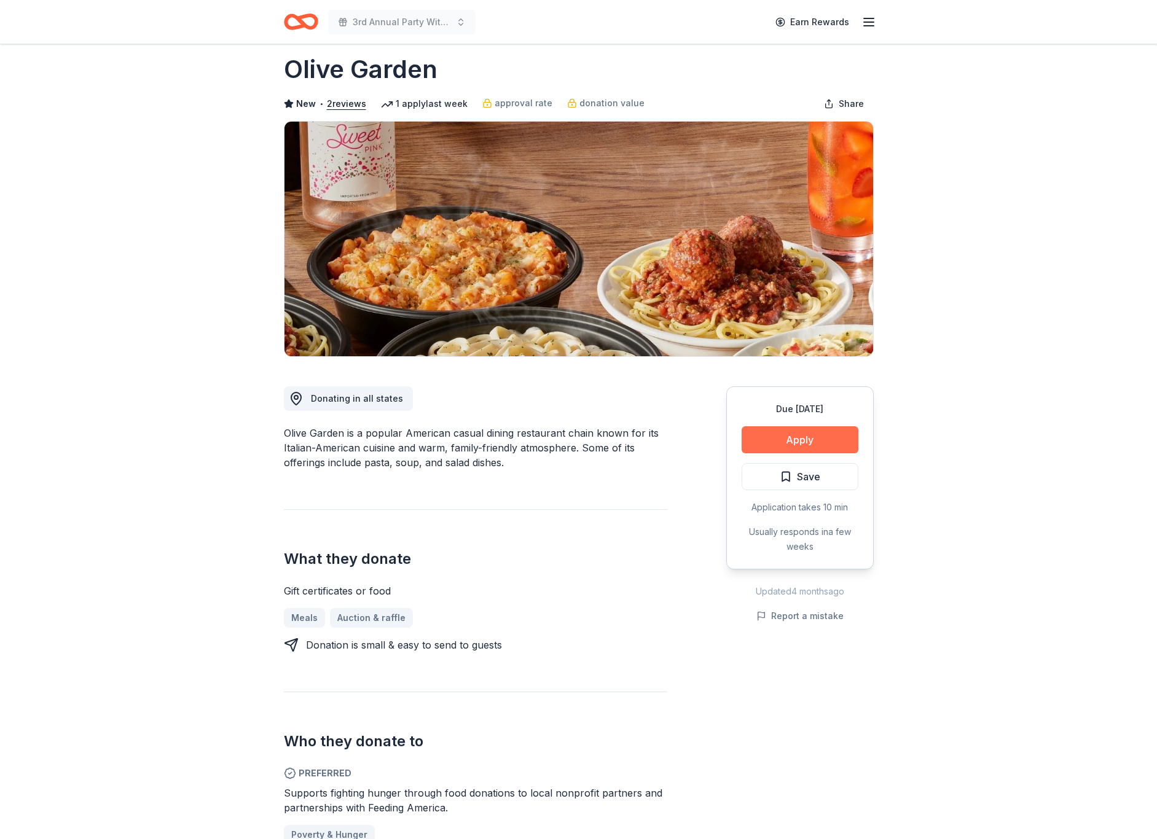
scroll to position [14, 0]
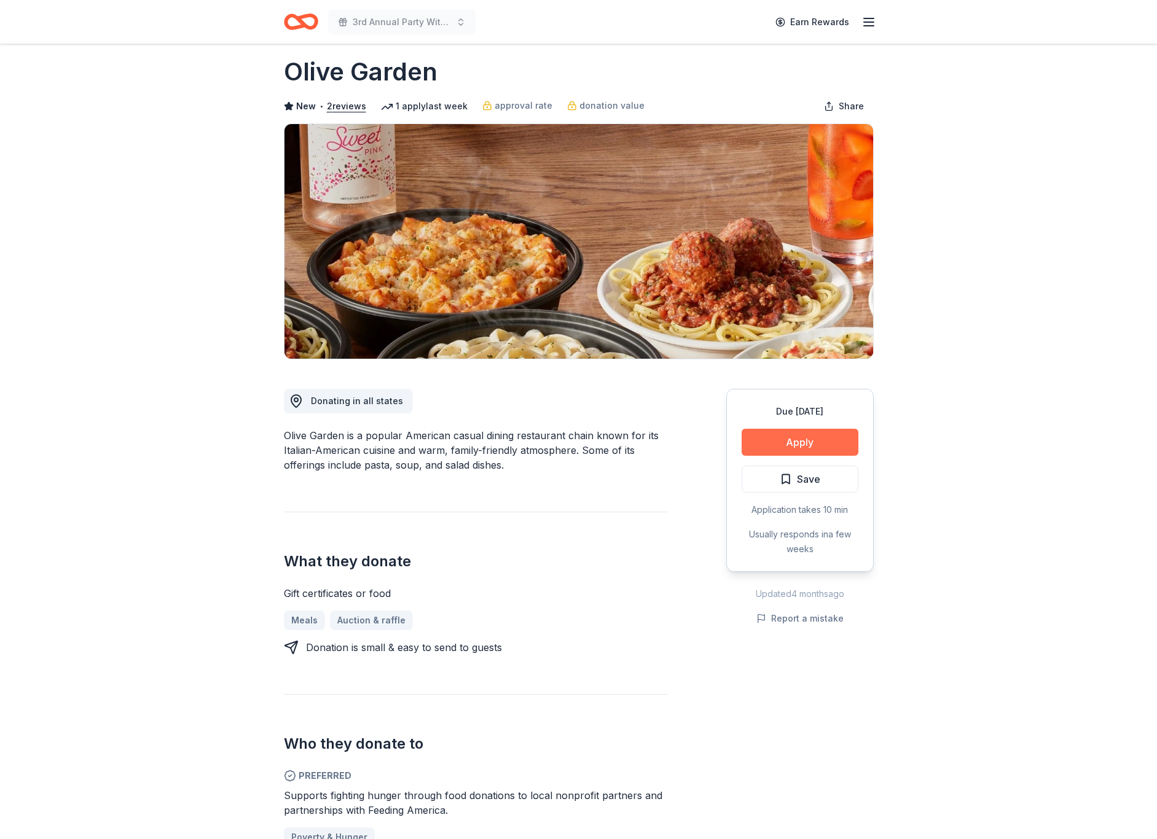
click at [825, 441] on button "Apply" at bounding box center [799, 442] width 117 height 27
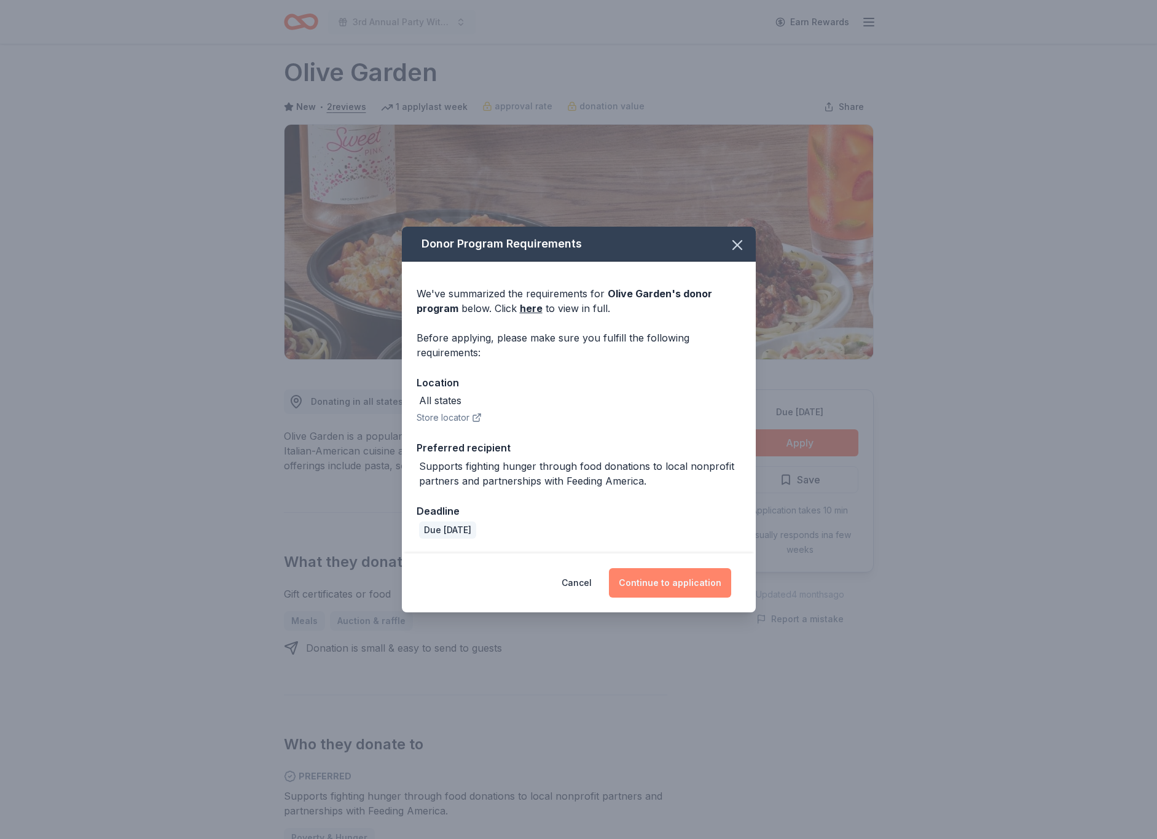
click at [675, 585] on button "Continue to application" at bounding box center [670, 582] width 122 height 29
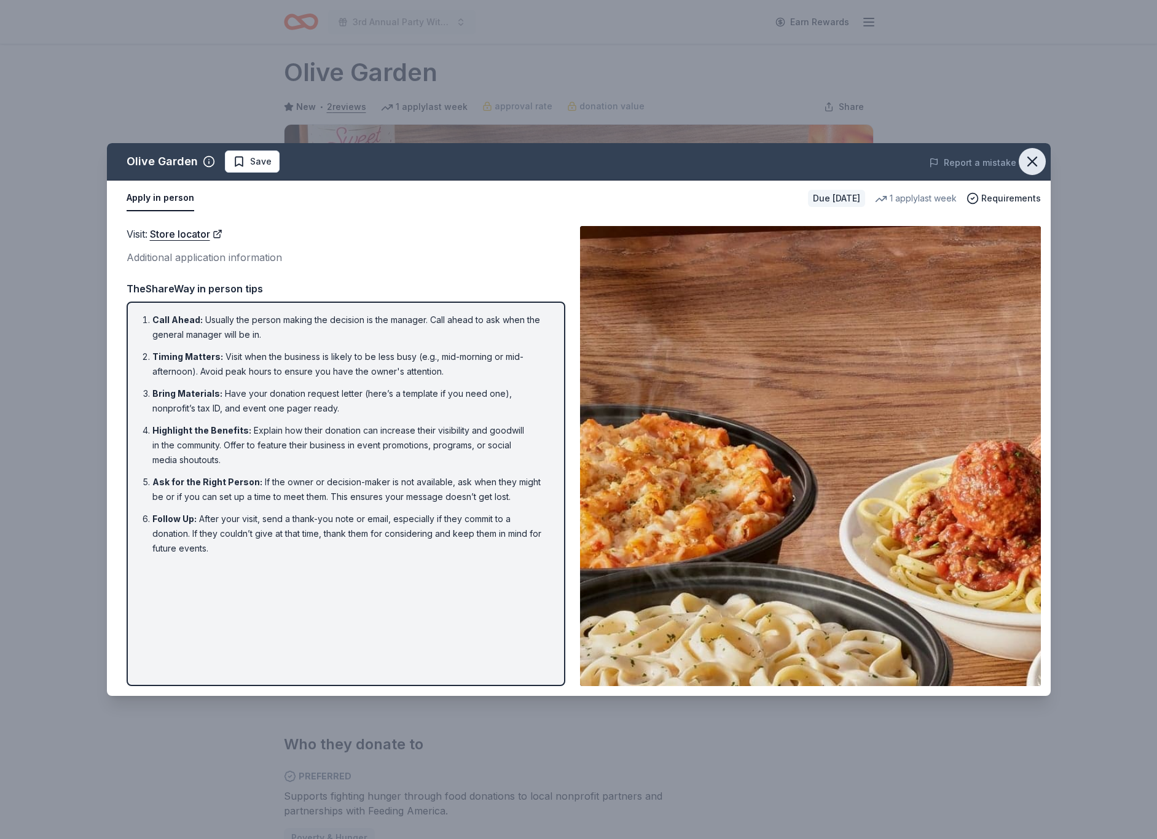
click at [1034, 163] on icon "button" at bounding box center [1032, 161] width 9 height 9
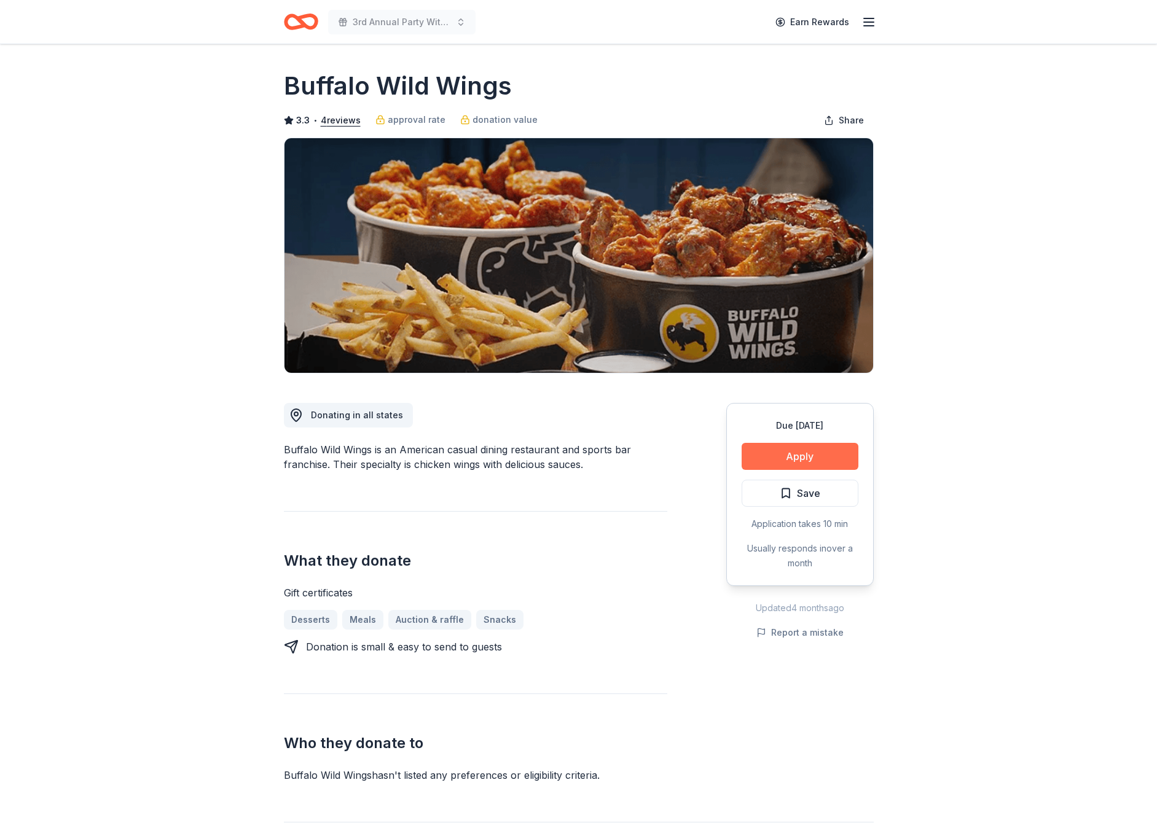
click at [786, 455] on button "Apply" at bounding box center [799, 456] width 117 height 27
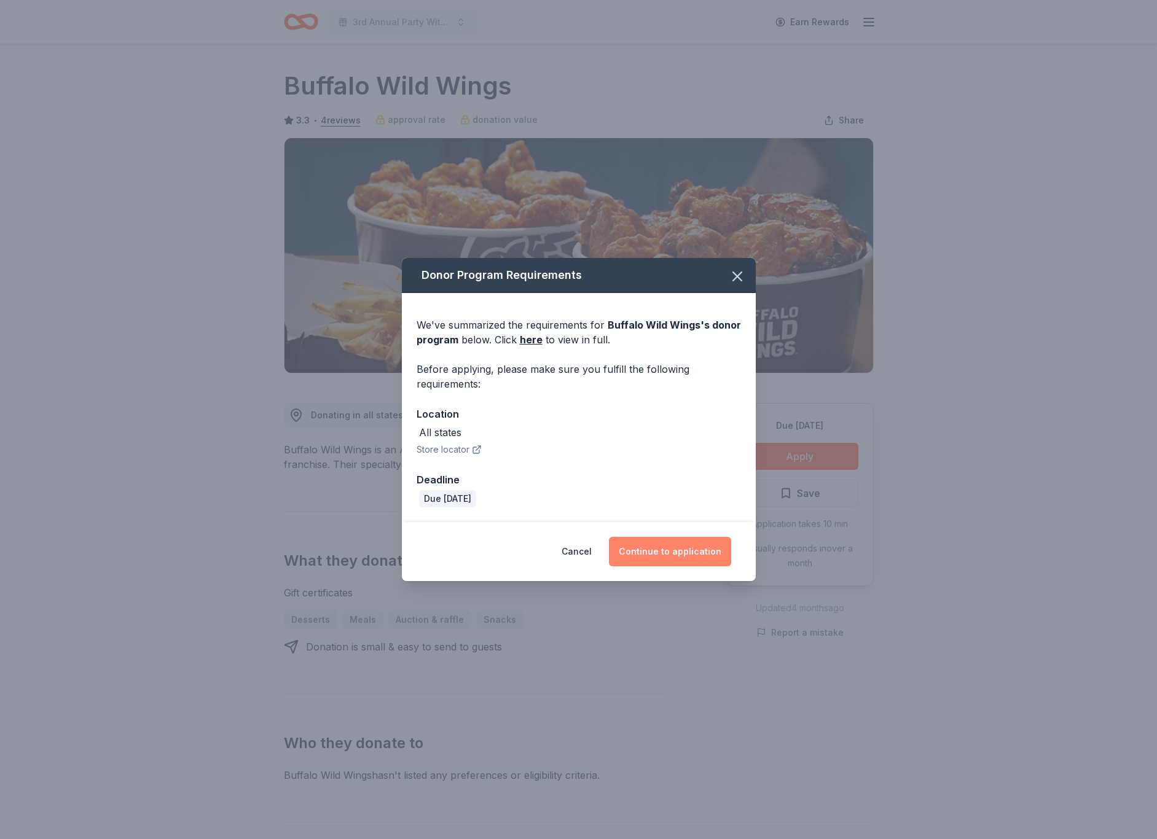
click at [677, 557] on button "Continue to application" at bounding box center [670, 551] width 122 height 29
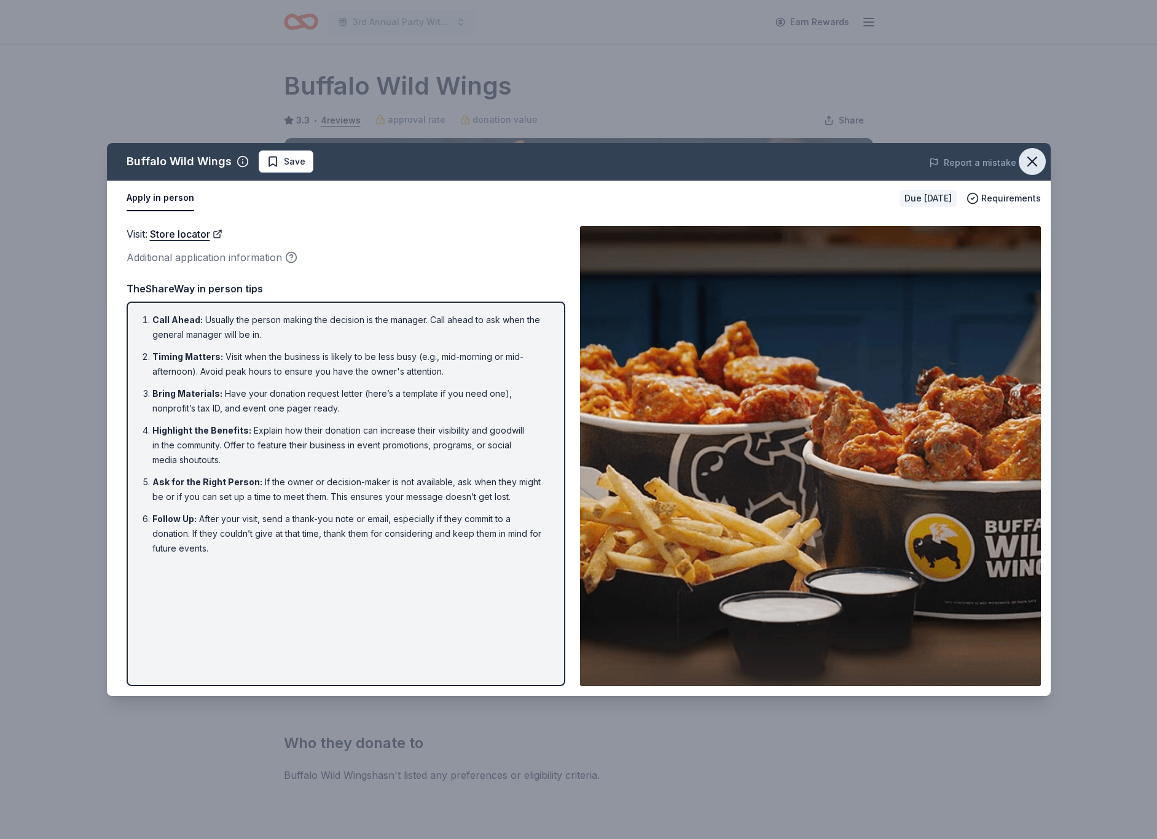
click at [1033, 160] on icon "button" at bounding box center [1032, 161] width 9 height 9
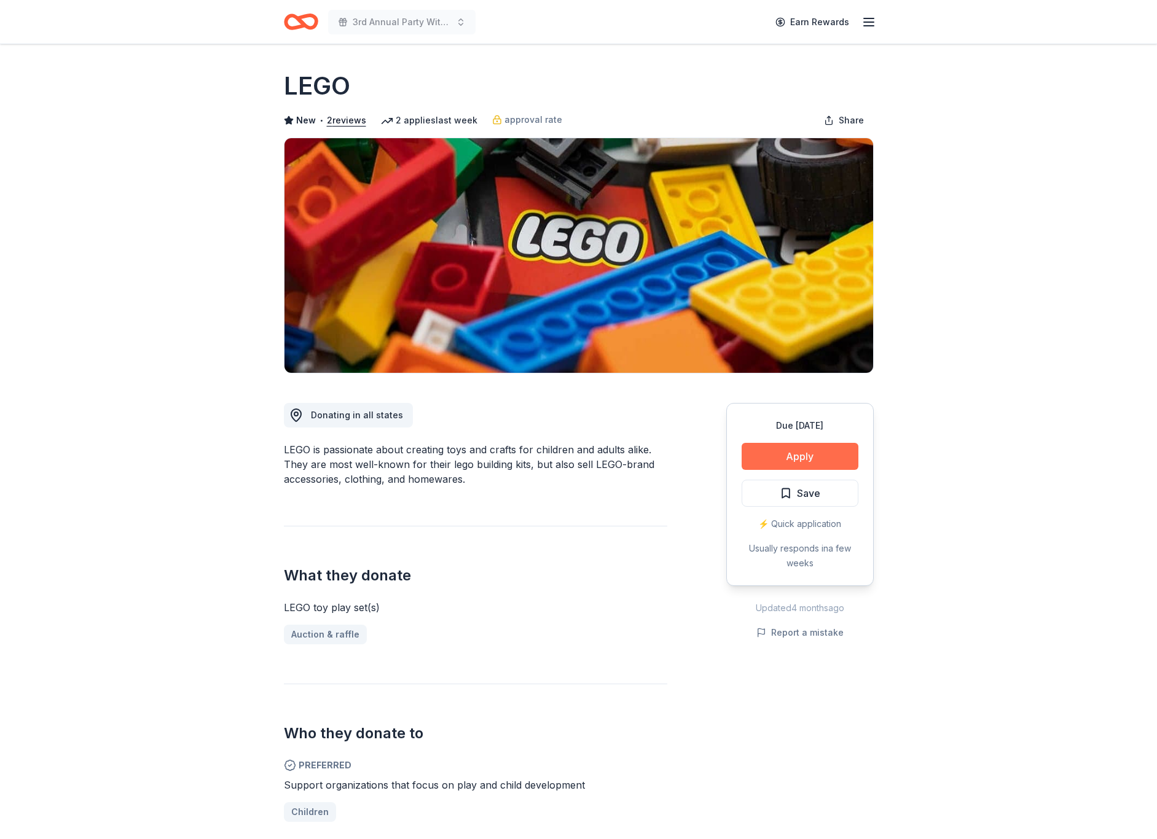
click at [771, 461] on button "Apply" at bounding box center [799, 456] width 117 height 27
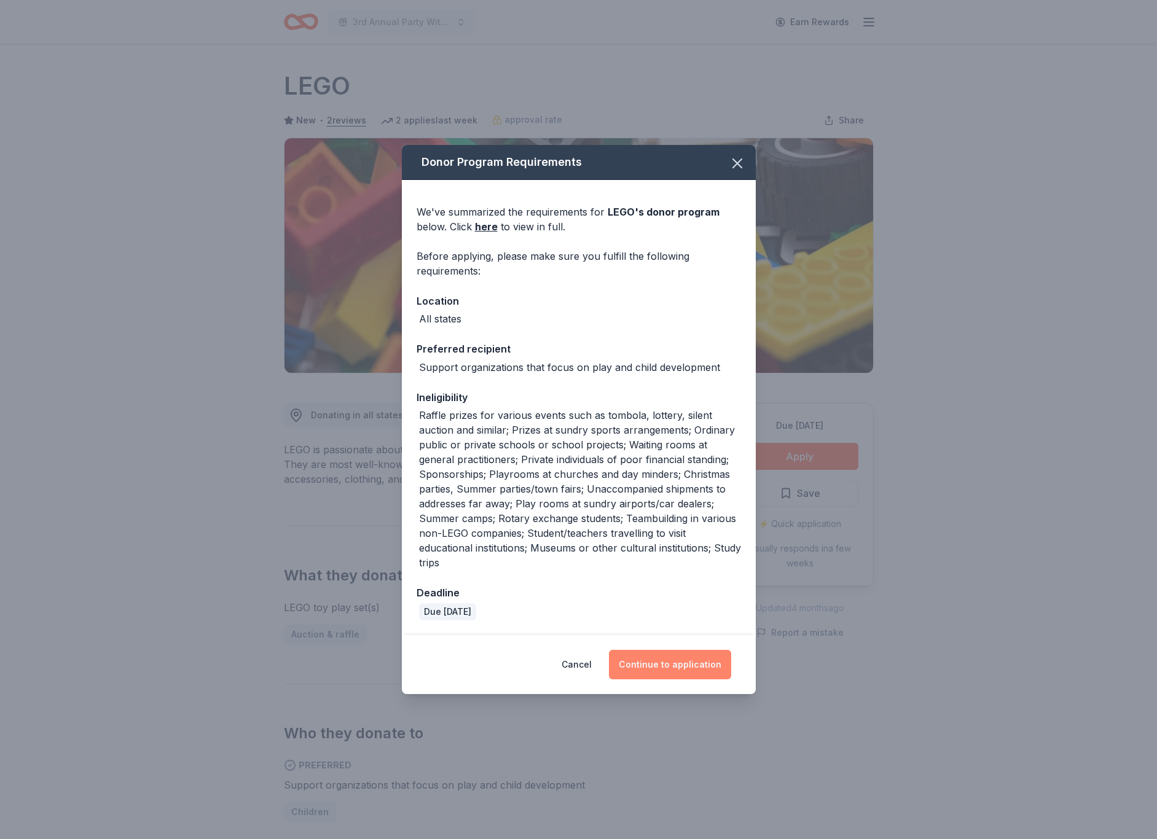
click at [705, 669] on button "Continue to application" at bounding box center [670, 664] width 122 height 29
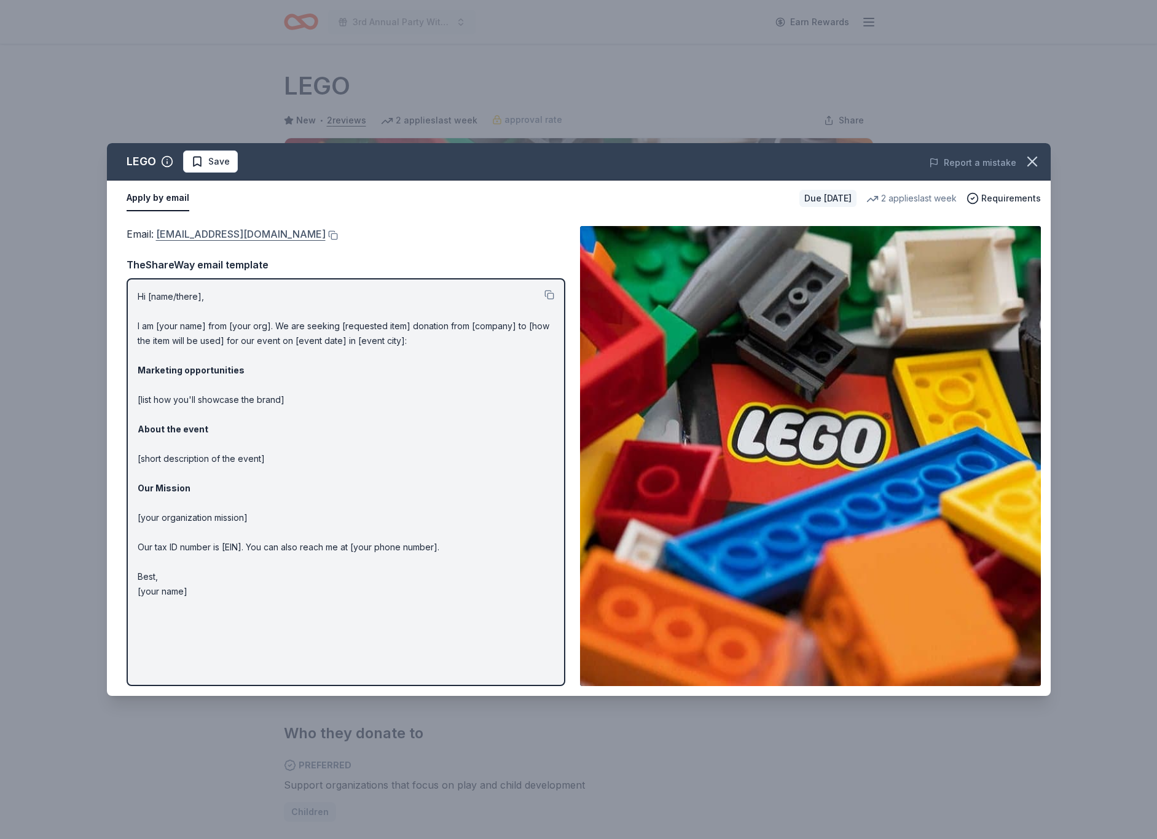
drag, startPoint x: 155, startPoint y: 230, endPoint x: 216, endPoint y: 232, distance: 60.2
click at [216, 232] on span "Email : charity@lego.com" at bounding box center [226, 234] width 199 height 12
drag, startPoint x: 136, startPoint y: 292, endPoint x: 186, endPoint y: 334, distance: 64.6
click at [186, 334] on div "Hi [name/there], I am [your name] from [your org]. We are seeking [requested it…" at bounding box center [346, 482] width 439 height 408
click at [550, 294] on button at bounding box center [549, 295] width 10 height 10
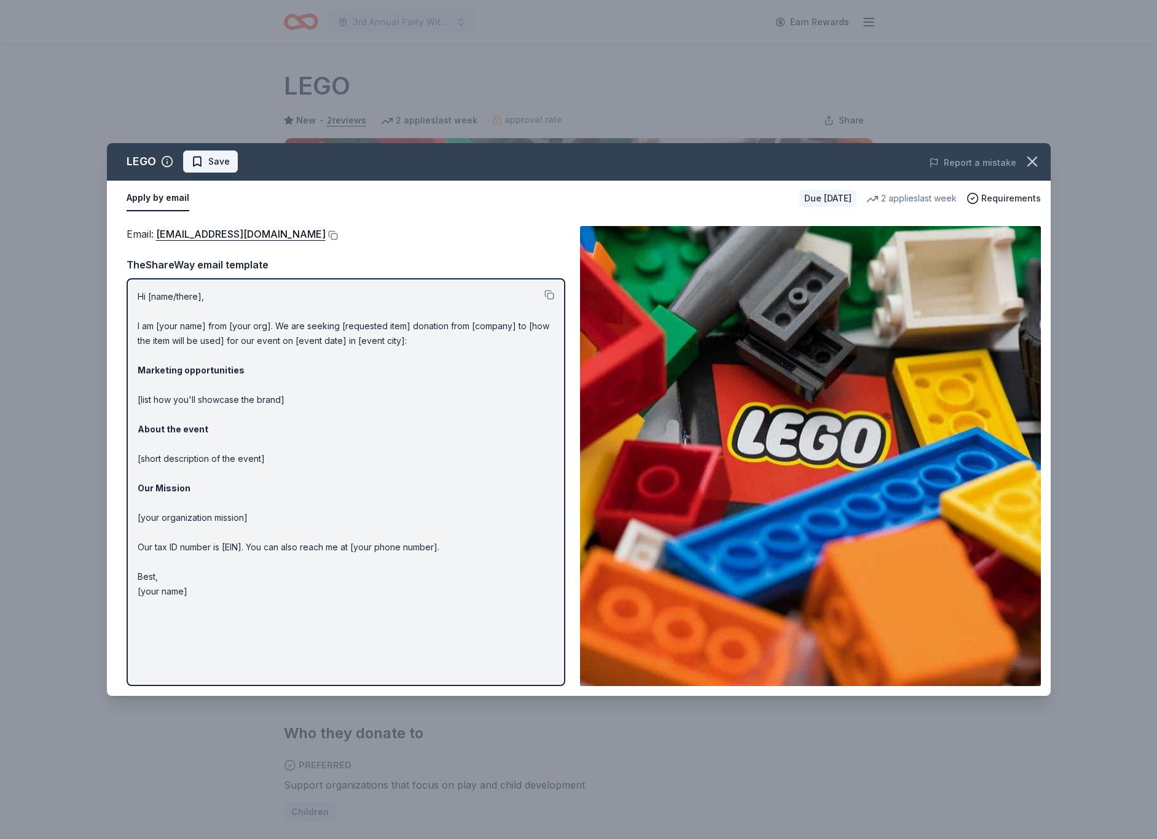
click at [222, 163] on span "Save" at bounding box center [218, 161] width 21 height 15
click at [243, 162] on html "3rd Annual Party With A Purpose Earn Rewards Due in 22 days Share LEGO New • 2 …" at bounding box center [578, 419] width 1157 height 839
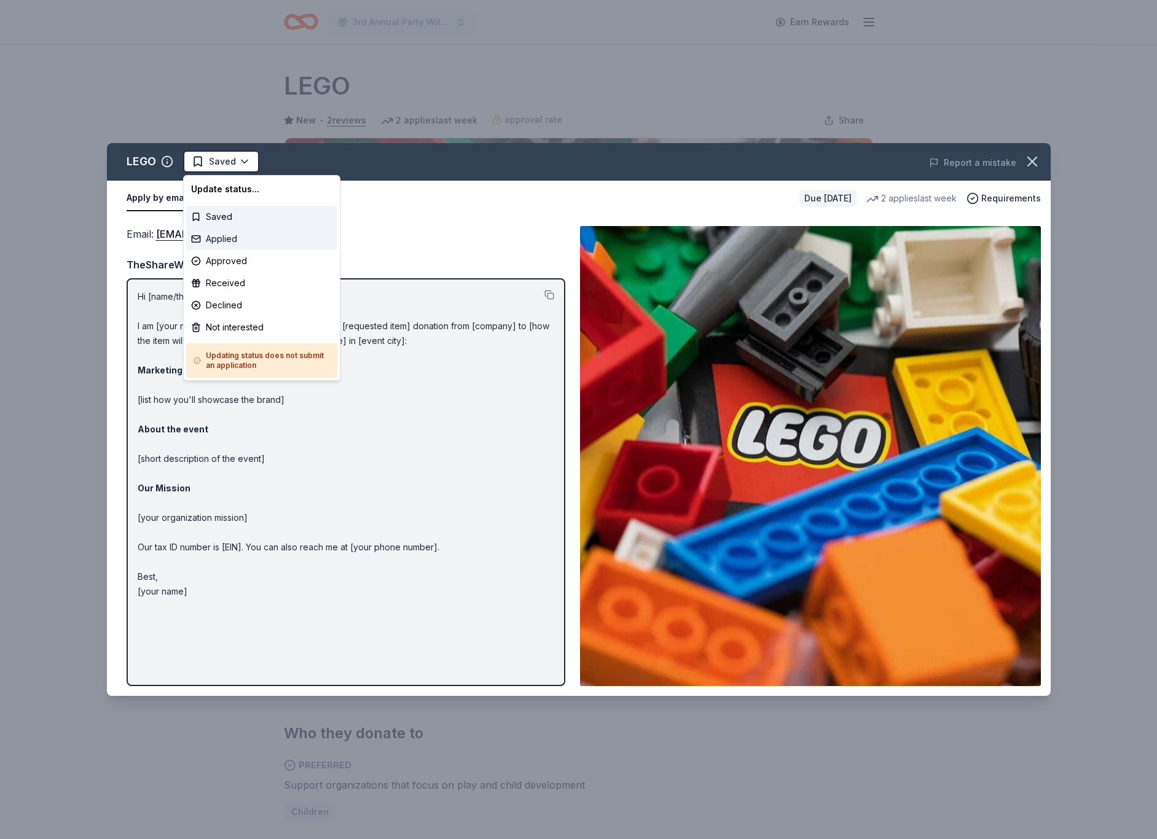
click at [235, 236] on div "Applied" at bounding box center [261, 239] width 151 height 22
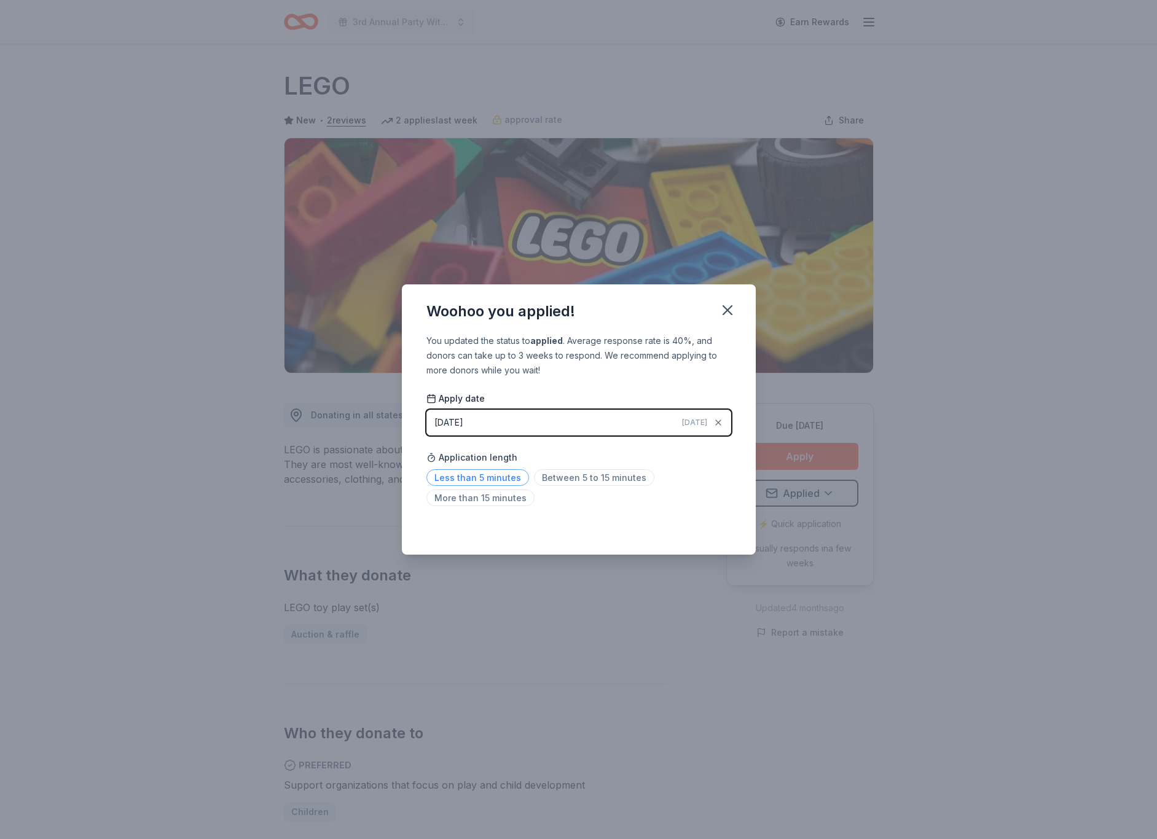
click at [501, 477] on span "Less than 5 minutes" at bounding box center [477, 477] width 103 height 17
click at [728, 311] on icon "button" at bounding box center [727, 310] width 17 height 17
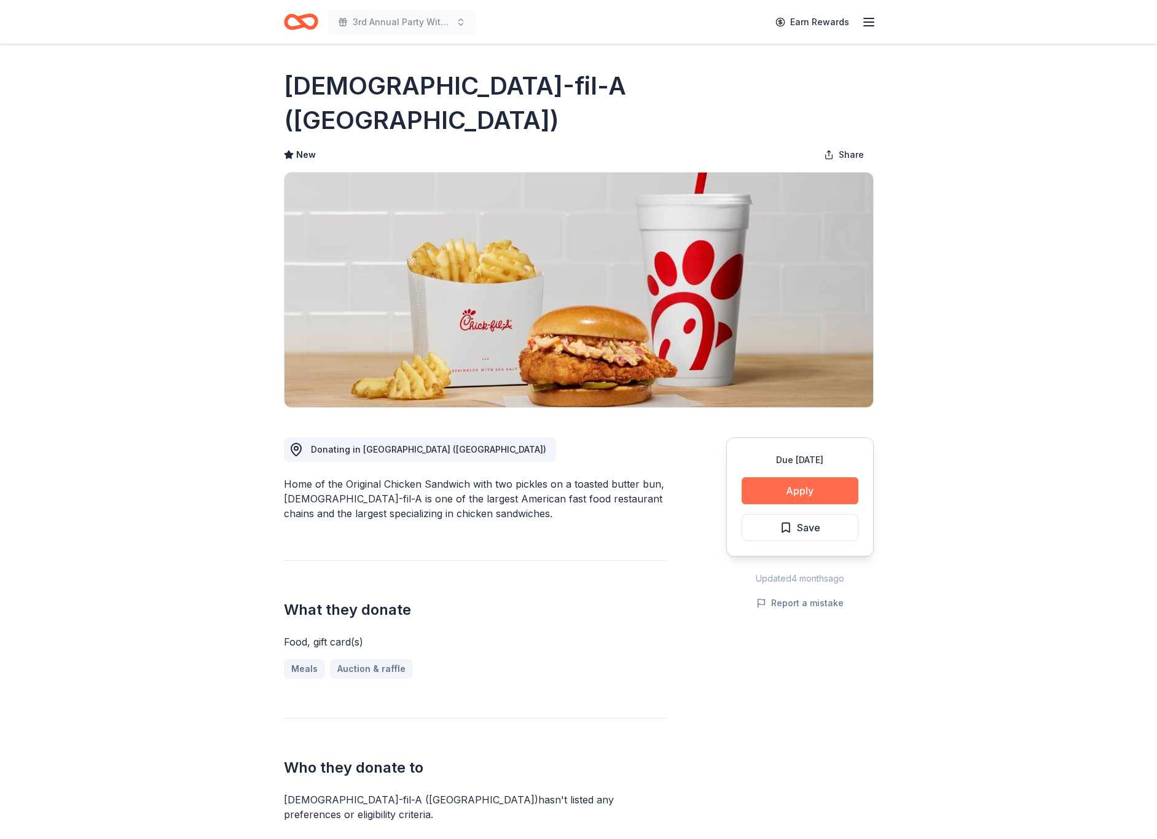
click at [780, 477] on button "Apply" at bounding box center [799, 490] width 117 height 27
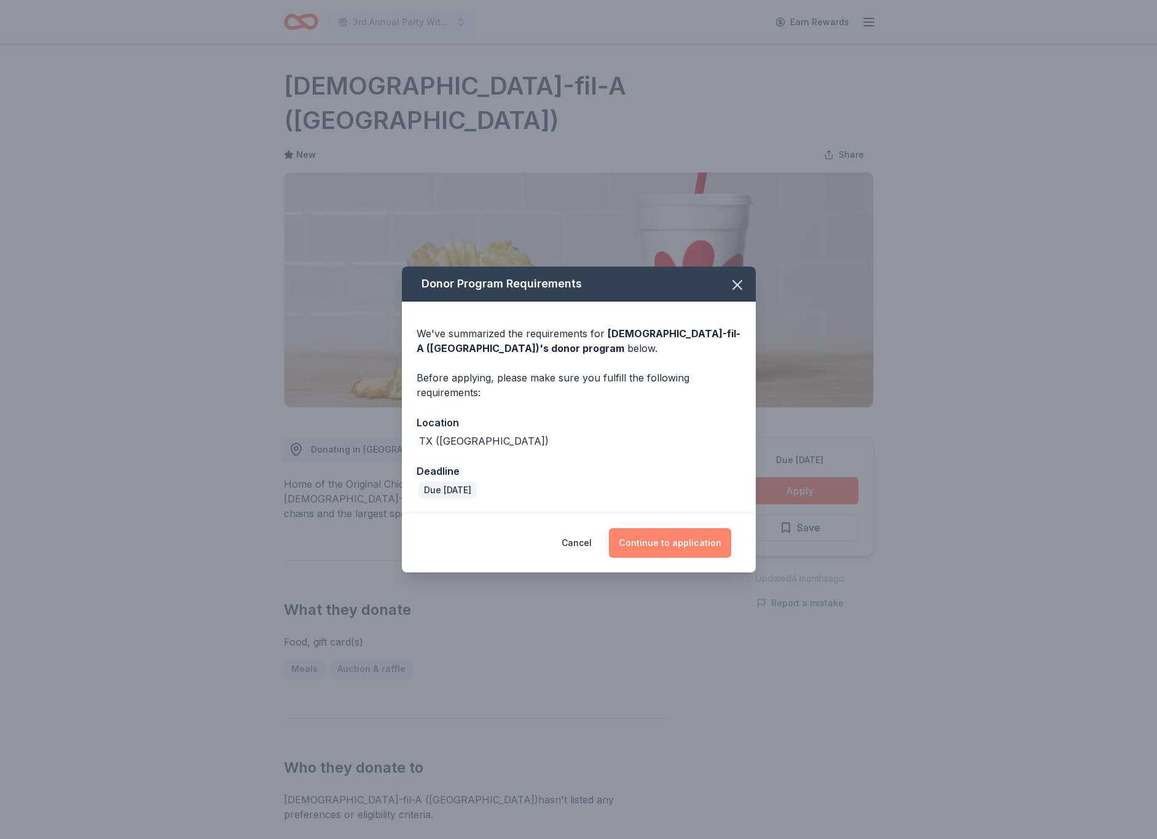
click at [698, 553] on button "Continue to application" at bounding box center [670, 542] width 122 height 29
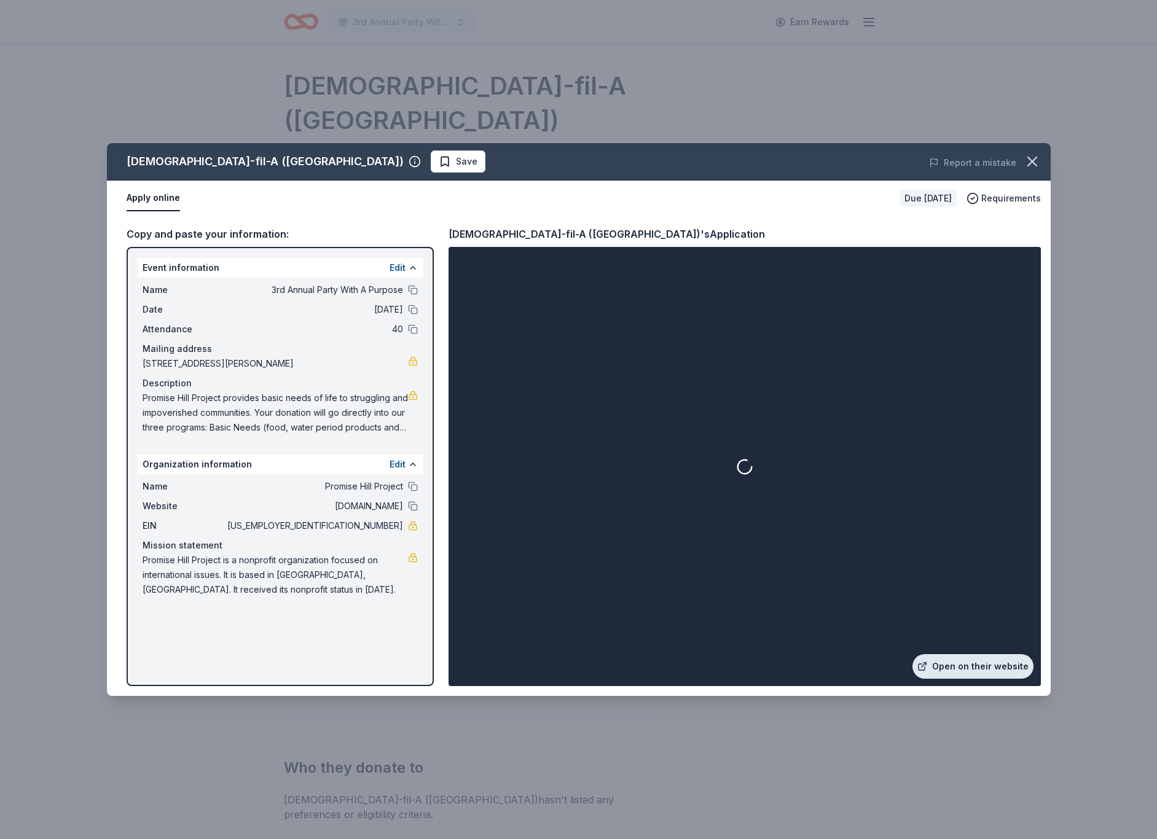
click at [962, 666] on link "Open on their website" at bounding box center [972, 666] width 121 height 25
click at [431, 151] on button "Save" at bounding box center [458, 161] width 55 height 22
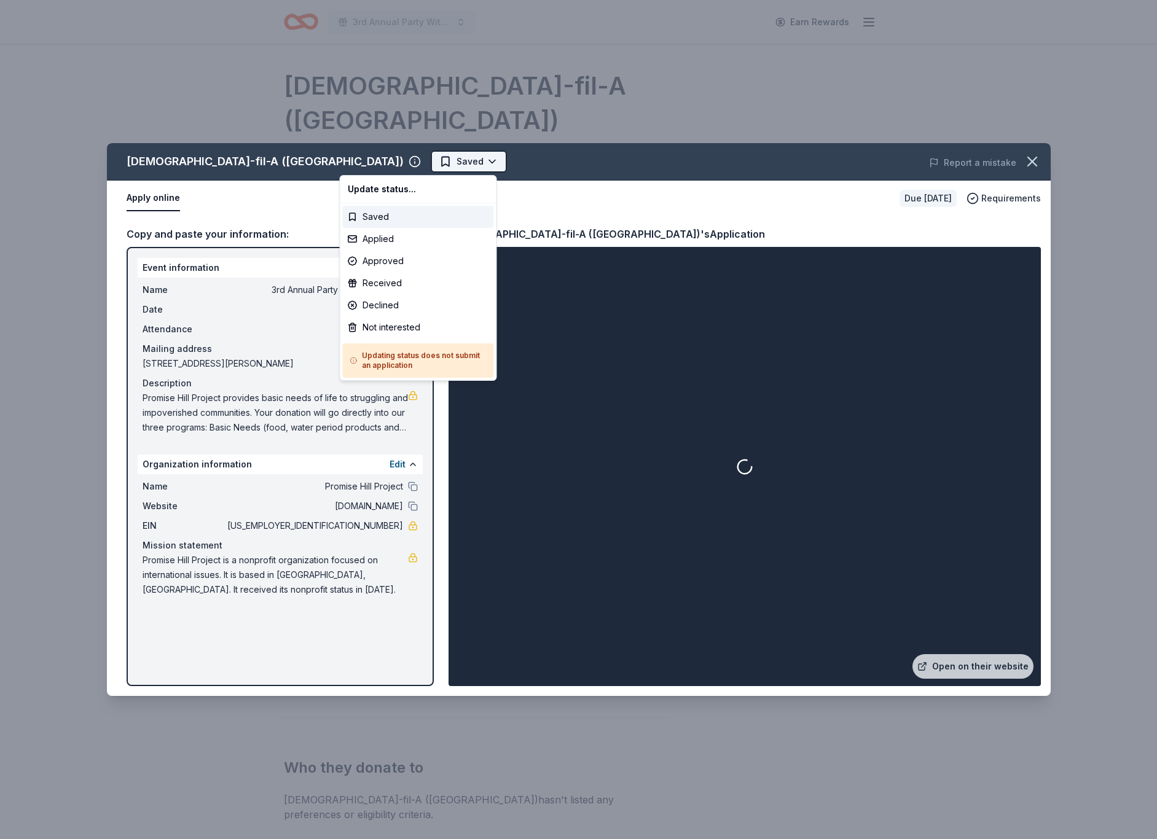
click at [391, 155] on html "3rd Annual Party With A Purpose Earn Rewards Due in 22 days Share Chick-fil-A (…" at bounding box center [578, 419] width 1157 height 839
click at [382, 241] on div "Applied" at bounding box center [418, 239] width 151 height 22
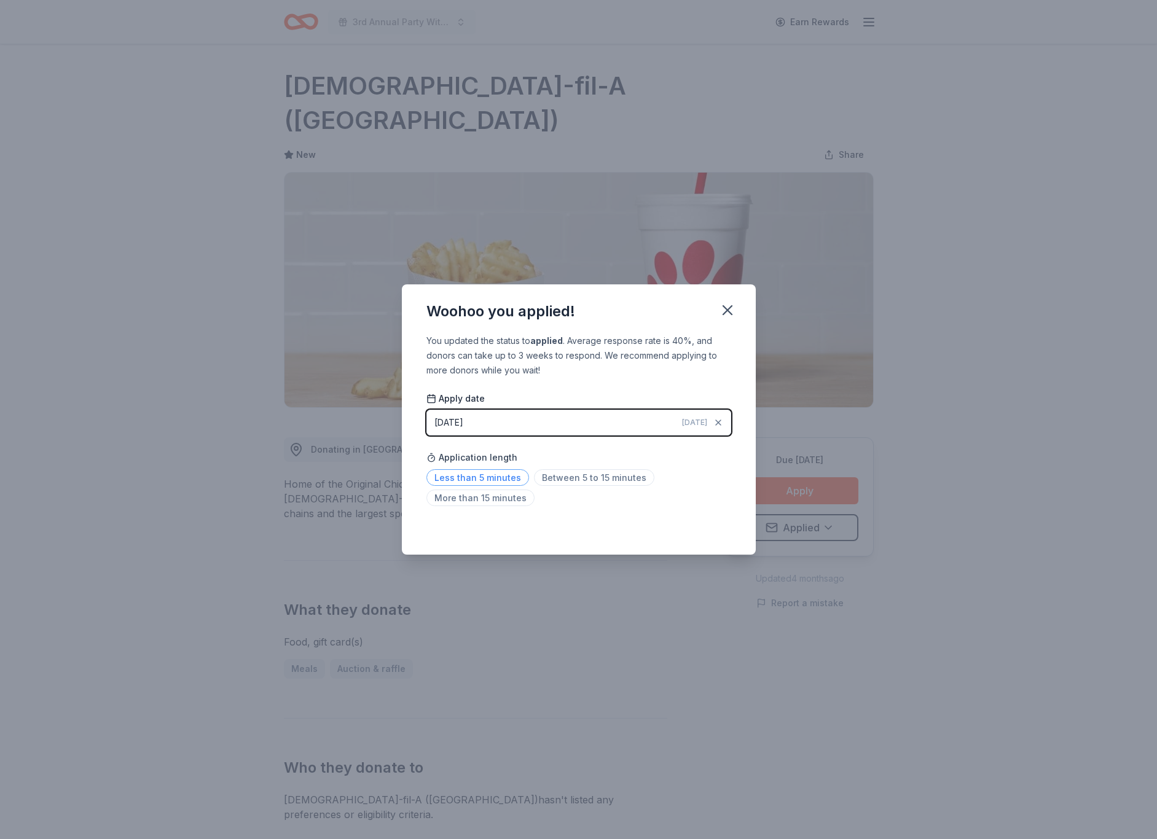
click at [513, 473] on span "Less than 5 minutes" at bounding box center [477, 477] width 103 height 17
click at [728, 315] on icon "button" at bounding box center [727, 310] width 17 height 17
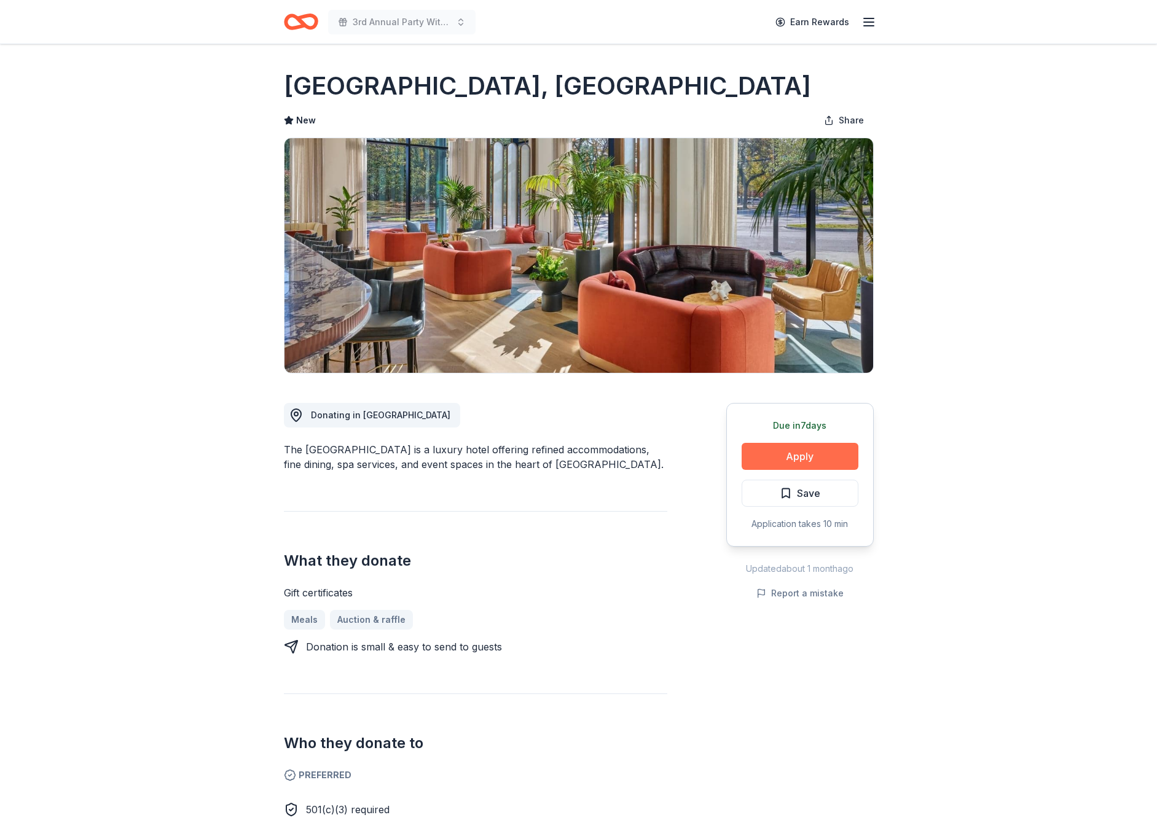
click at [767, 454] on button "Apply" at bounding box center [799, 456] width 117 height 27
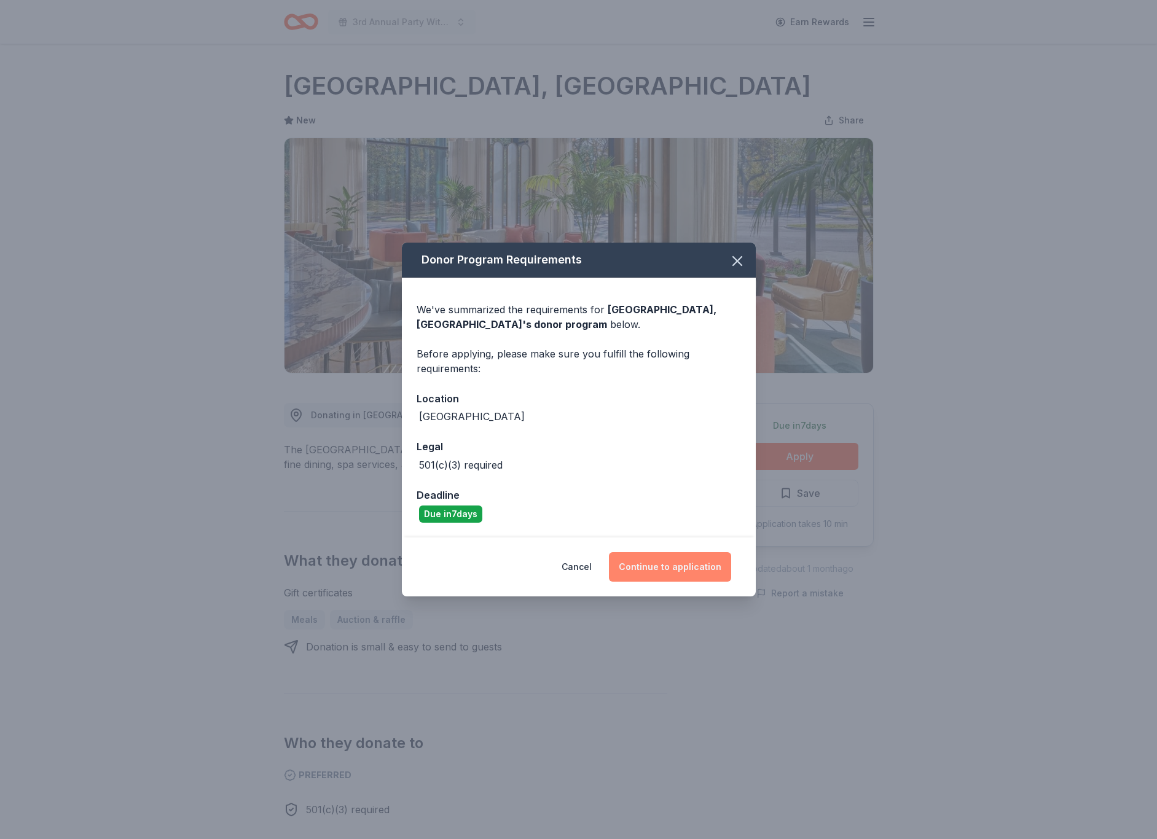
click at [662, 568] on button "Continue to application" at bounding box center [670, 566] width 122 height 29
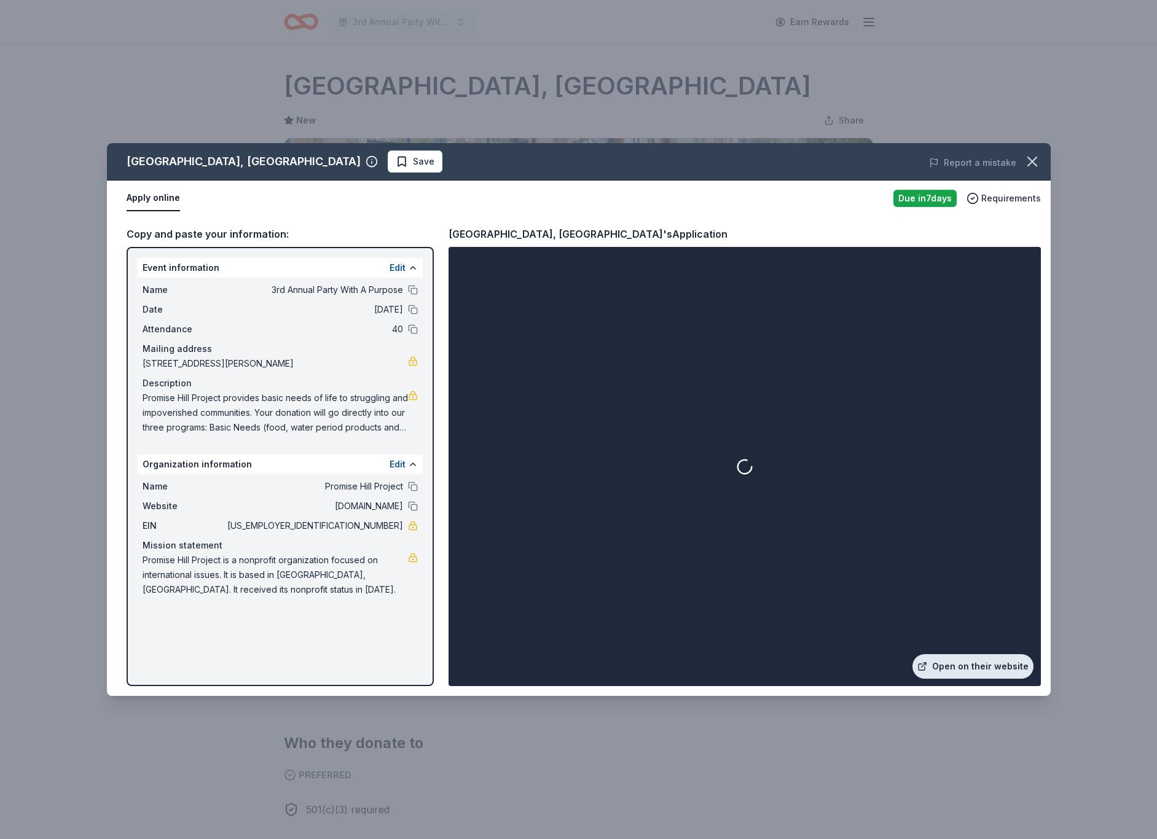
click at [953, 664] on link "Open on their website" at bounding box center [972, 666] width 121 height 25
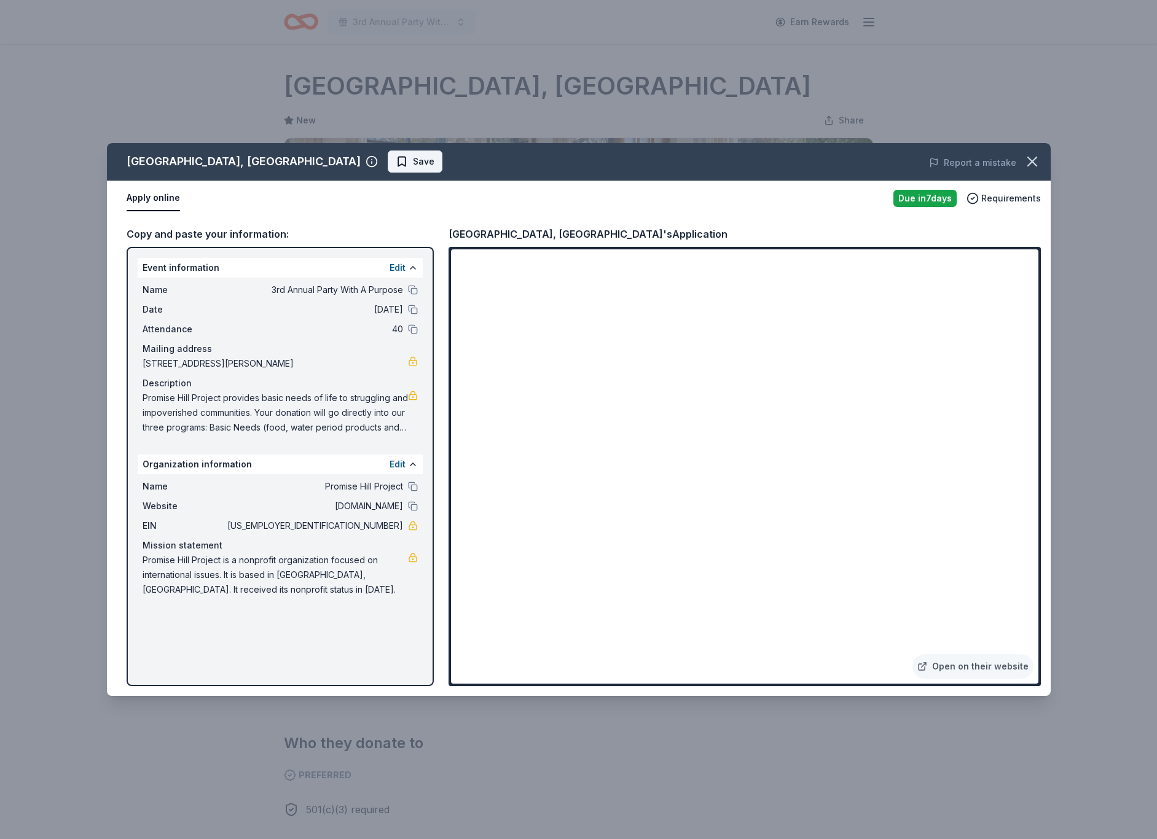
click at [396, 157] on span "Save" at bounding box center [415, 161] width 39 height 15
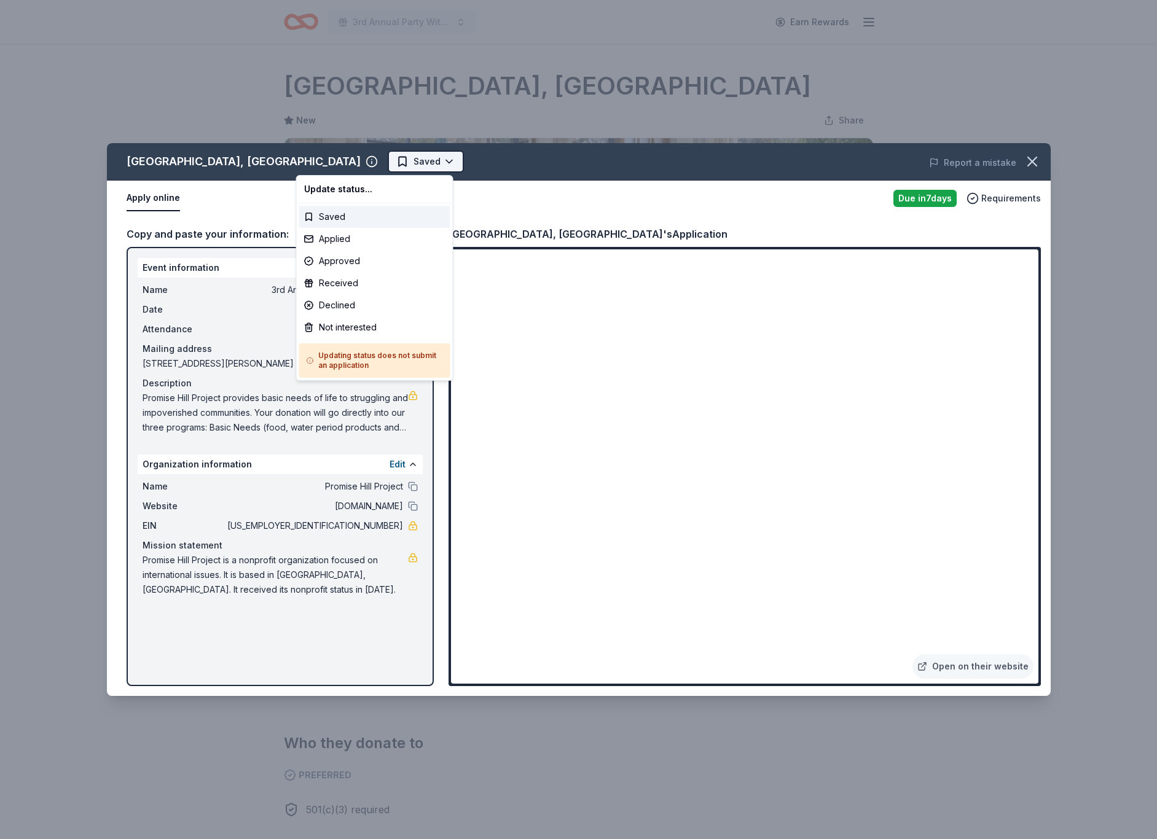
click at [354, 159] on html "3rd Annual Party With A Purpose Earn Rewards Due [DATE] [GEOGRAPHIC_DATA], [GEO…" at bounding box center [578, 419] width 1157 height 839
click at [359, 238] on div "Applied" at bounding box center [374, 239] width 151 height 22
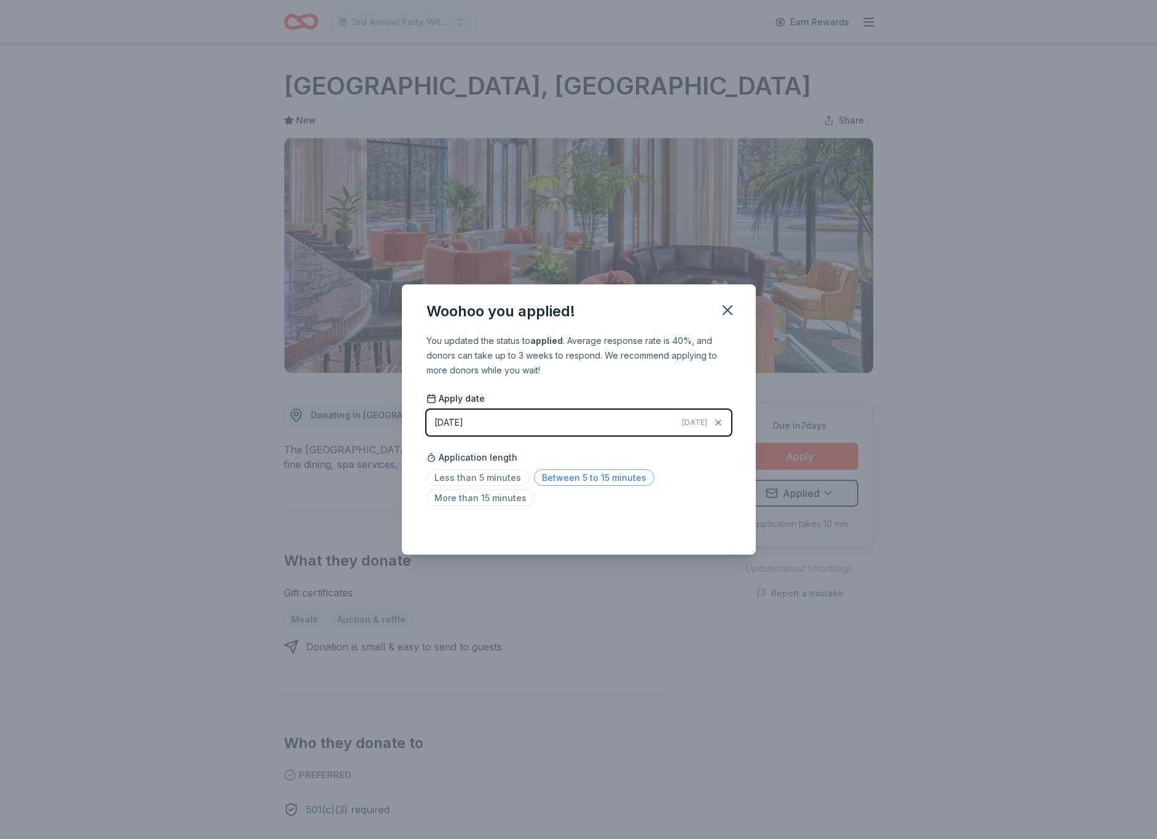
click at [576, 477] on span "Between 5 to 15 minutes" at bounding box center [594, 477] width 120 height 17
click at [724, 310] on icon "button" at bounding box center [727, 310] width 17 height 17
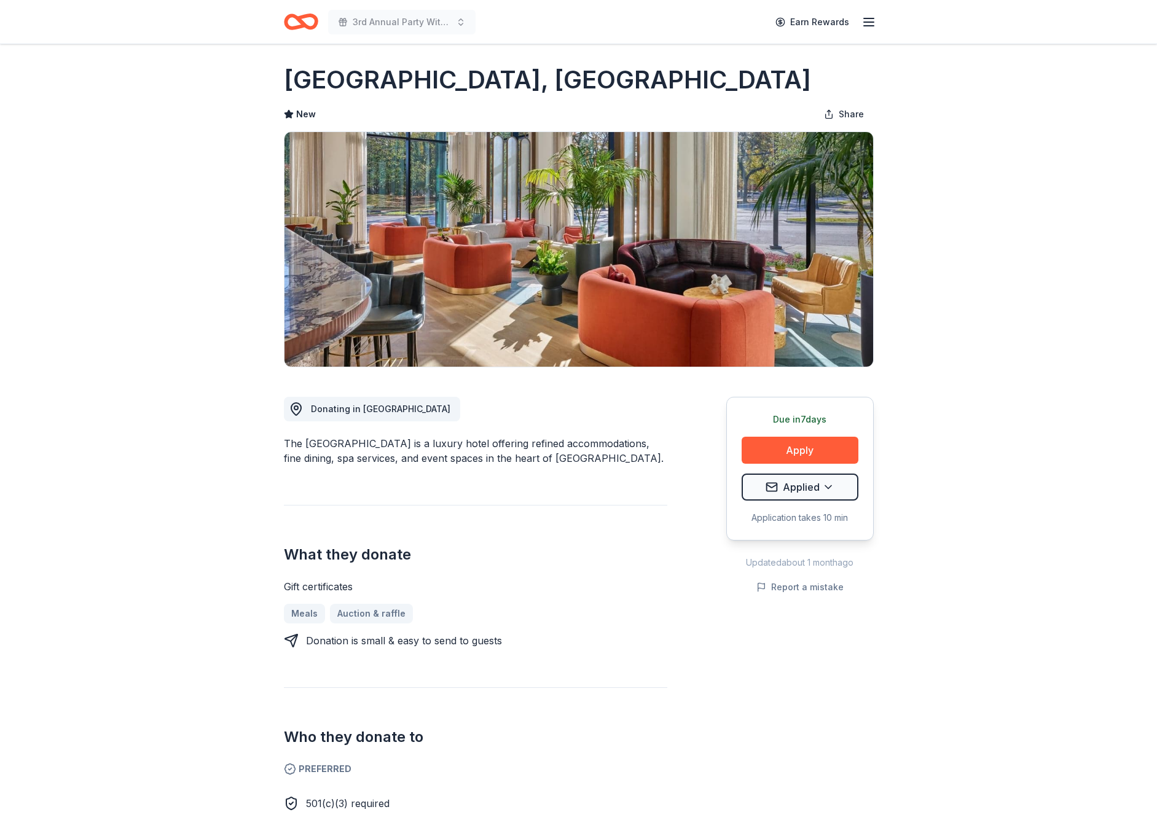
scroll to position [7, 0]
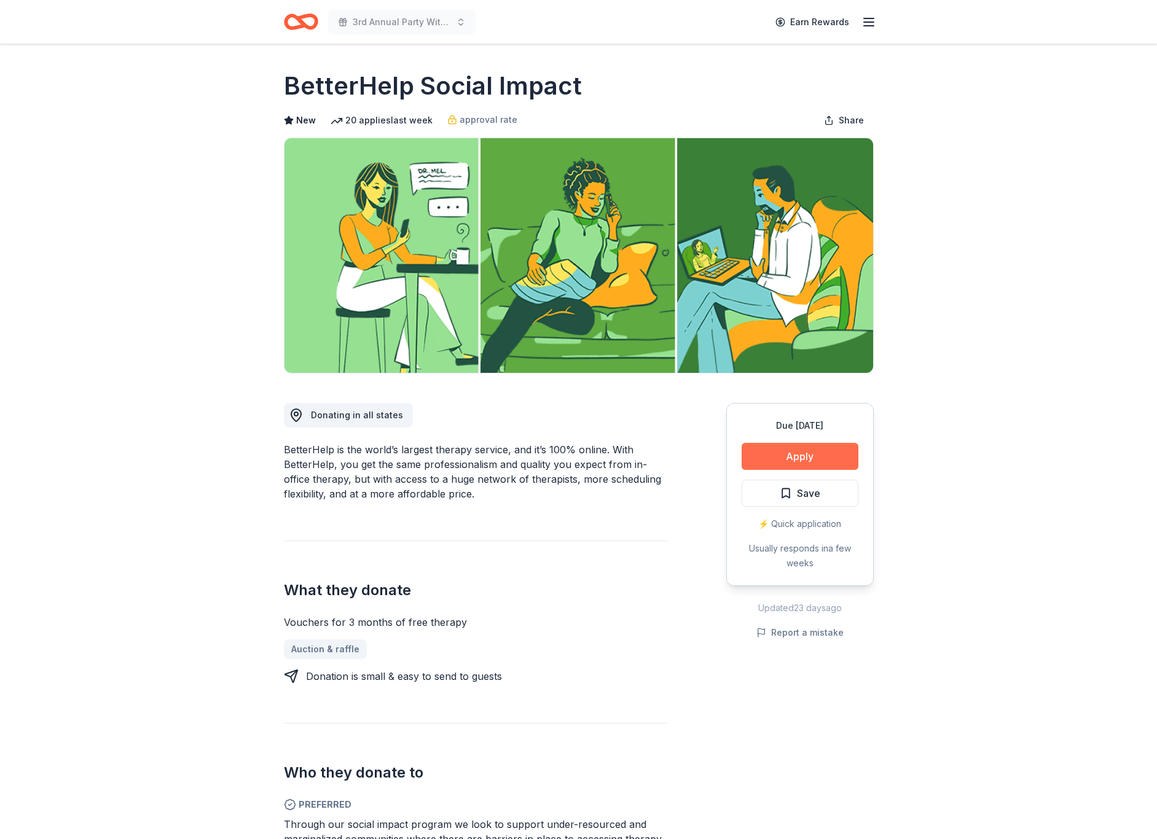
click at [818, 451] on button "Apply" at bounding box center [799, 456] width 117 height 27
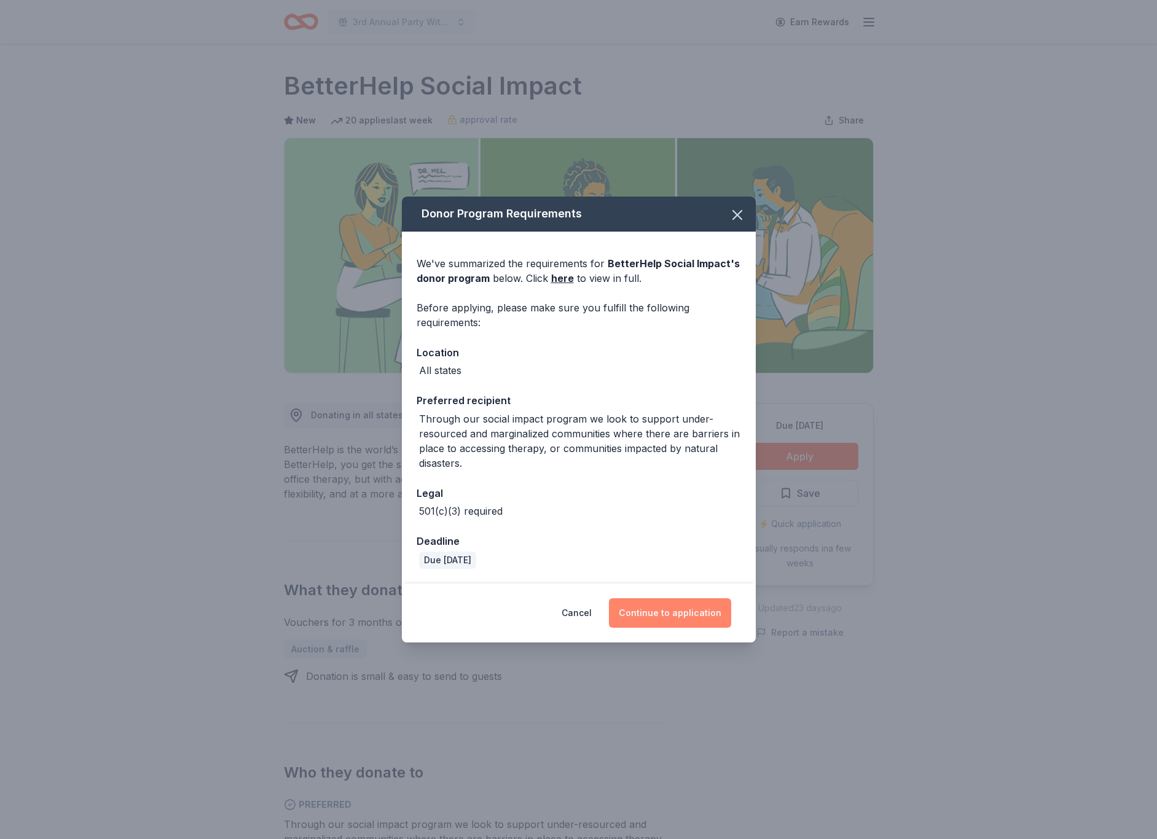
click at [674, 612] on button "Continue to application" at bounding box center [670, 612] width 122 height 29
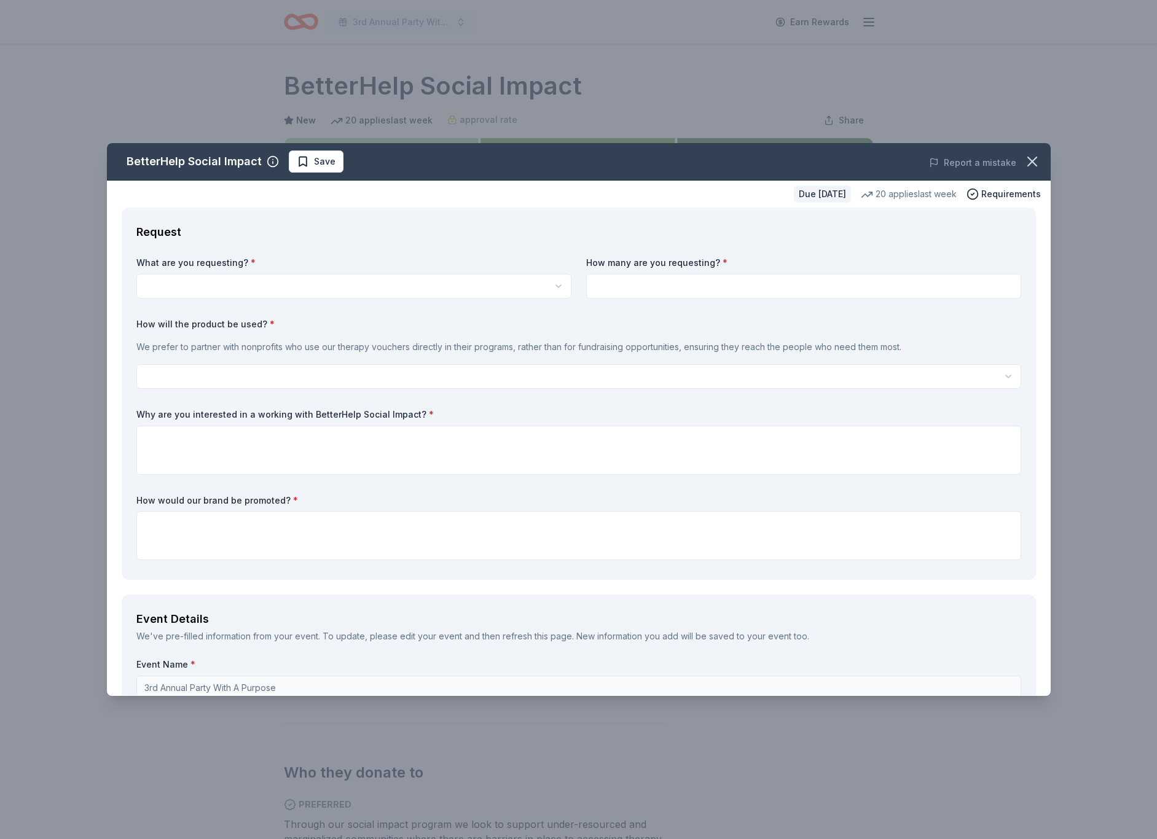
click at [252, 284] on html "3rd Annual Party With A Purpose Earn Rewards Due in 31 days Share BetterHelp So…" at bounding box center [578, 419] width 1157 height 839
select select "Vouchers for 3 months of free therapy"
click at [701, 284] on input at bounding box center [803, 286] width 435 height 25
type input "2"
click at [338, 375] on html "3rd Annual Party With A Purpose Earn Rewards Due in 31 days Share BetterHelp So…" at bounding box center [578, 419] width 1157 height 839
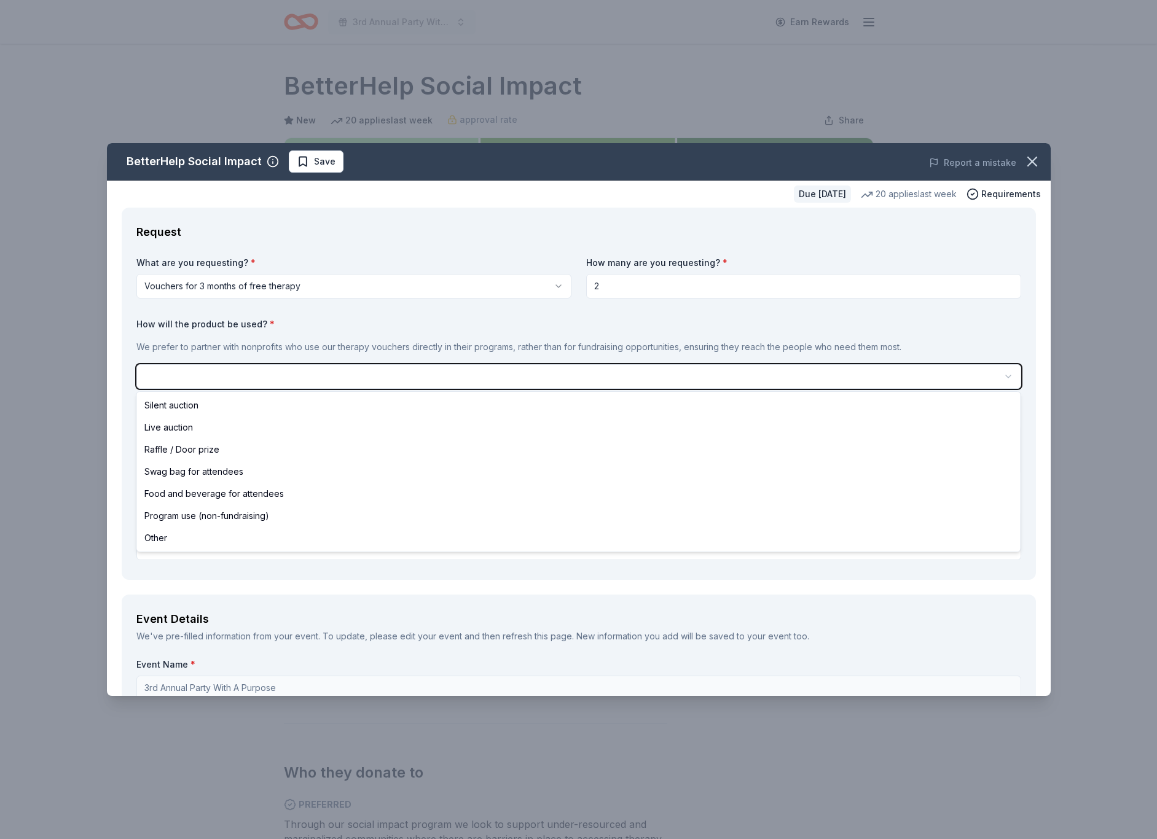
click at [985, 626] on html "3rd Annual Party With A Purpose Earn Rewards Due in 31 days Share BetterHelp So…" at bounding box center [578, 419] width 1157 height 839
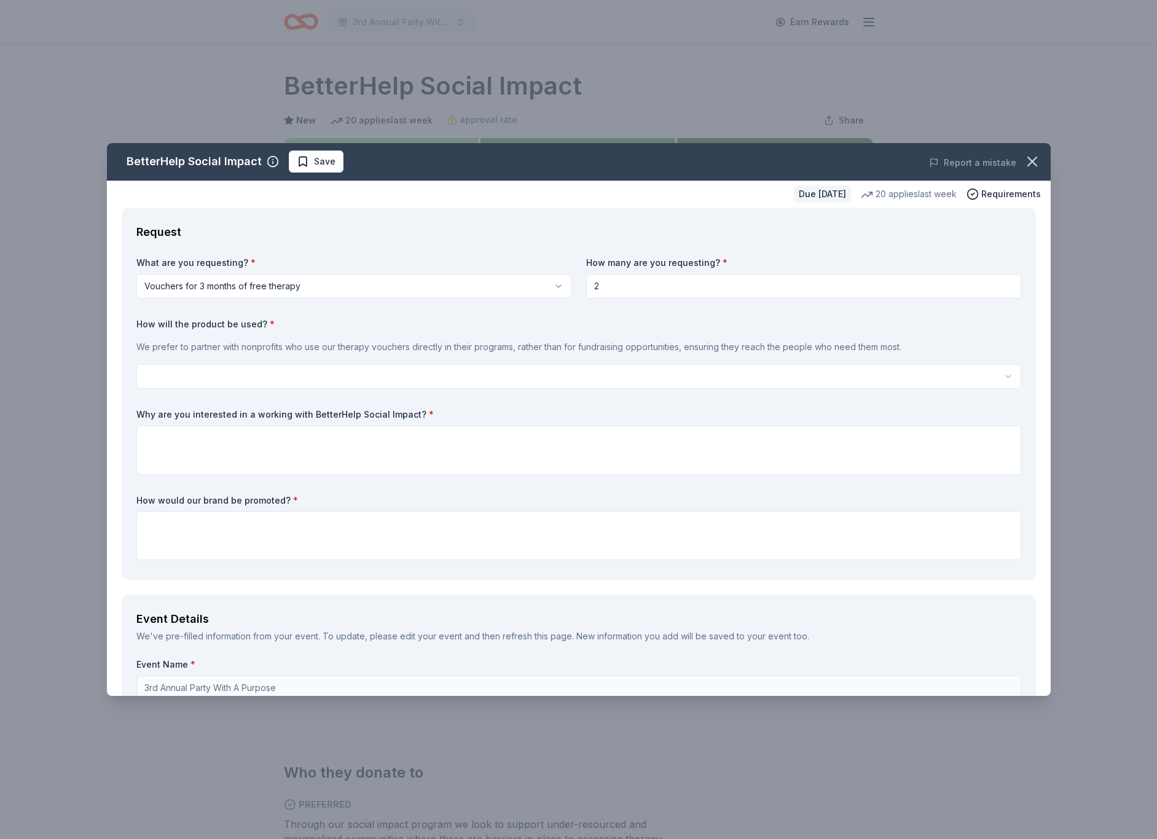
click at [267, 377] on html "3rd Annual Party With A Purpose Earn Rewards Due in 31 days Share BetterHelp So…" at bounding box center [578, 419] width 1157 height 839
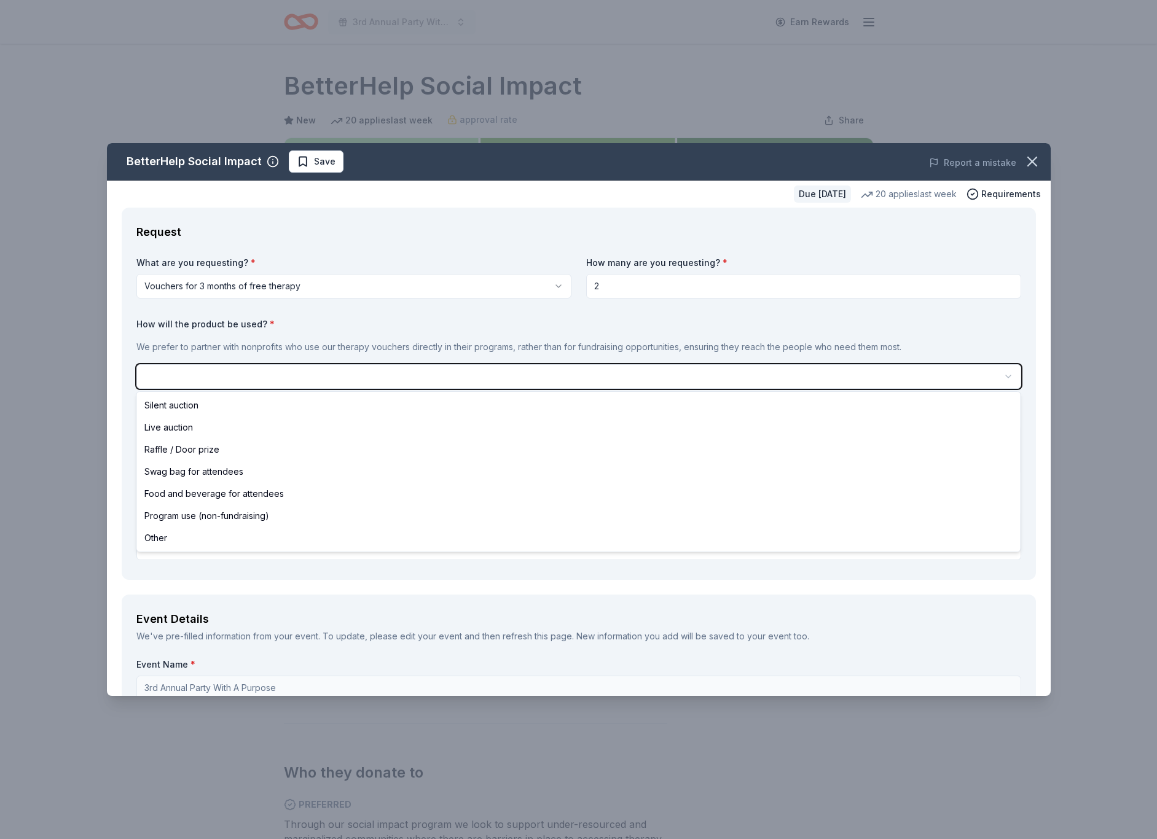
click at [1029, 162] on html "3rd Annual Party With A Purpose Earn Rewards Due in 31 days Share BetterHelp So…" at bounding box center [578, 419] width 1157 height 839
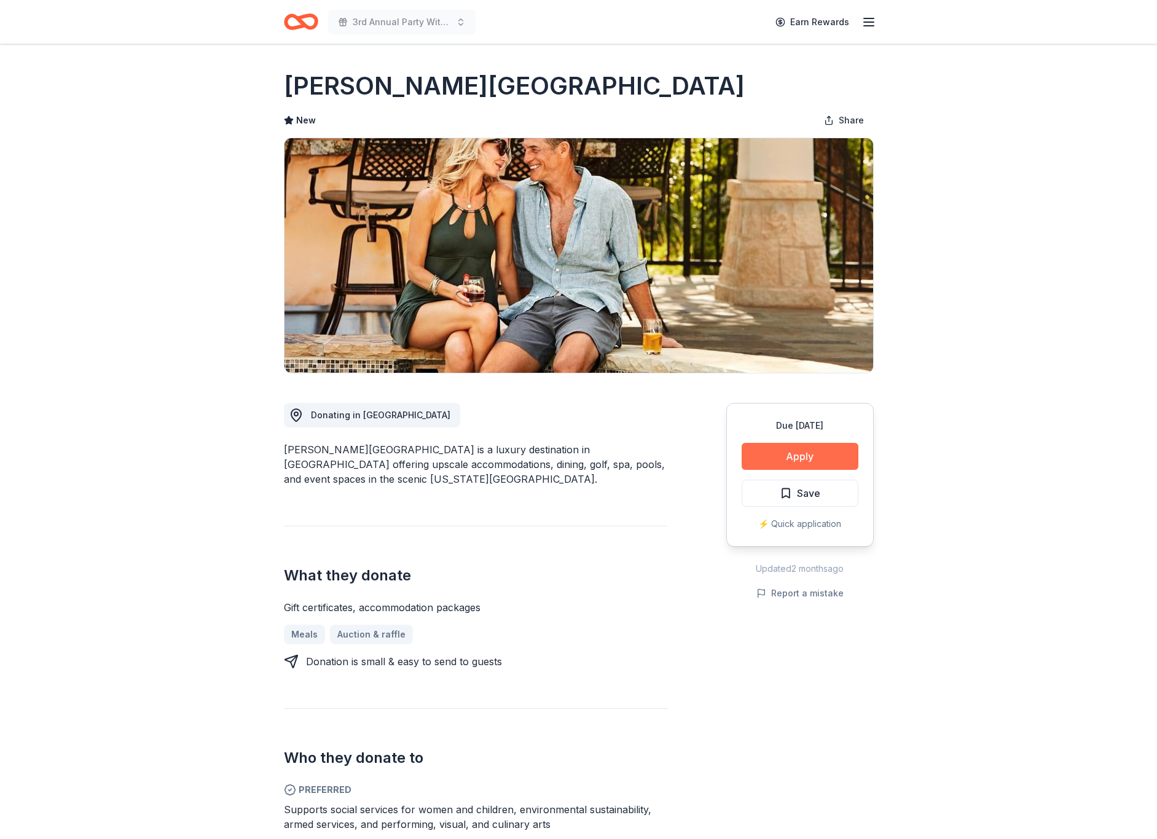
click at [826, 454] on button "Apply" at bounding box center [799, 456] width 117 height 27
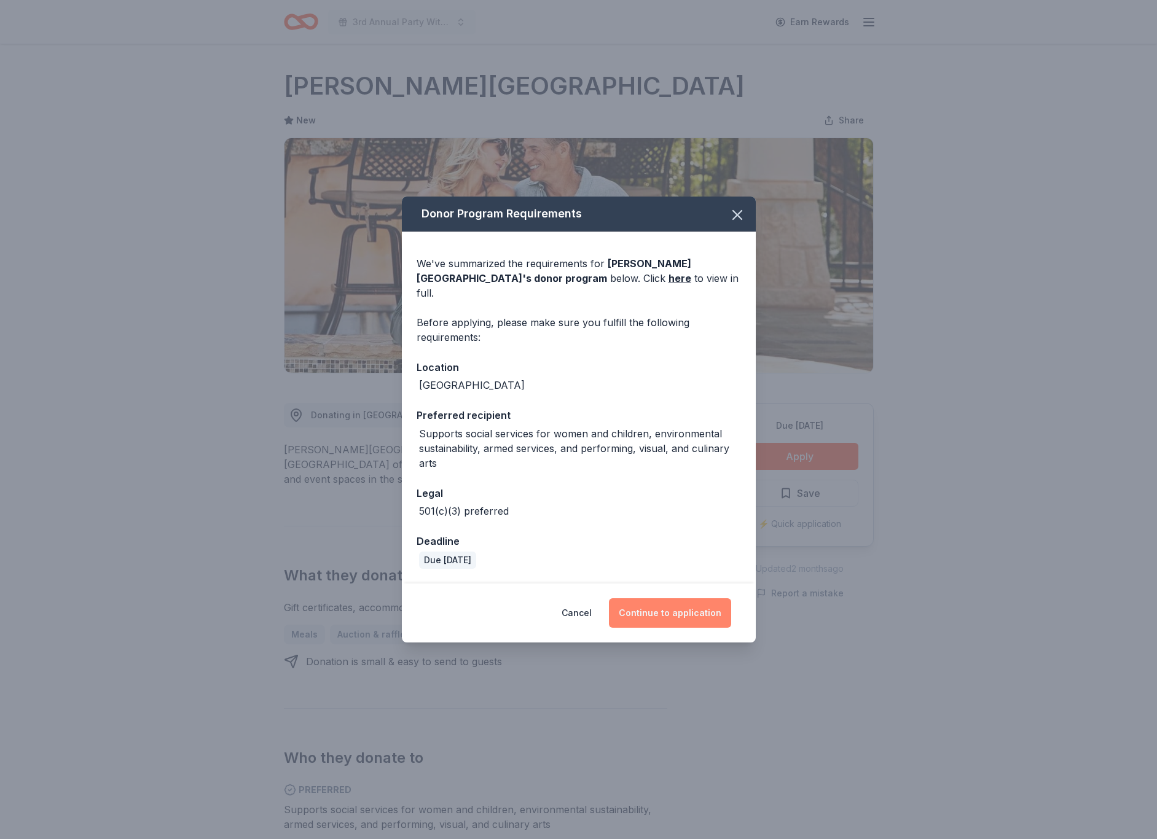
click at [668, 608] on button "Continue to application" at bounding box center [670, 612] width 122 height 29
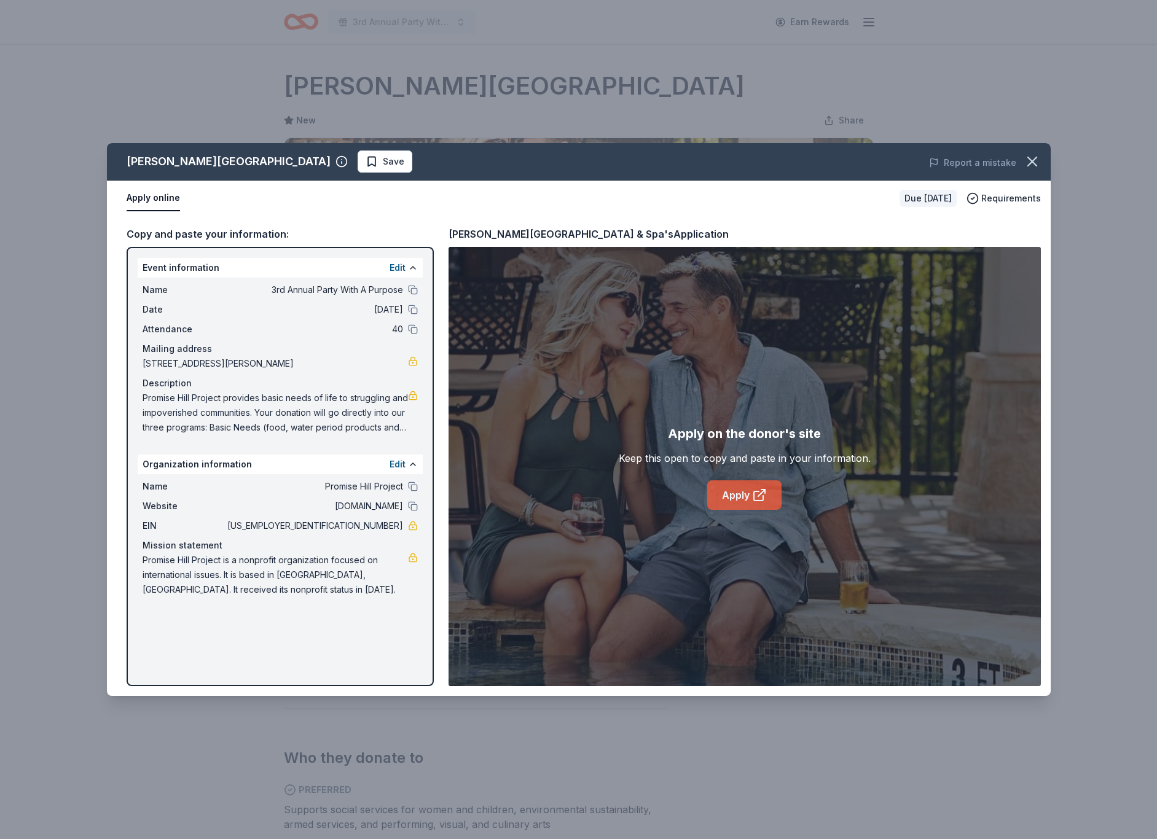
click at [744, 490] on link "Apply" at bounding box center [744, 494] width 74 height 29
drag, startPoint x: 138, startPoint y: 263, endPoint x: 287, endPoint y: 361, distance: 178.4
click at [278, 366] on div "Event information Edit Name 3rd Annual Party With A Purpose Date [DATE] Attenda…" at bounding box center [280, 349] width 285 height 182
click at [411, 291] on button at bounding box center [413, 290] width 10 height 10
click at [749, 493] on link "Apply" at bounding box center [744, 494] width 74 height 29
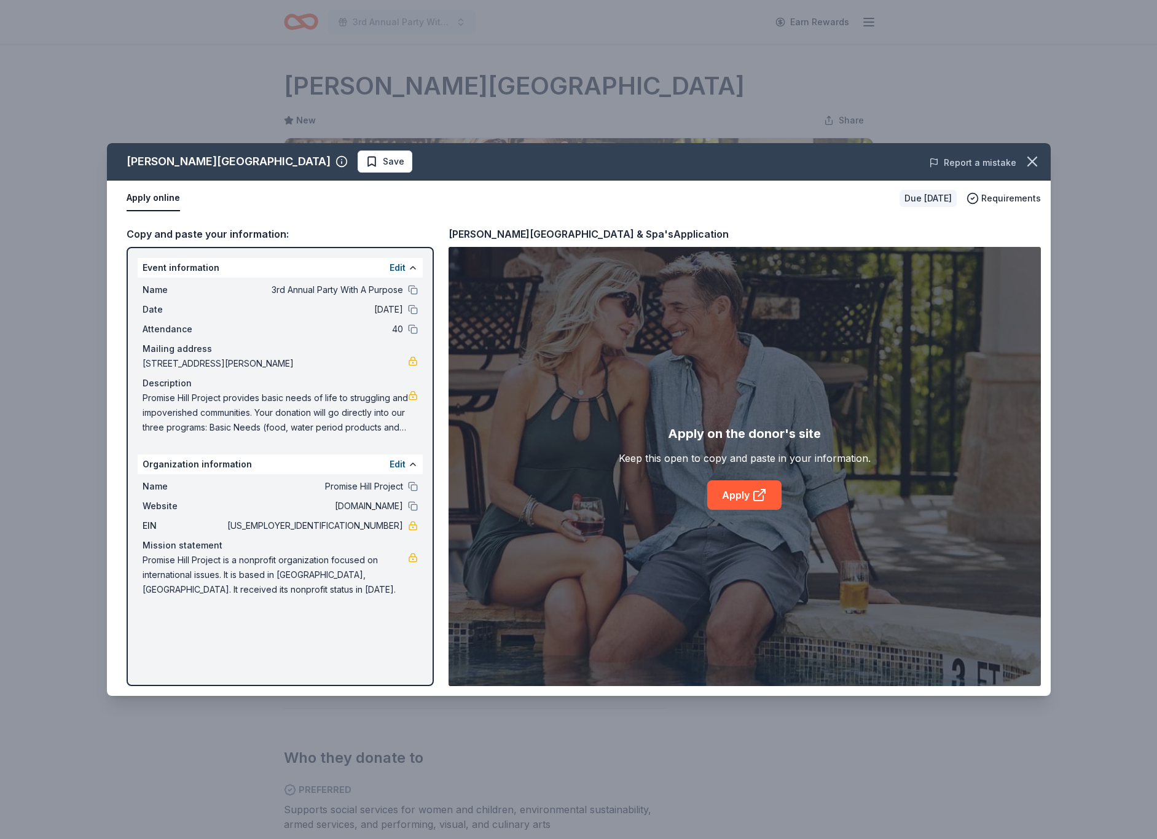
click at [973, 165] on button "Report a mistake" at bounding box center [972, 162] width 87 height 15
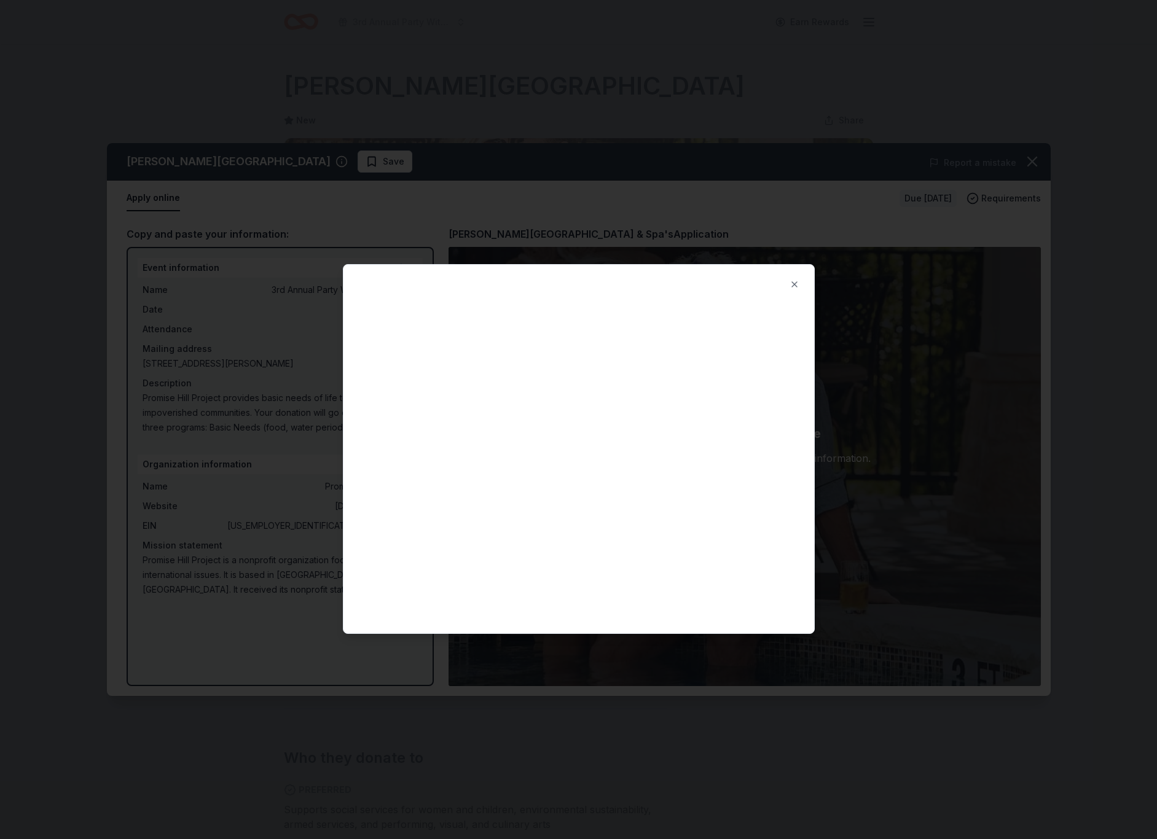
click at [594, 138] on div at bounding box center [578, 419] width 1157 height 839
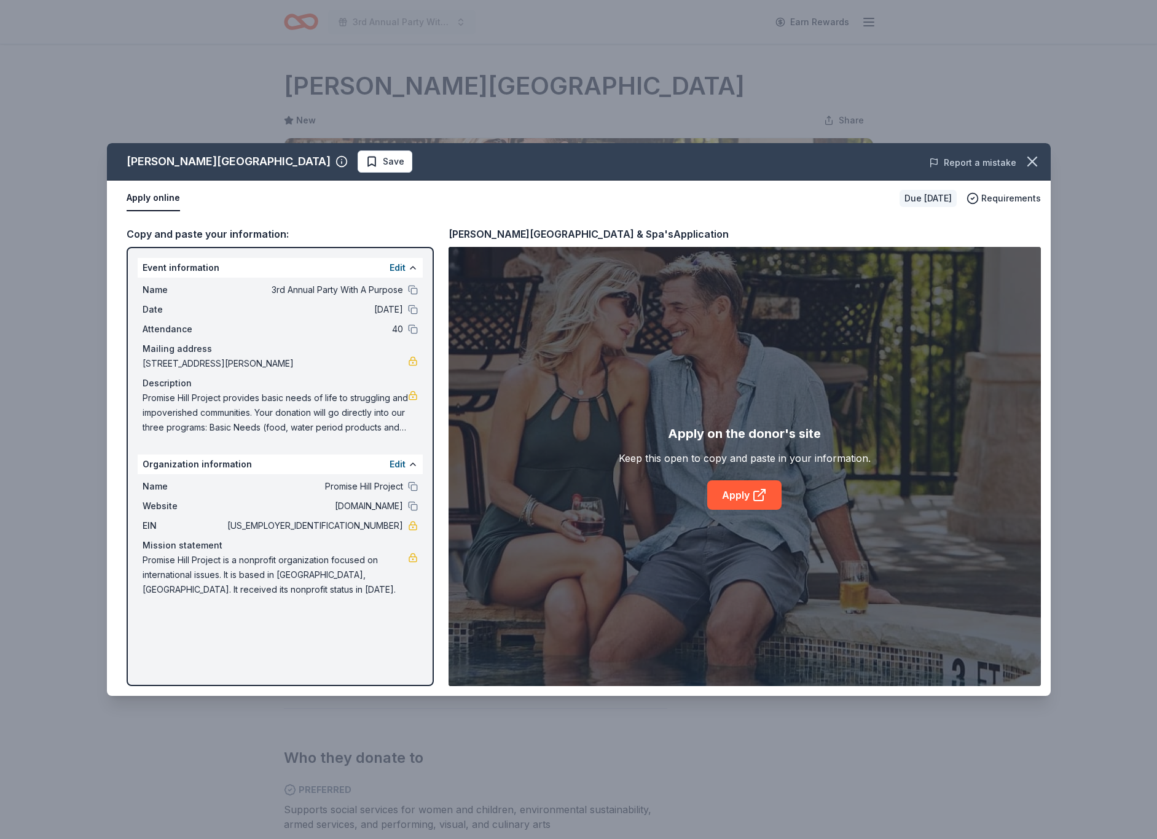
click at [970, 165] on button "Report a mistake" at bounding box center [972, 162] width 87 height 15
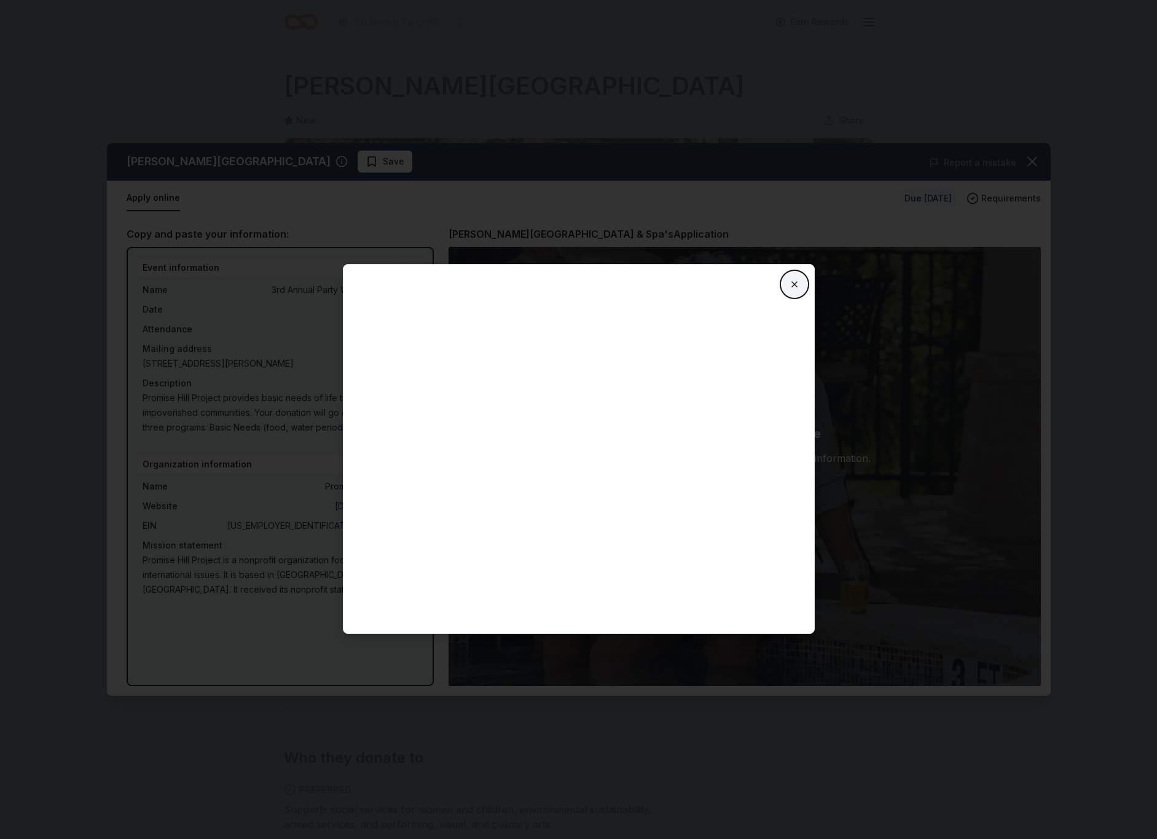
click at [797, 281] on button "Close" at bounding box center [794, 284] width 25 height 25
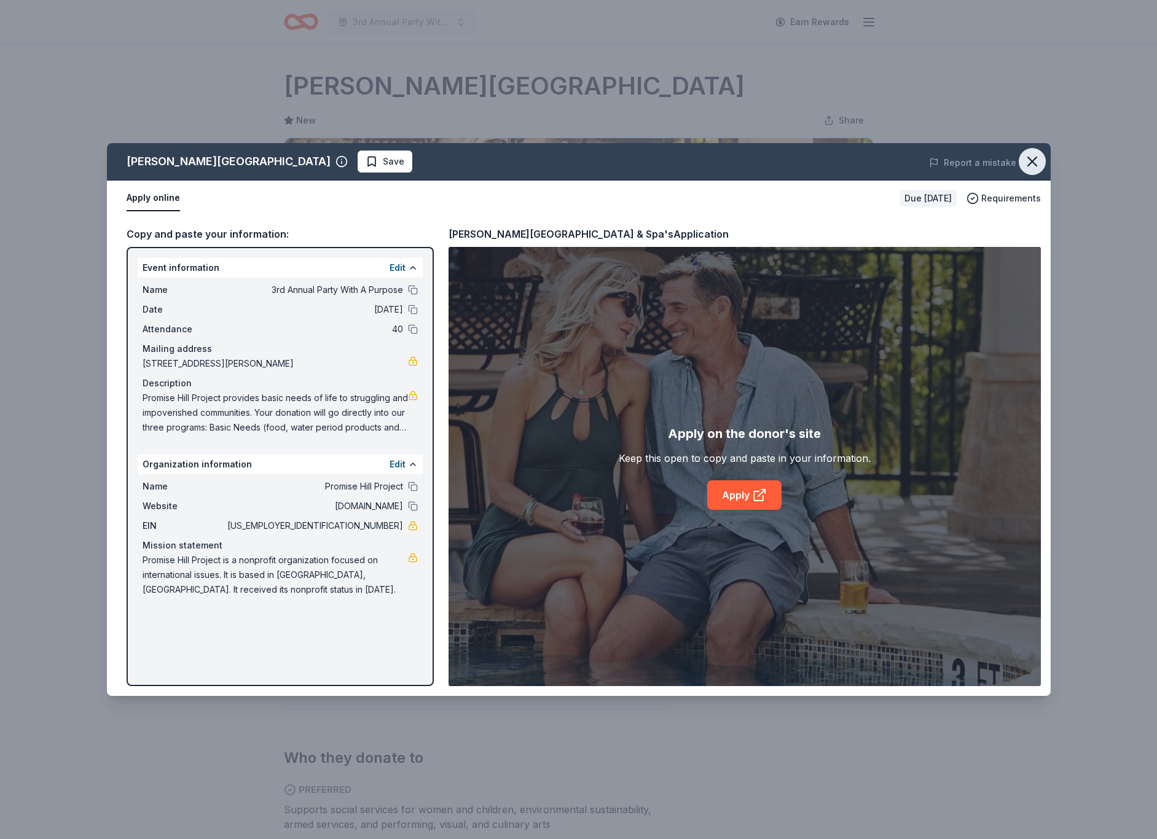
click at [1038, 160] on icon "button" at bounding box center [1031, 161] width 17 height 17
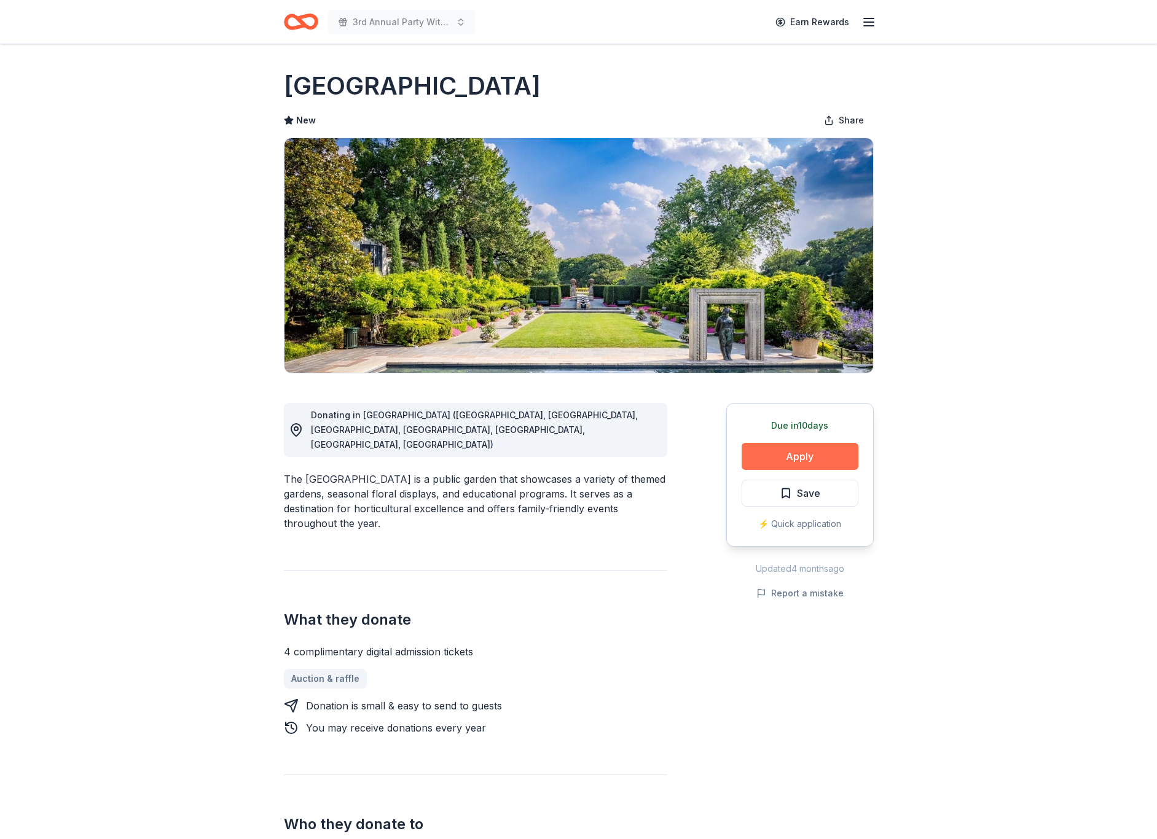
click at [799, 455] on button "Apply" at bounding box center [799, 456] width 117 height 27
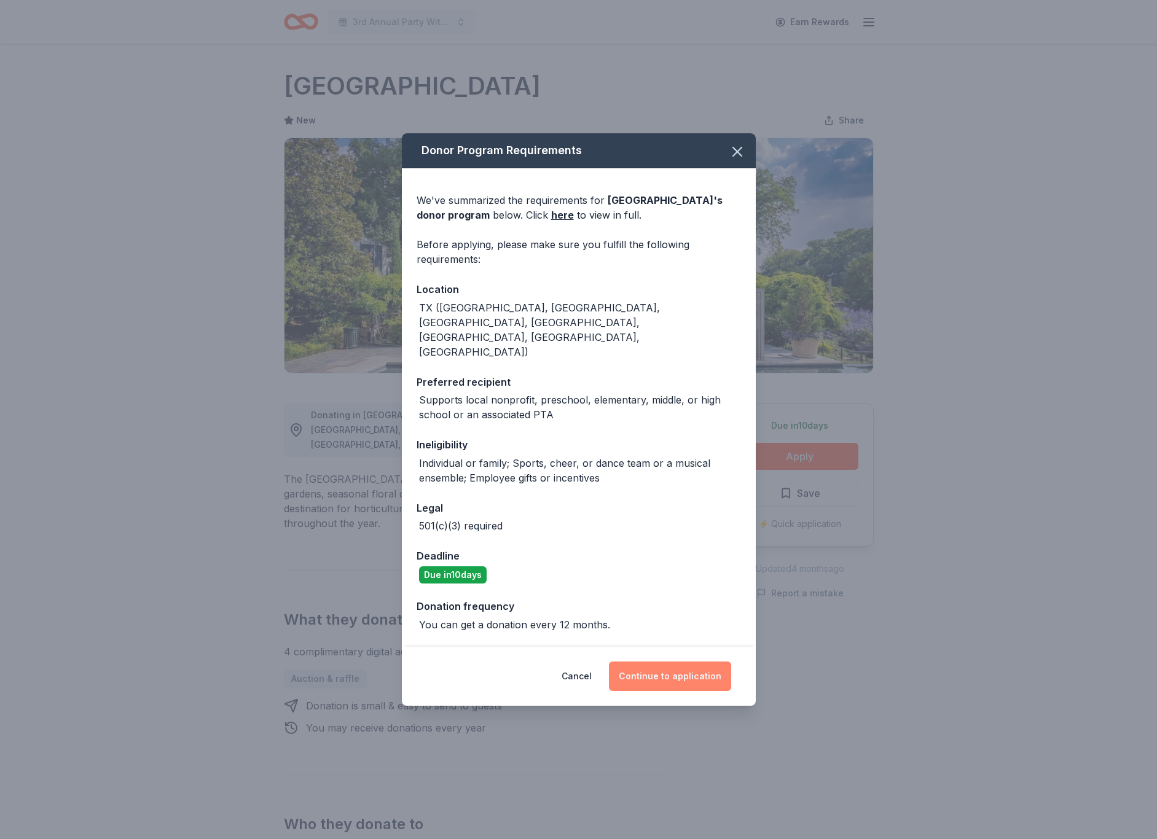
click at [687, 661] on button "Continue to application" at bounding box center [670, 675] width 122 height 29
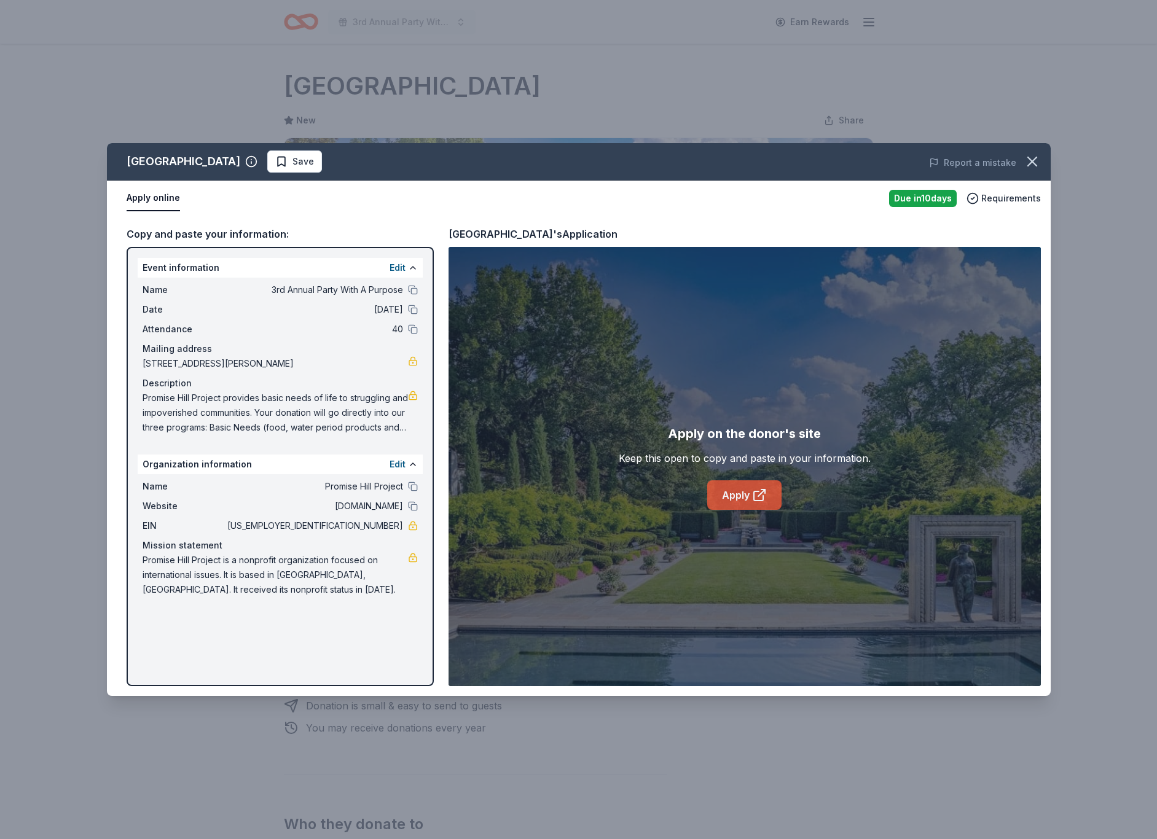
click at [736, 497] on link "Apply" at bounding box center [744, 494] width 74 height 29
click at [1034, 162] on icon "button" at bounding box center [1031, 161] width 17 height 17
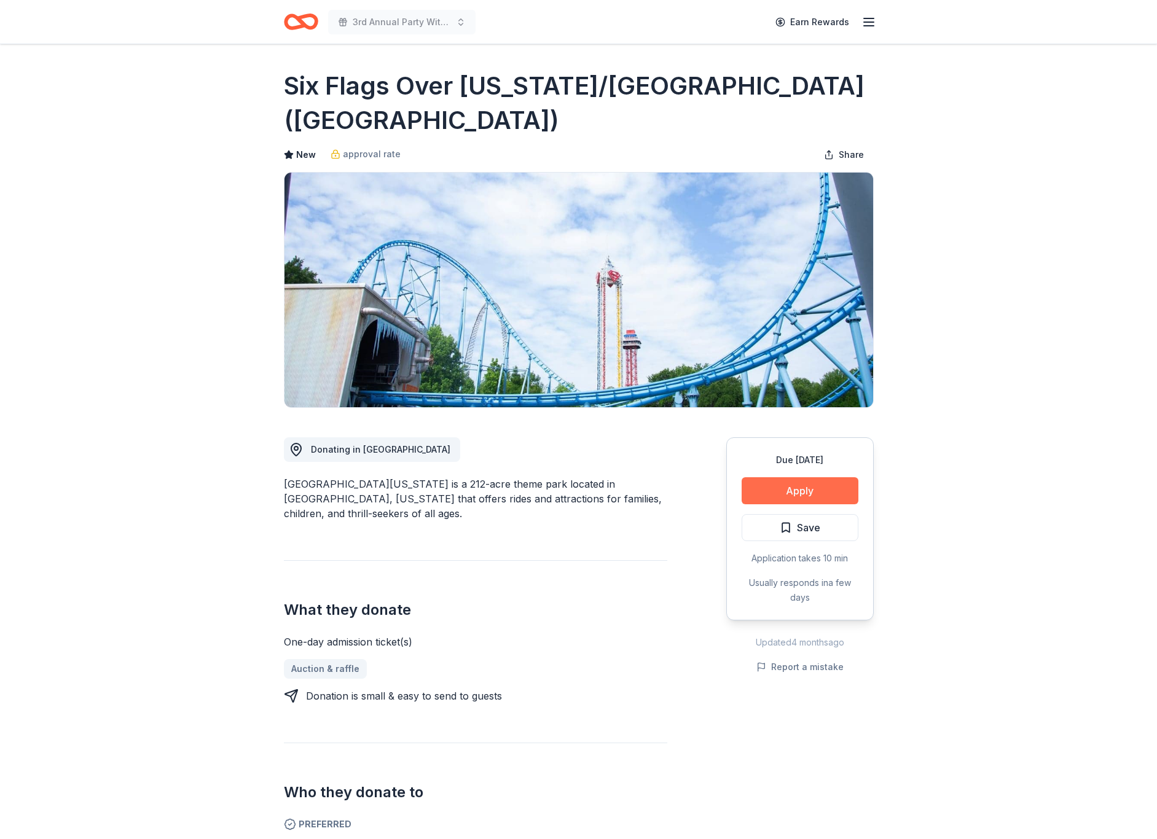
click at [780, 483] on button "Apply" at bounding box center [799, 490] width 117 height 27
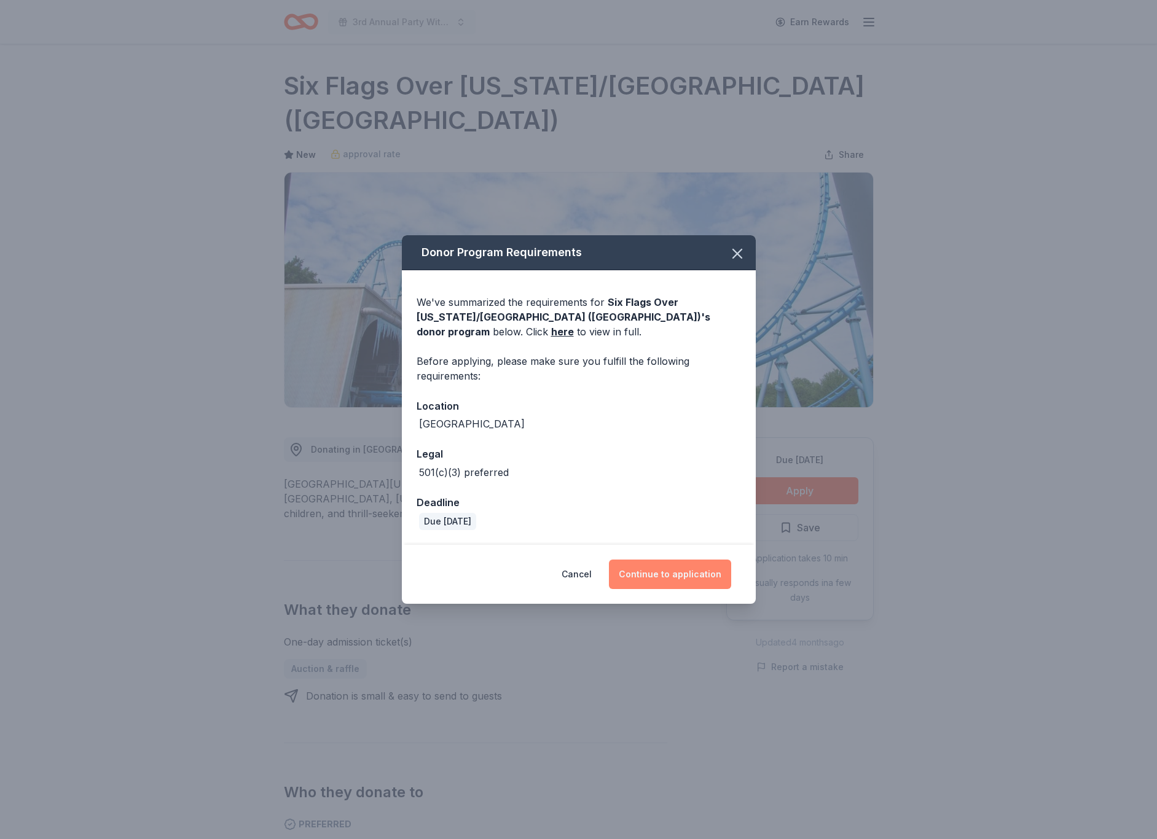
click at [670, 574] on button "Continue to application" at bounding box center [670, 574] width 122 height 29
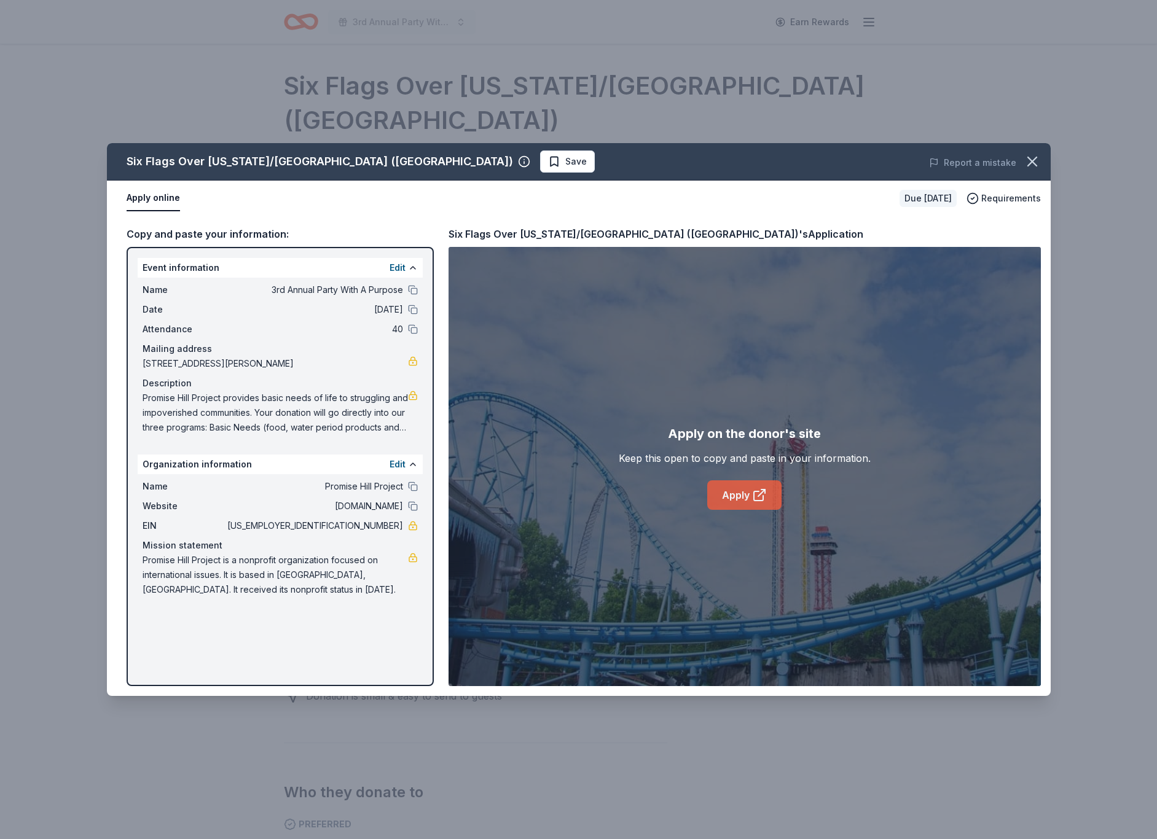
click at [741, 496] on link "Apply" at bounding box center [744, 494] width 74 height 29
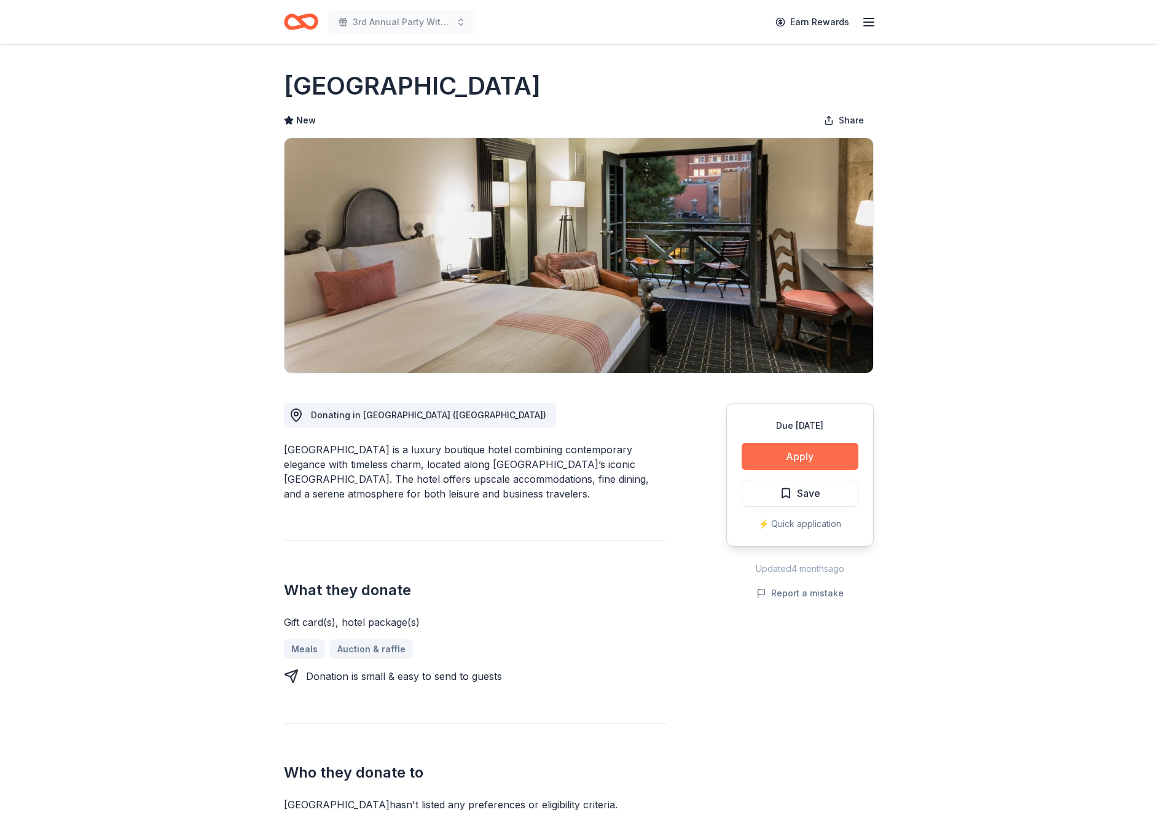
click at [837, 447] on button "Apply" at bounding box center [799, 456] width 117 height 27
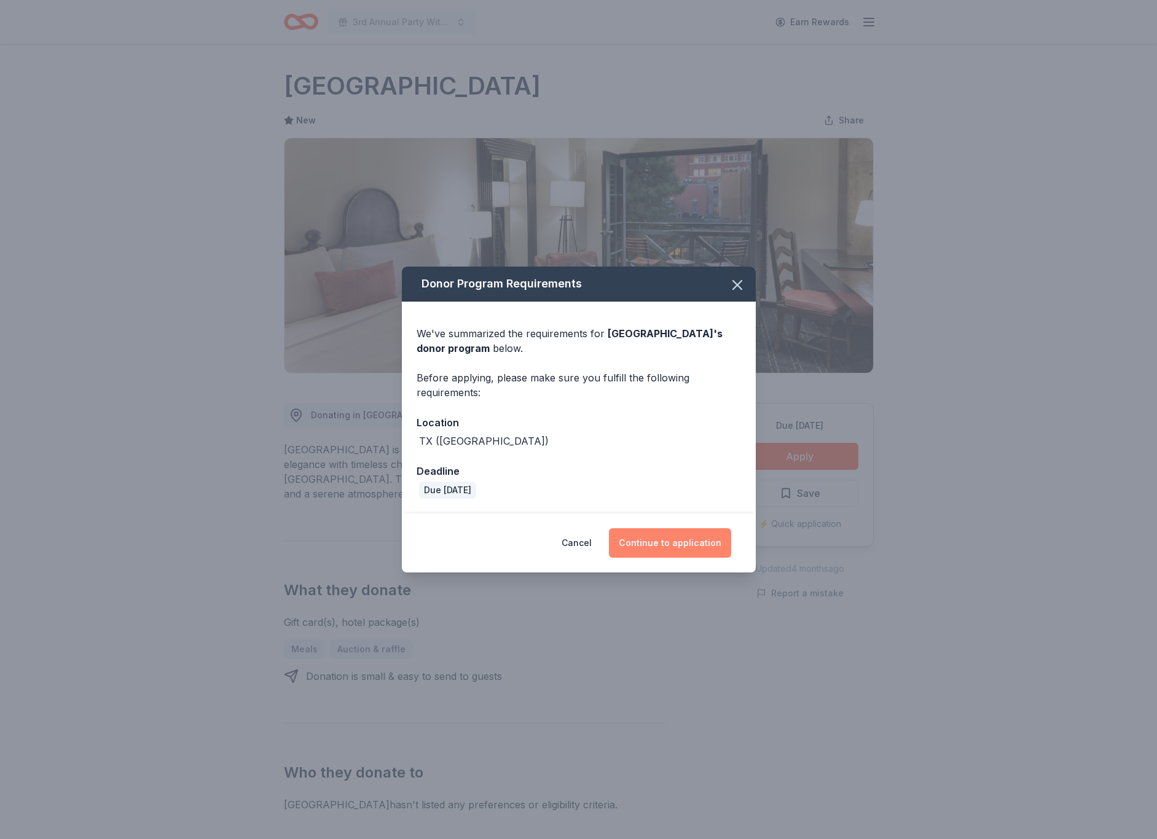
click at [673, 534] on button "Continue to application" at bounding box center [670, 542] width 122 height 29
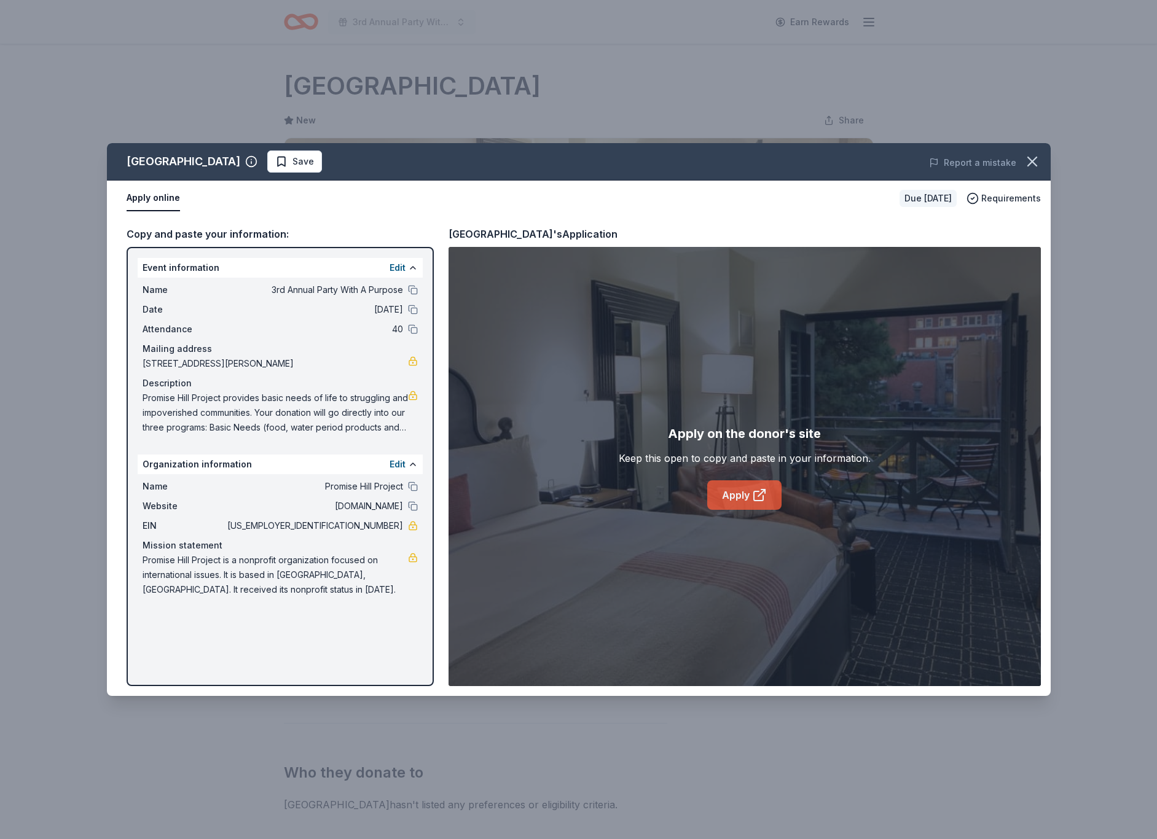
click at [746, 489] on link "Apply" at bounding box center [744, 494] width 74 height 29
click at [1036, 161] on icon "button" at bounding box center [1031, 161] width 17 height 17
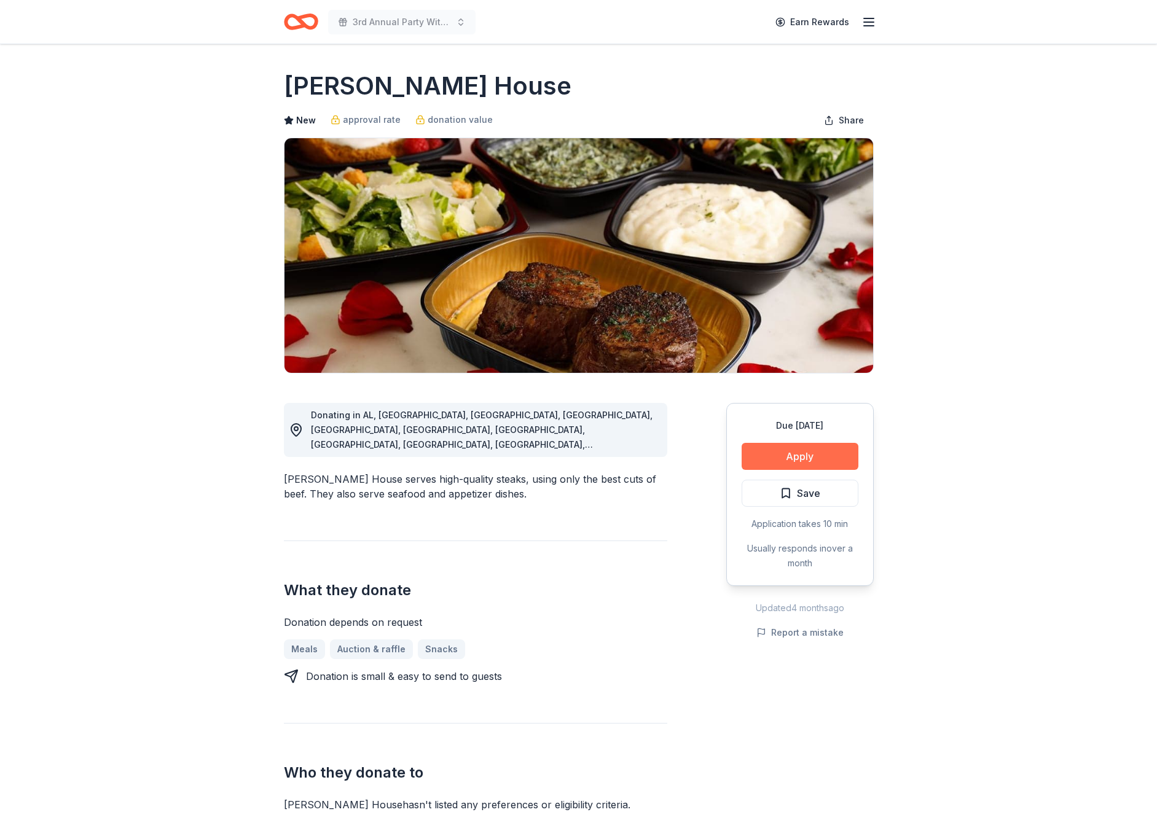
click at [815, 458] on button "Apply" at bounding box center [799, 456] width 117 height 27
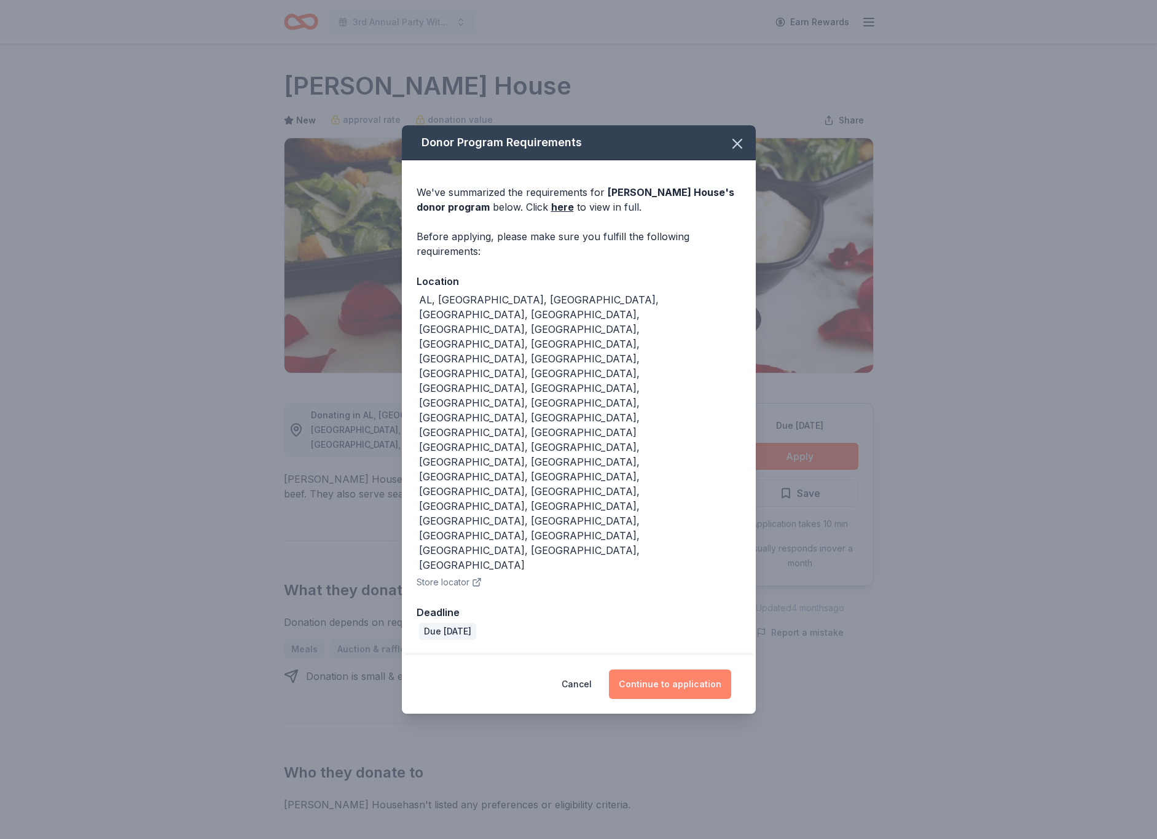
click at [688, 669] on button "Continue to application" at bounding box center [670, 683] width 122 height 29
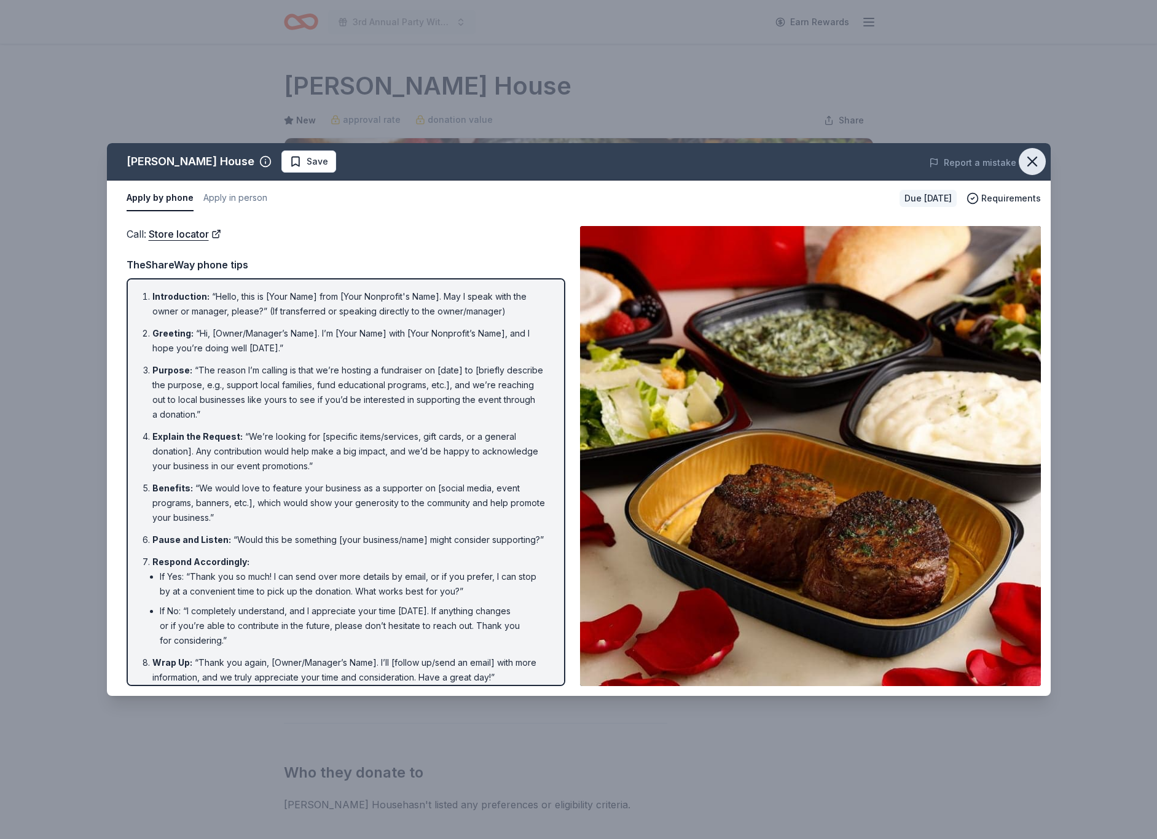
click at [1032, 163] on icon "button" at bounding box center [1032, 161] width 9 height 9
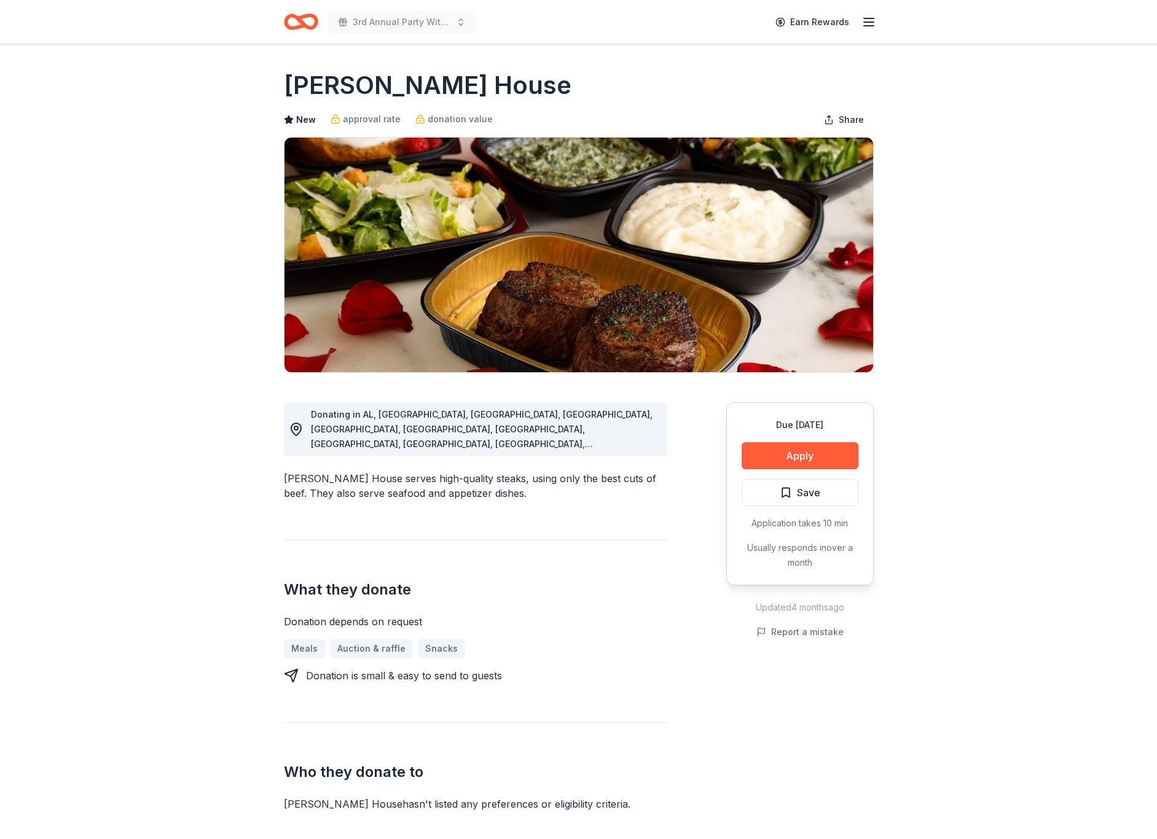
scroll to position [2, 0]
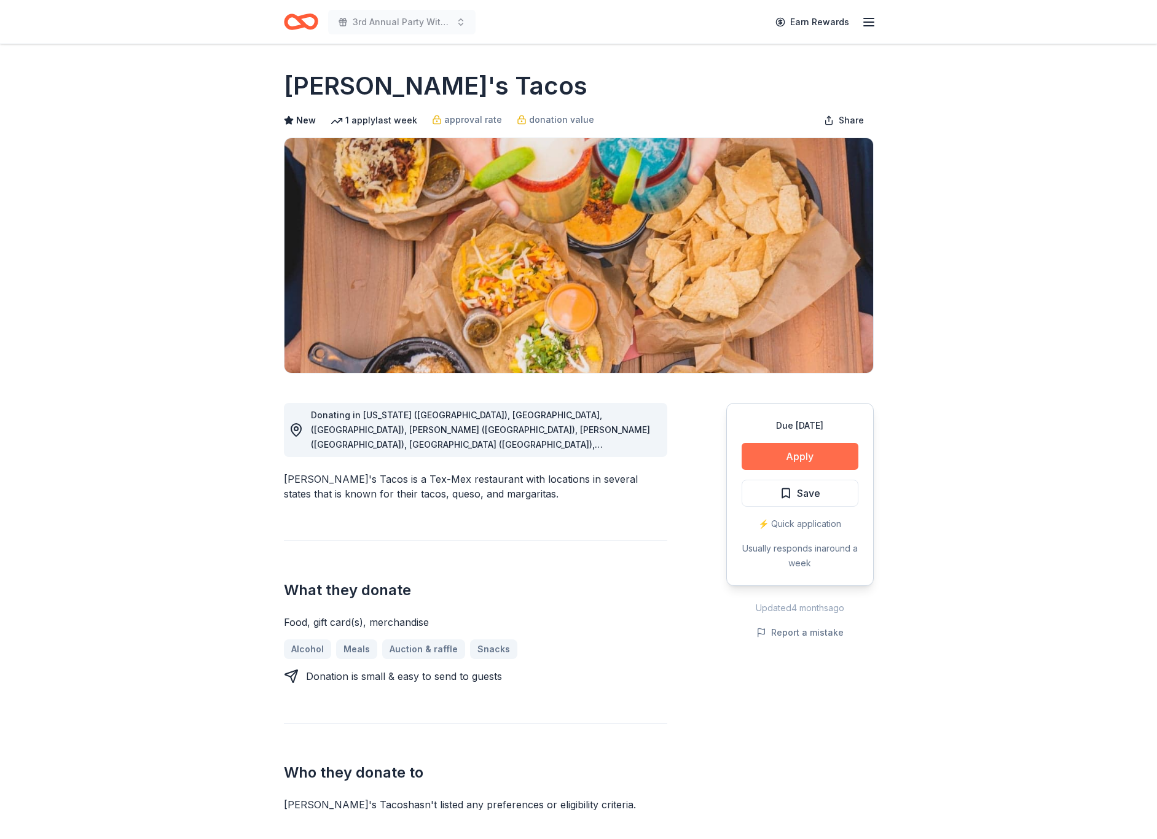
click at [831, 452] on button "Apply" at bounding box center [799, 456] width 117 height 27
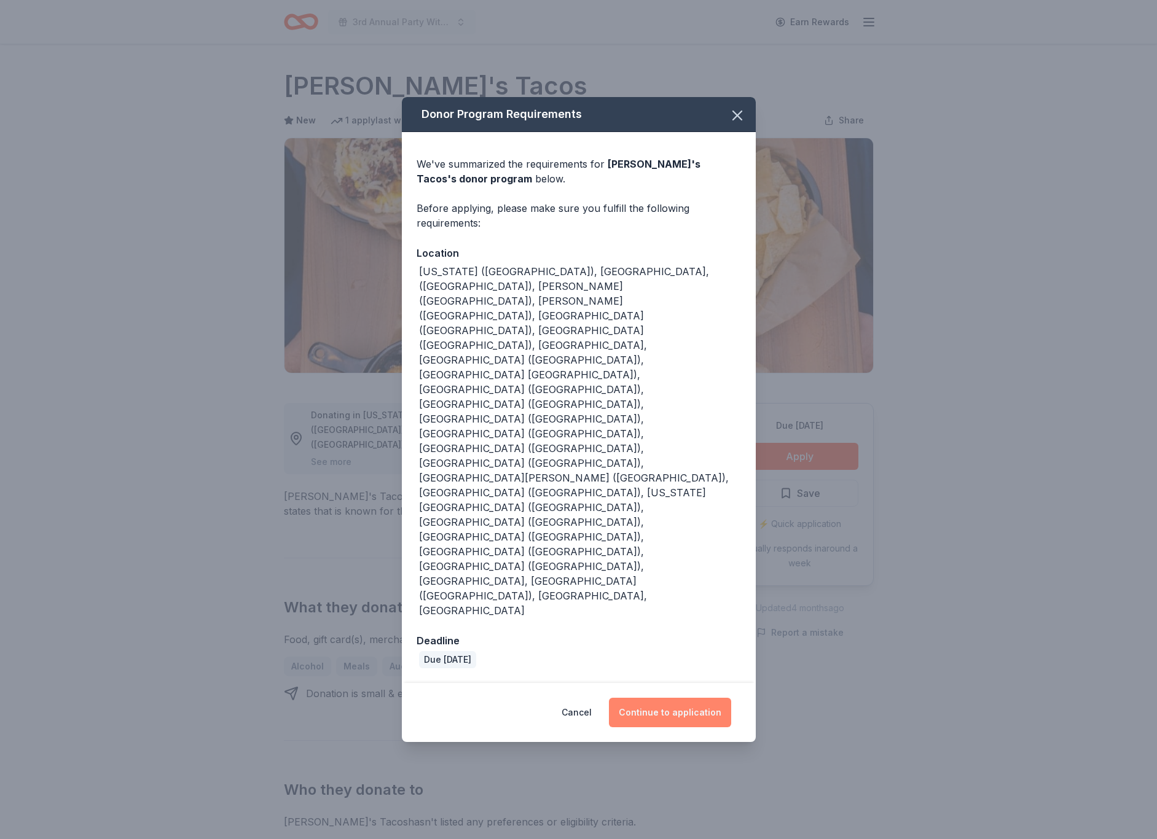
click at [685, 698] on button "Continue to application" at bounding box center [670, 712] width 122 height 29
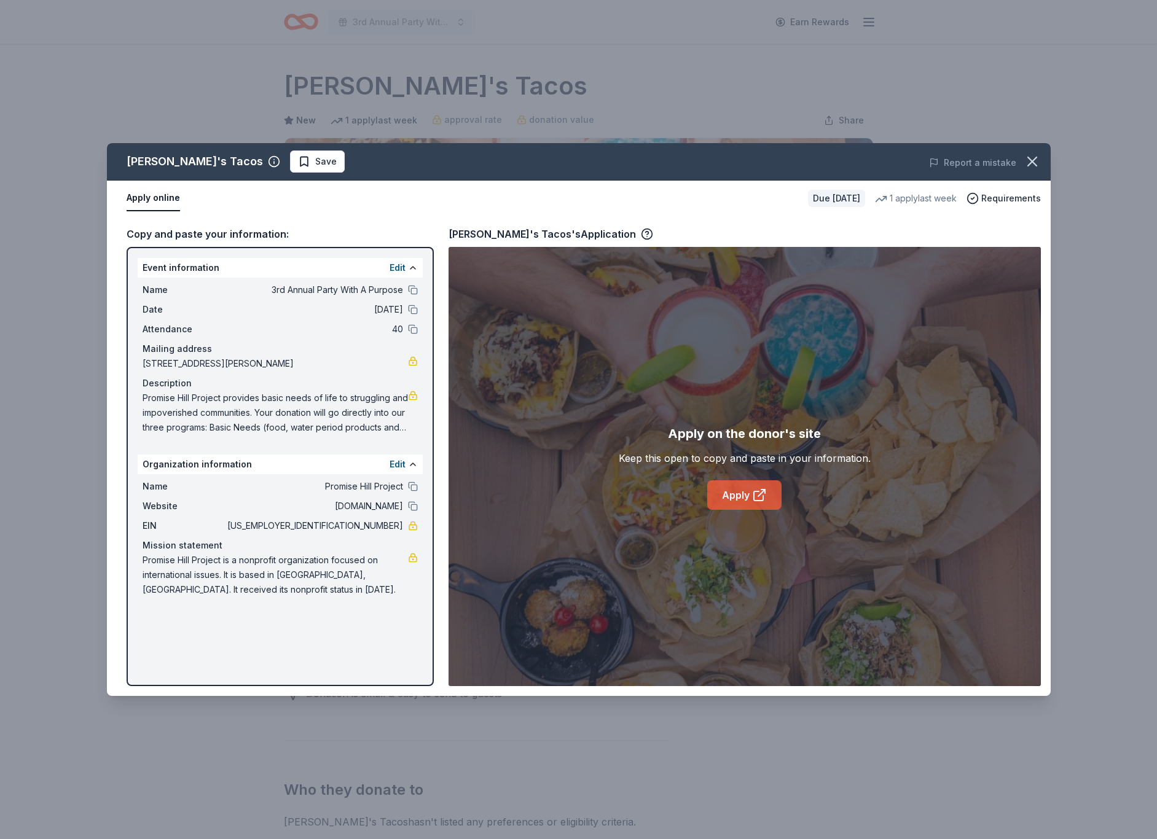
click at [759, 496] on icon at bounding box center [759, 495] width 15 height 15
click at [1029, 166] on icon "button" at bounding box center [1031, 161] width 17 height 17
